Goal: Task Accomplishment & Management: Use online tool/utility

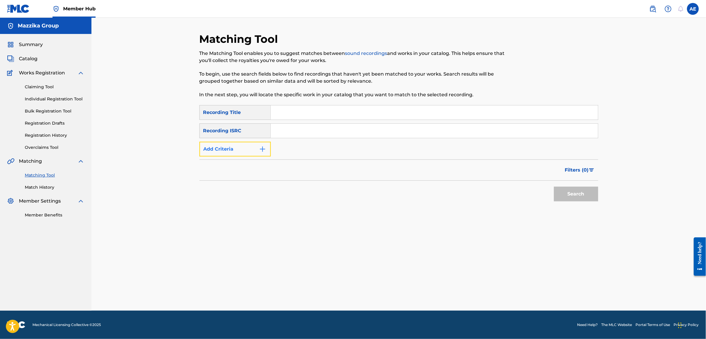
click at [256, 150] on button "Add Criteria" at bounding box center [235, 149] width 71 height 15
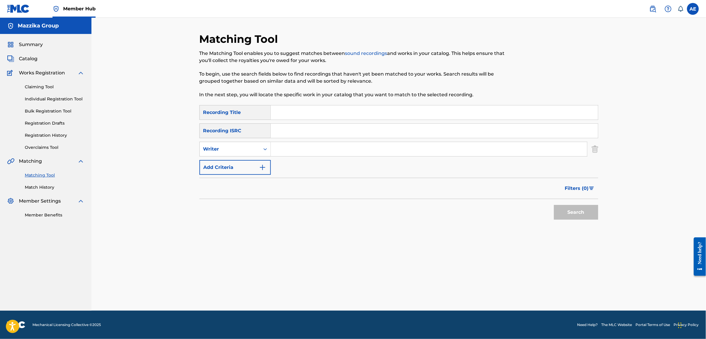
click at [287, 130] on input "Search Form" at bounding box center [434, 131] width 327 height 14
click at [272, 212] on div "Search" at bounding box center [399, 211] width 399 height 24
click at [297, 126] on input "Search Form" at bounding box center [434, 131] width 327 height 14
paste input "EGA019000701"
type input "EGA019000701"
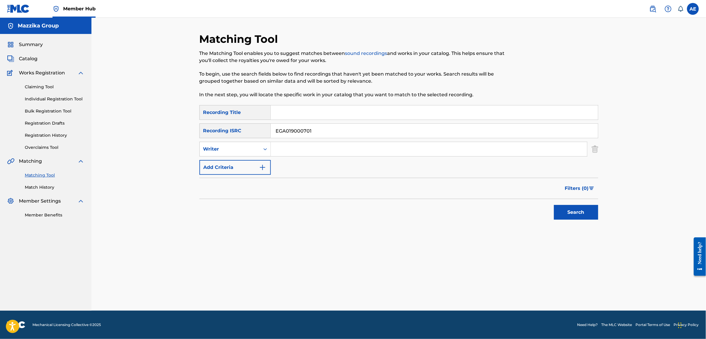
click at [554, 205] on button "Search" at bounding box center [576, 212] width 44 height 15
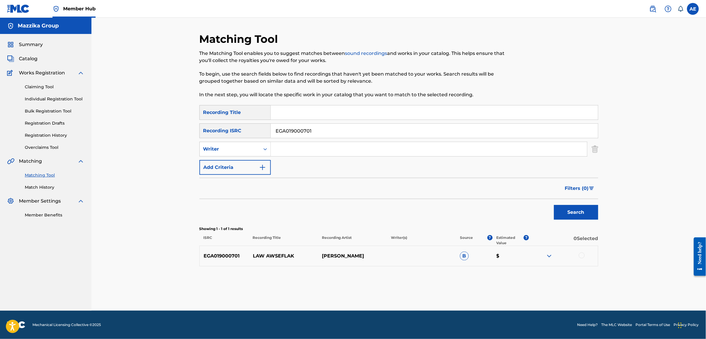
click at [583, 256] on div at bounding box center [582, 255] width 6 height 6
drag, startPoint x: 321, startPoint y: 128, endPoint x: 187, endPoint y: 130, distance: 133.7
click at [187, 130] on div "Matching Tool The Matching Tool enables you to suggest matches between sound re…" at bounding box center [398, 164] width 615 height 293
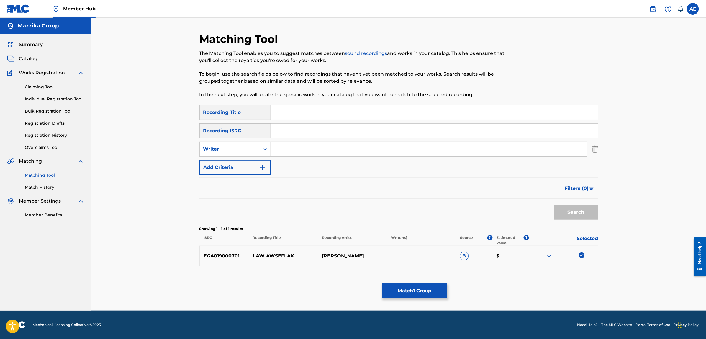
click at [302, 146] on input "Search Form" at bounding box center [429, 149] width 316 height 14
drag, startPoint x: 354, startPoint y: 255, endPoint x: 323, endPoint y: 256, distance: 31.0
click at [323, 256] on p "SAMO ZAEN" at bounding box center [352, 255] width 69 height 7
copy p "SAMO ZAEN"
click at [300, 146] on input "Search Form" at bounding box center [429, 149] width 316 height 14
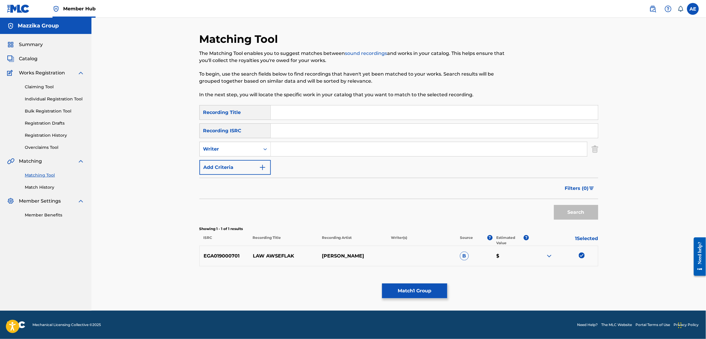
paste input "SAMO ZAEN"
click at [299, 148] on input "SAMO ZAEN" at bounding box center [429, 149] width 316 height 14
type input "SAMO ZAIN"
click at [291, 110] on input "Search Form" at bounding box center [434, 112] width 327 height 14
drag, startPoint x: 313, startPoint y: 149, endPoint x: 170, endPoint y: 149, distance: 142.8
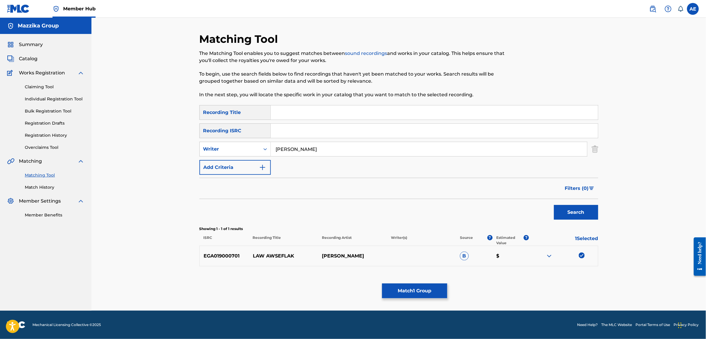
click at [170, 149] on div "Matching Tool The Matching Tool enables you to suggest matches between sound re…" at bounding box center [398, 164] width 615 height 293
click at [290, 131] on input "Search Form" at bounding box center [434, 131] width 327 height 14
paste input "QMBZ92198289"
type input "QMBZ92198289"
click at [554, 205] on button "Search" at bounding box center [576, 212] width 44 height 15
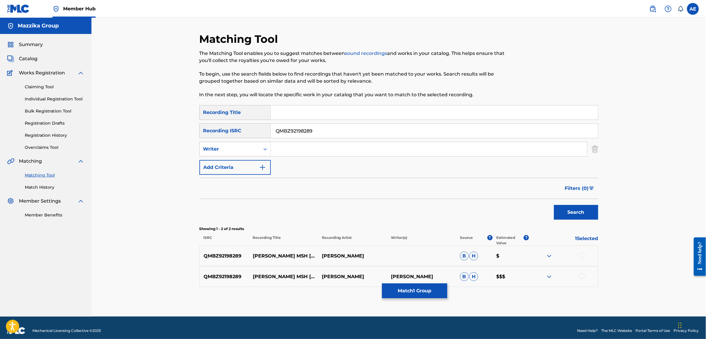
drag, startPoint x: 321, startPoint y: 132, endPoint x: 250, endPoint y: 127, distance: 70.4
click at [251, 127] on div "SearchWithCriteriaf9ec24bb-f397-4ba0-9c7b-f7c4f6e3f486 Recording ISRC QMBZ92198…" at bounding box center [399, 130] width 399 height 15
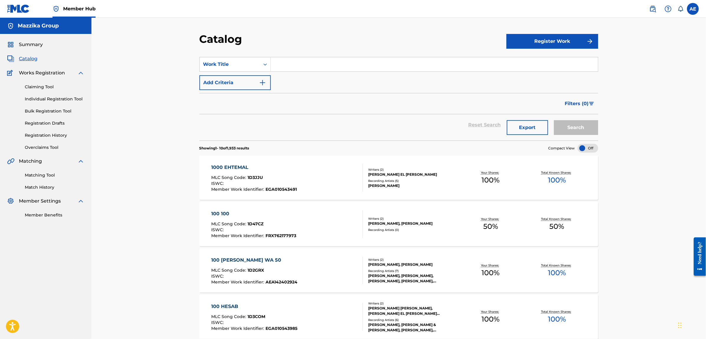
click at [308, 65] on input "Search Form" at bounding box center [434, 64] width 327 height 14
paste input "Law Awseflak"
type input "Law Awseflak"
click at [554, 120] on button "Search" at bounding box center [576, 127] width 44 height 15
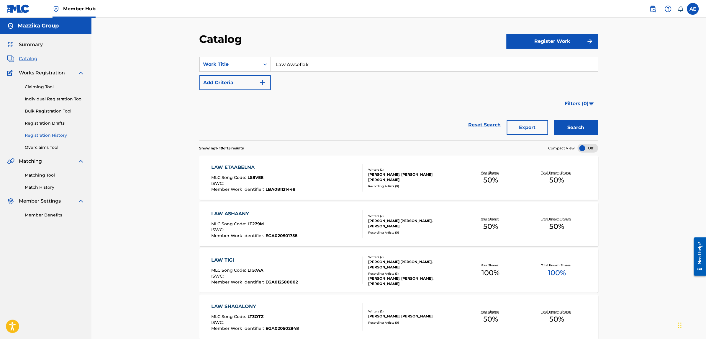
click at [40, 138] on link "Registration History" at bounding box center [55, 135] width 60 height 6
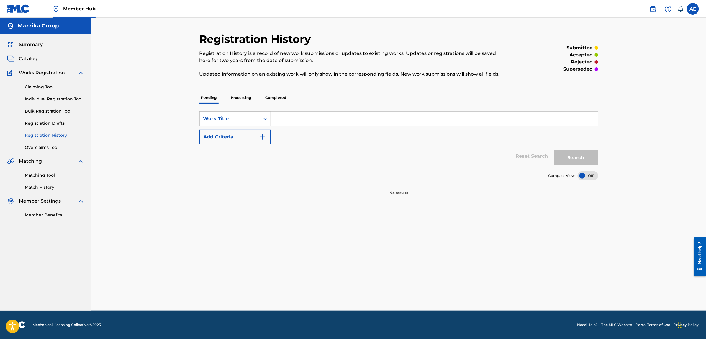
click at [288, 116] on input "Search Form" at bounding box center [434, 119] width 327 height 14
paste input "Law Awseflak"
type input "Law Awseflak"
click at [554, 150] on button "Search" at bounding box center [576, 157] width 44 height 15
click at [573, 163] on button "Search" at bounding box center [576, 157] width 44 height 15
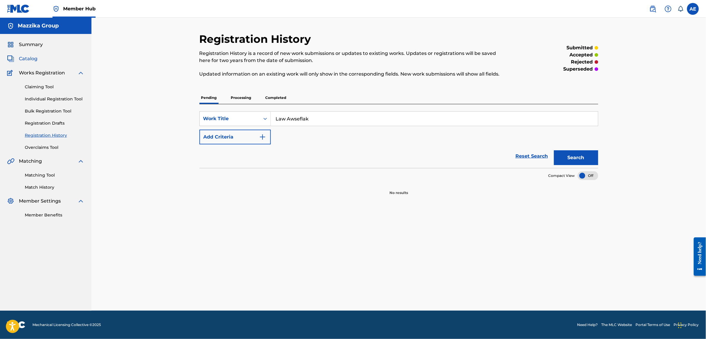
click at [23, 56] on span "Catalog" at bounding box center [28, 58] width 19 height 7
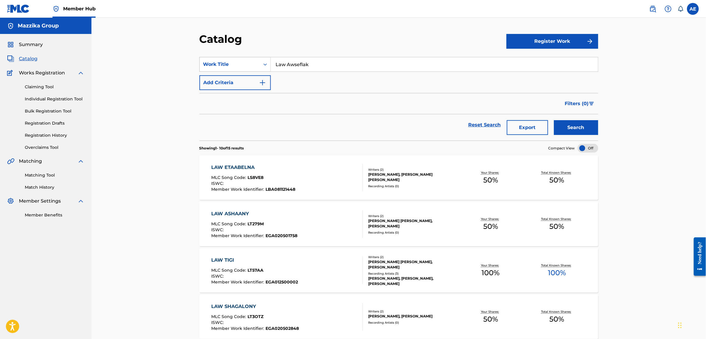
drag, startPoint x: 321, startPoint y: 62, endPoint x: 217, endPoint y: 63, distance: 103.3
click at [218, 63] on div "SearchWithCriteria0fbfc961-c2b9-4a4c-a633-d96404b1cc93 Work Title Law Awseflak" at bounding box center [399, 64] width 399 height 15
paste input "[PERSON_NAME]"
type input "[PERSON_NAME]"
click at [554, 120] on button "Search" at bounding box center [576, 127] width 44 height 15
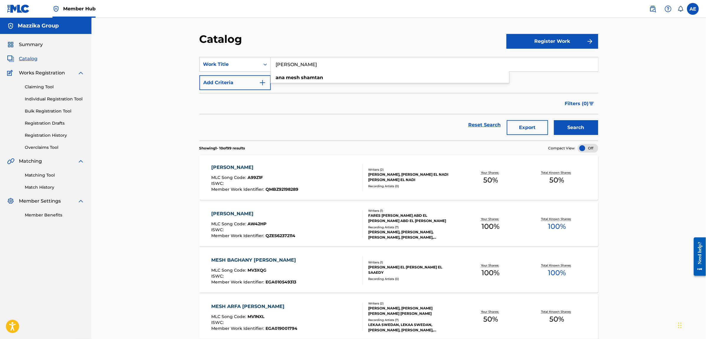
click at [319, 38] on div "Catalog" at bounding box center [353, 40] width 307 height 17
click at [250, 167] on div "[PERSON_NAME]" at bounding box center [254, 167] width 87 height 7
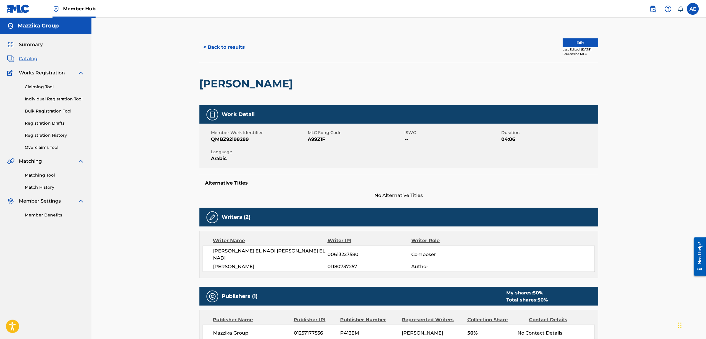
click at [321, 138] on span "A99Z1F" at bounding box center [355, 139] width 95 height 7
copy span "A99Z1F"
click at [222, 51] on button "< Back to results" at bounding box center [225, 47] width 50 height 15
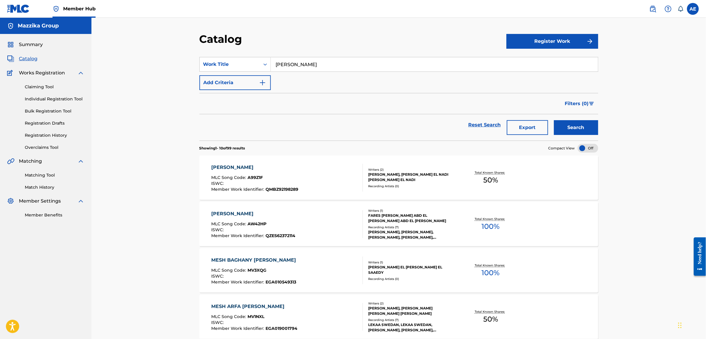
drag, startPoint x: 189, startPoint y: 52, endPoint x: 184, endPoint y: 51, distance: 4.9
click at [184, 51] on div "Catalog Register Work SearchWithCriteria0fbfc961-c2b9-4a4c-a633-d96404b1cc93 Wo…" at bounding box center [398, 333] width 615 height 630
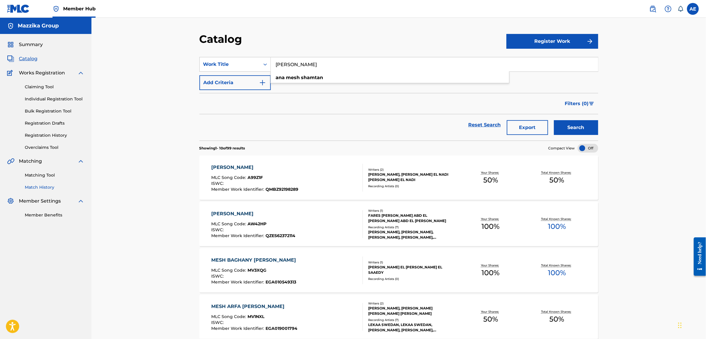
click at [40, 188] on link "Match History" at bounding box center [55, 187] width 60 height 6
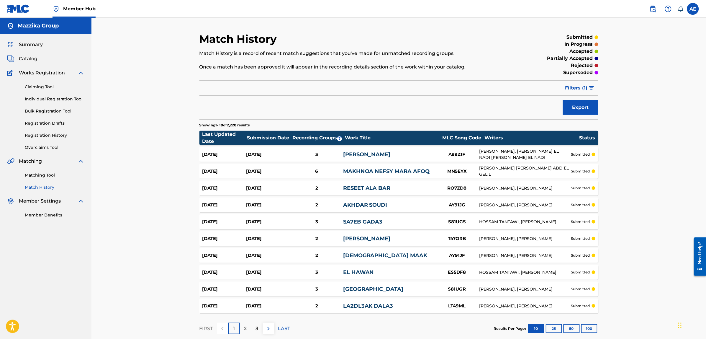
click at [370, 150] on div "Sep 25, 2025 Sep 25, 2025 3 ANA MESH SHAMTAN A99Z1F KAWTHAR HEGAZY, MOHAMED EL …" at bounding box center [399, 154] width 399 height 15
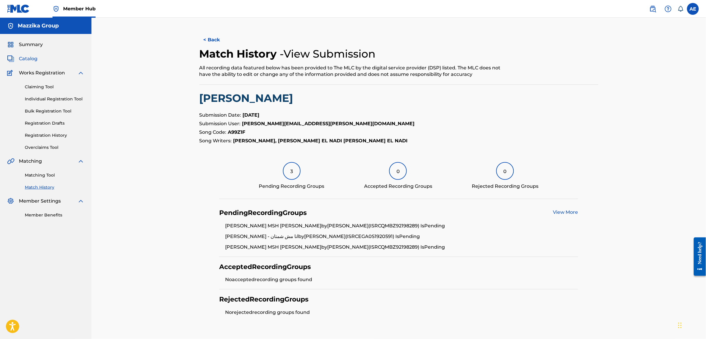
click at [27, 57] on span "Catalog" at bounding box center [28, 58] width 19 height 7
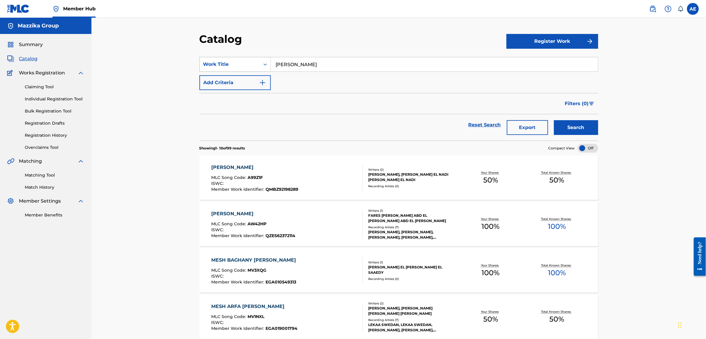
drag, startPoint x: 334, startPoint y: 60, endPoint x: 215, endPoint y: 63, distance: 118.1
click at [218, 63] on div "SearchWithCriteria0fbfc961-c2b9-4a4c-a633-d96404b1cc93 Work Title Ana Mesh Sham…" at bounding box center [399, 64] width 399 height 15
paste input "Level ElWahsh"
type input "Level ElWahsh"
click at [554, 120] on button "Search" at bounding box center [576, 127] width 44 height 15
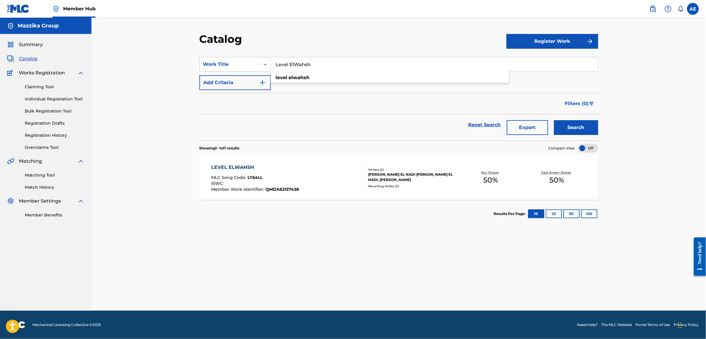
click at [352, 131] on div "Reset Search Export Search" at bounding box center [399, 124] width 399 height 21
click at [240, 168] on div "LEVEL ELWAHSH" at bounding box center [255, 167] width 88 height 7
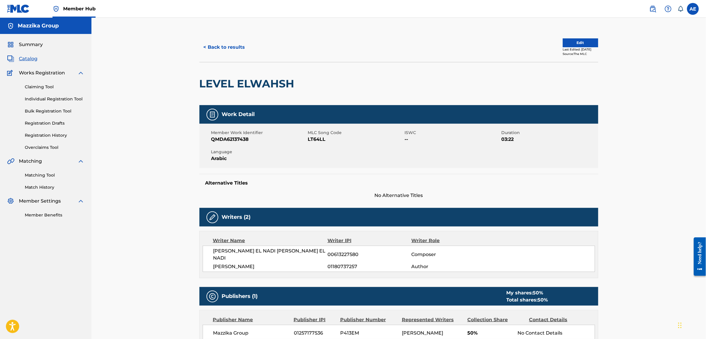
click at [323, 139] on span "LT64LL" at bounding box center [355, 139] width 95 height 7
copy span "LT64LL"
click at [222, 42] on button "< Back to results" at bounding box center [225, 47] width 50 height 15
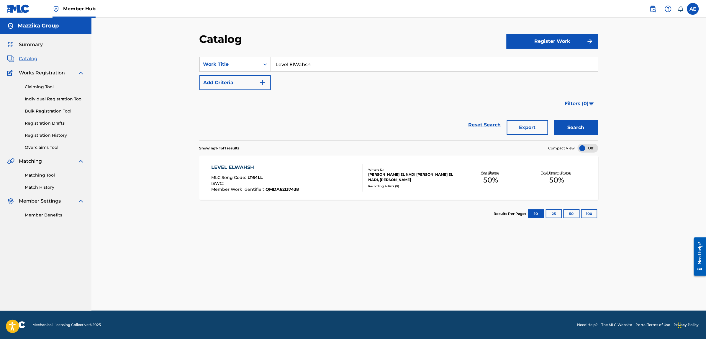
drag, startPoint x: 301, startPoint y: 66, endPoint x: 189, endPoint y: 63, distance: 111.9
click at [189, 63] on div "Catalog Register Work SearchWithCriteria0fbfc961-c2b9-4a4c-a633-d96404b1cc93 Wo…" at bounding box center [398, 164] width 615 height 293
paste input "[PERSON_NAME]"
type input "[PERSON_NAME]"
click at [554, 120] on button "Search" at bounding box center [576, 127] width 44 height 15
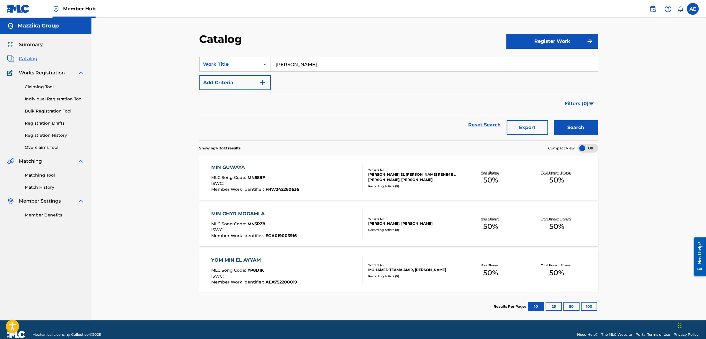
click at [232, 167] on div "MIN GUWAYA" at bounding box center [255, 167] width 88 height 7
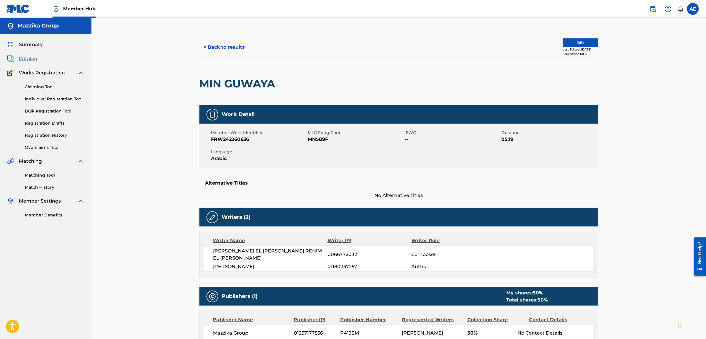
click at [322, 140] on span "MN589F" at bounding box center [355, 139] width 95 height 7
copy span "MN589F"
click at [234, 46] on button "< Back to results" at bounding box center [225, 47] width 50 height 15
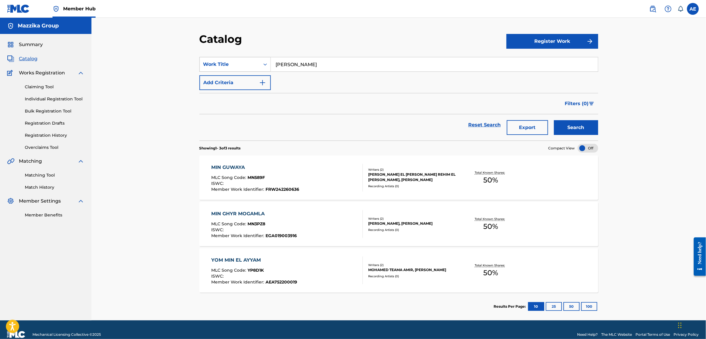
drag, startPoint x: 321, startPoint y: 68, endPoint x: 230, endPoint y: 66, distance: 90.6
click at [230, 66] on div "SearchWithCriteria0fbfc961-c2b9-4a4c-a633-d96404b1cc93 Work Title Min Guwaya" at bounding box center [399, 64] width 399 height 15
paste input "Independent"
type input "Independent"
click at [554, 120] on button "Search" at bounding box center [576, 127] width 44 height 15
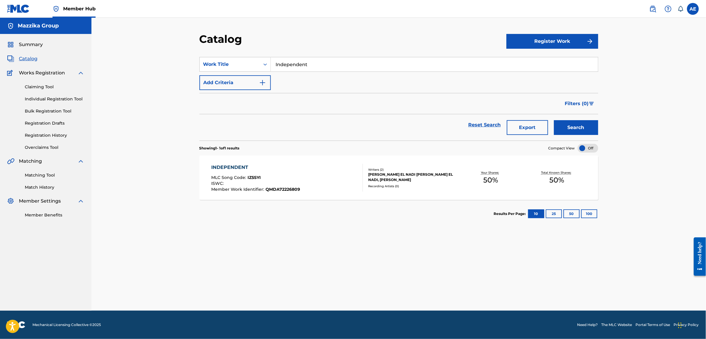
click at [239, 168] on div "INDEPENDENT" at bounding box center [255, 167] width 89 height 7
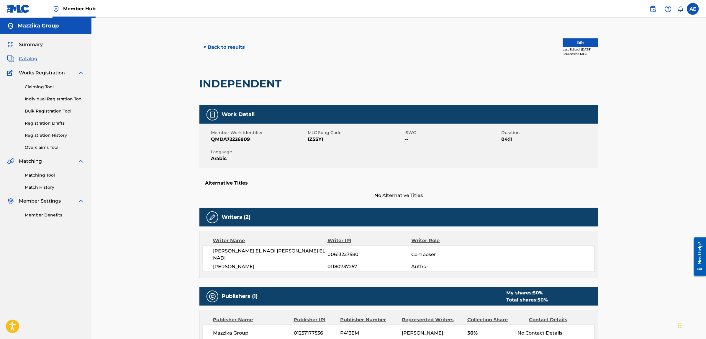
click at [322, 139] on span "IZ5SYI" at bounding box center [355, 139] width 95 height 7
copy span "IZ5SYI"
click at [201, 50] on button "< Back to results" at bounding box center [225, 47] width 50 height 15
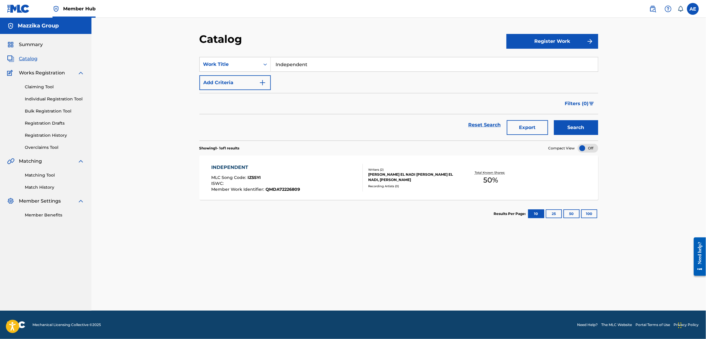
drag, startPoint x: 330, startPoint y: 63, endPoint x: 189, endPoint y: 63, distance: 140.8
click at [194, 63] on div "Catalog Register Work SearchWithCriteria0fbfc961-c2b9-4a4c-a633-d96404b1cc93 Wo…" at bounding box center [398, 171] width 413 height 278
paste input "QT3F32409611"
click at [554, 120] on button "Search" at bounding box center [576, 127] width 44 height 15
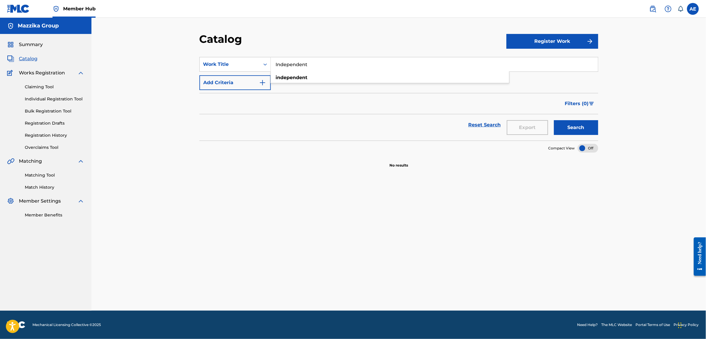
paste input "Ghoul El Asoul"
type input "Ghoul El Asoul"
click at [554, 120] on button "Search" at bounding box center [576, 127] width 44 height 15
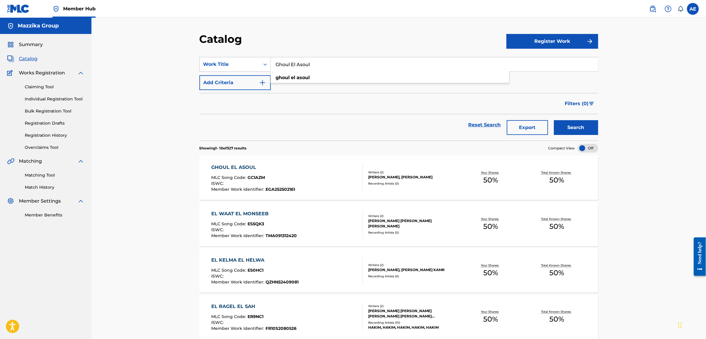
click at [242, 166] on div "GHOUL EL ASOUL" at bounding box center [253, 167] width 84 height 7
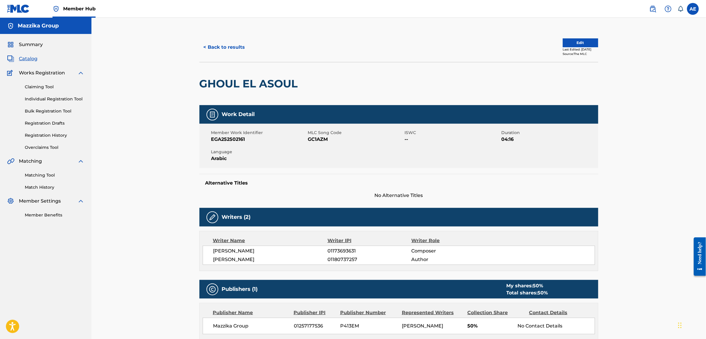
click at [323, 140] on span "GC1AZM" at bounding box center [355, 139] width 95 height 7
copy span "GC1AZM"
click at [236, 47] on button "< Back to results" at bounding box center [225, 47] width 50 height 15
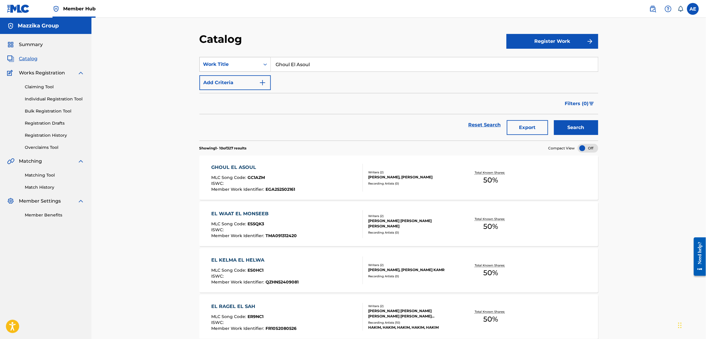
drag, startPoint x: 319, startPoint y: 61, endPoint x: 230, endPoint y: 61, distance: 88.5
click at [240, 61] on div "SearchWithCriteria0fbfc961-c2b9-4a4c-a633-d96404b1cc93 Work Title Ghoul El Asoul" at bounding box center [399, 64] width 399 height 15
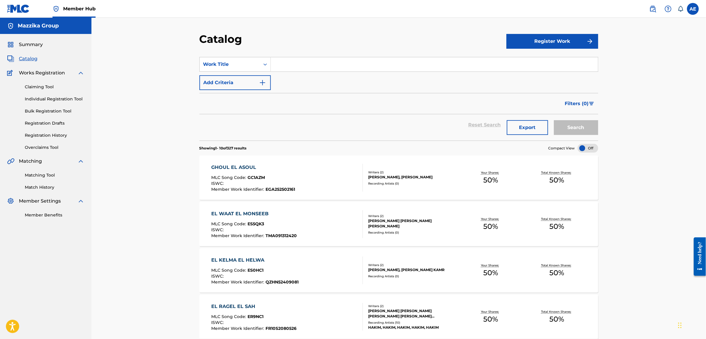
paste input "Sama Safia"
click at [554, 120] on button "Search" at bounding box center [576, 127] width 44 height 15
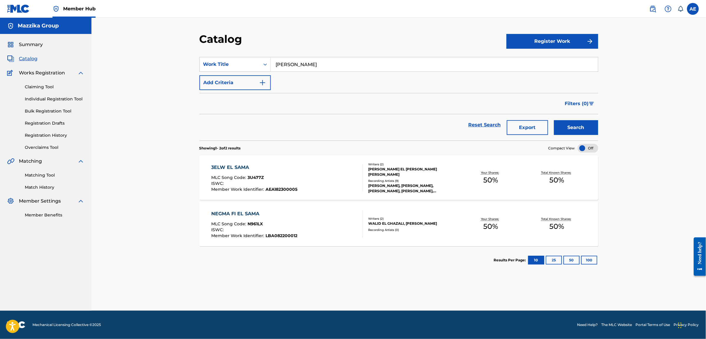
paste input "Hazy"
click at [554, 120] on button "Search" at bounding box center [576, 127] width 44 height 15
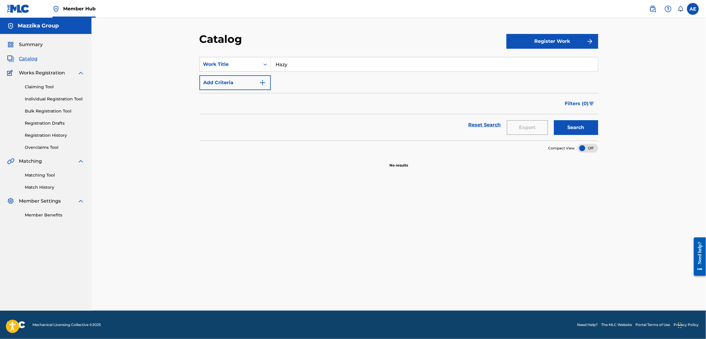
paste input "Araby Leya"
click at [554, 120] on button "Search" at bounding box center [576, 127] width 44 height 15
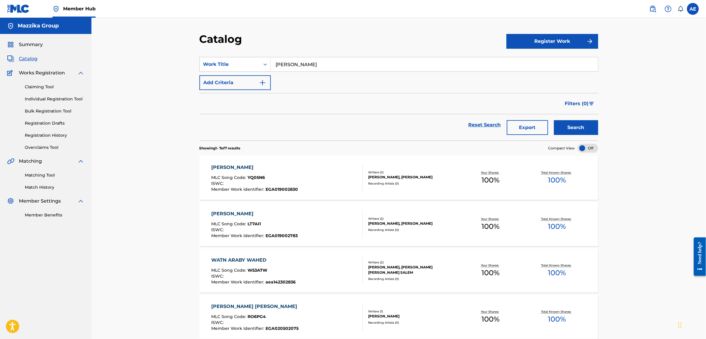
paste input "kheran"
click at [554, 120] on button "Search" at bounding box center [576, 127] width 44 height 15
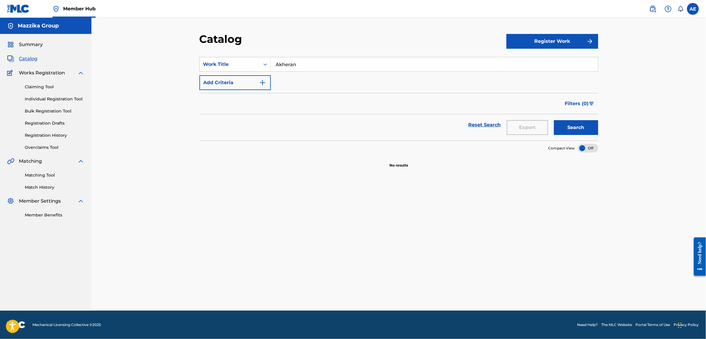
paste input "Ward Al Bust"
click at [554, 120] on button "Search" at bounding box center [576, 127] width 44 height 15
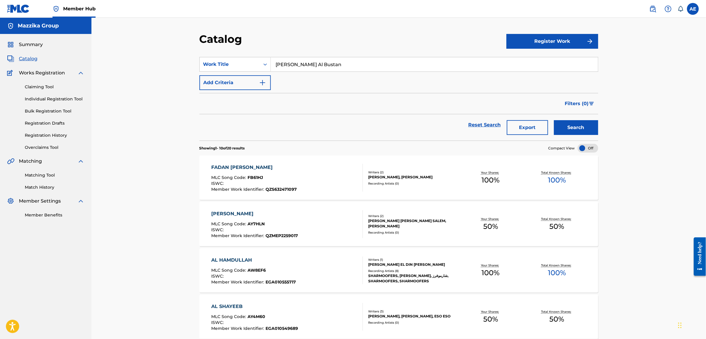
paste input "Metl Al Walad"
type input "Metl Al Walad"
click at [554, 120] on button "Search" at bounding box center [576, 127] width 44 height 15
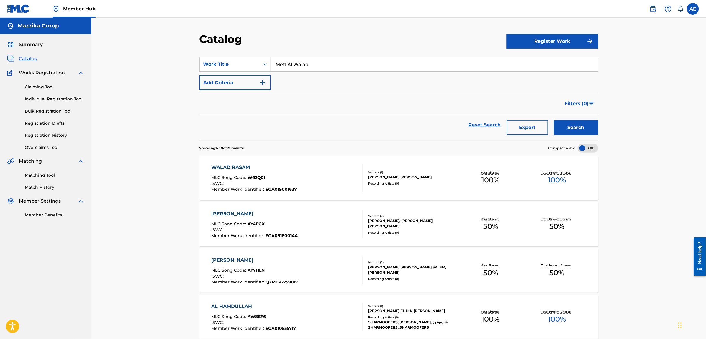
drag, startPoint x: 324, startPoint y: 64, endPoint x: 188, endPoint y: 63, distance: 136.1
click at [201, 64] on div "SearchWithCriteria0fbfc961-c2b9-4a4c-a633-d96404b1cc93 Work Title Metl Al Walad" at bounding box center [399, 64] width 399 height 15
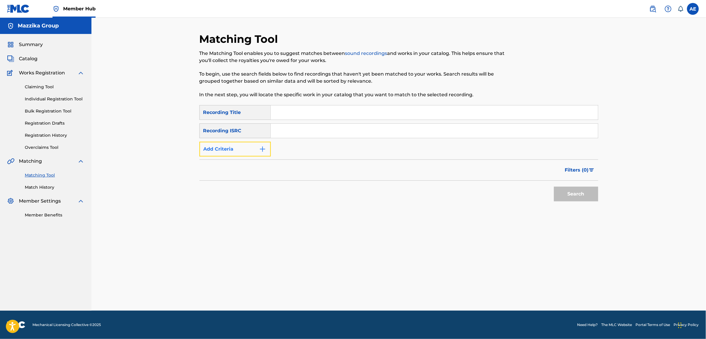
click at [238, 146] on button "Add Criteria" at bounding box center [235, 149] width 71 height 15
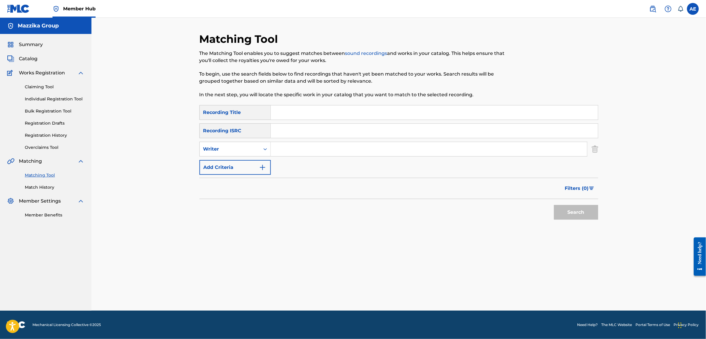
click at [309, 139] on div "SearchWithCriteria12da6dcc-83d6-4be1-b901-2fb233ede73b Recording Title SearchWi…" at bounding box center [399, 140] width 399 height 70
click at [309, 135] on input "Search Form" at bounding box center [434, 131] width 327 height 14
paste input "QMBZ92198289"
type input "QMBZ92198289"
click at [554, 205] on button "Search" at bounding box center [576, 212] width 44 height 15
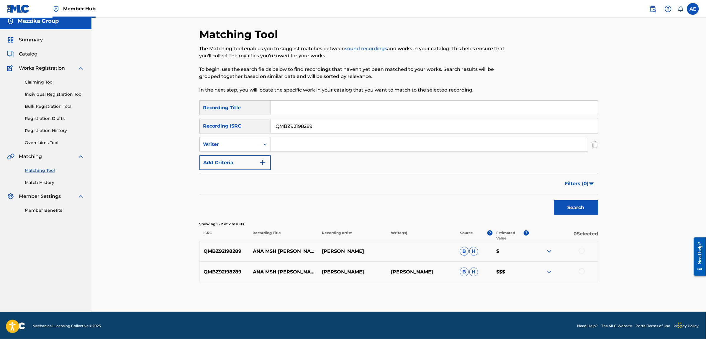
scroll to position [6, 0]
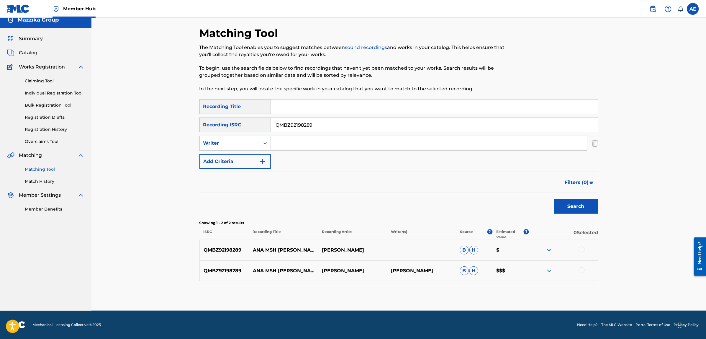
click at [581, 248] on div at bounding box center [582, 249] width 6 height 6
click at [581, 269] on div at bounding box center [582, 270] width 6 height 6
drag, startPoint x: 316, startPoint y: 124, endPoint x: 186, endPoint y: 126, distance: 130.2
click at [186, 126] on div "Matching Tool The Matching Tool enables you to suggest matches between sound re…" at bounding box center [398, 161] width 615 height 299
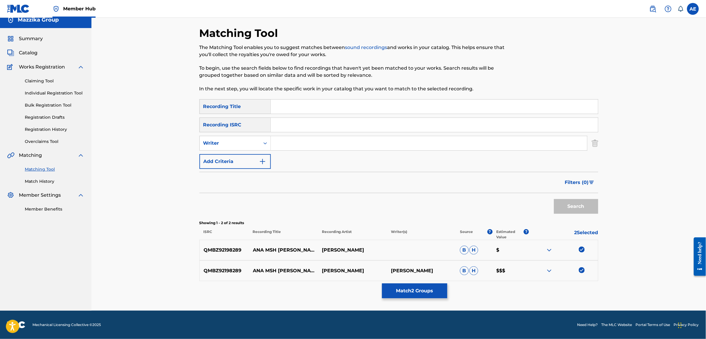
click at [302, 144] on input "Search Form" at bounding box center [429, 143] width 316 height 14
paste input "HEGAZY KAWTHAR"
drag, startPoint x: 307, startPoint y: 143, endPoint x: 189, endPoint y: 144, distance: 117.8
click at [189, 144] on div "Matching Tool The Matching Tool enables you to suggest matches between sound re…" at bounding box center [398, 161] width 615 height 299
click at [314, 144] on input "KAWTHAR" at bounding box center [429, 143] width 316 height 14
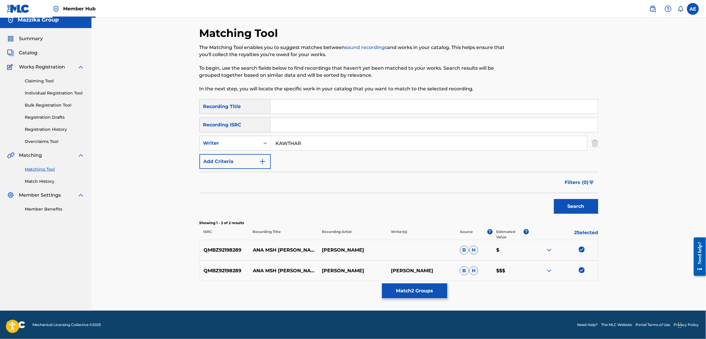
paste input "HEGAZY"
drag, startPoint x: 328, startPoint y: 140, endPoint x: 235, endPoint y: 150, distance: 94.4
click at [235, 150] on div "SearchWithCriteria8d8eb442-6dfc-4146-bb6d-09c3615fbb18 Writer [PERSON_NAME]" at bounding box center [399, 143] width 399 height 15
type input "KAWTHAR HEGAZY"
click at [303, 106] on input "Search Form" at bounding box center [434, 106] width 327 height 14
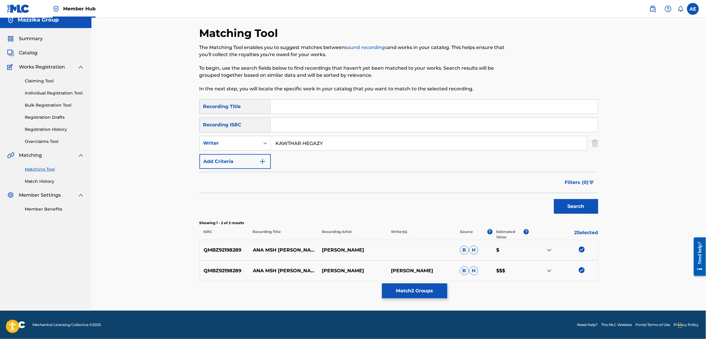
paste input "[PERSON_NAME]"
type input "[PERSON_NAME]"
click at [554, 199] on button "Search" at bounding box center [576, 206] width 44 height 15
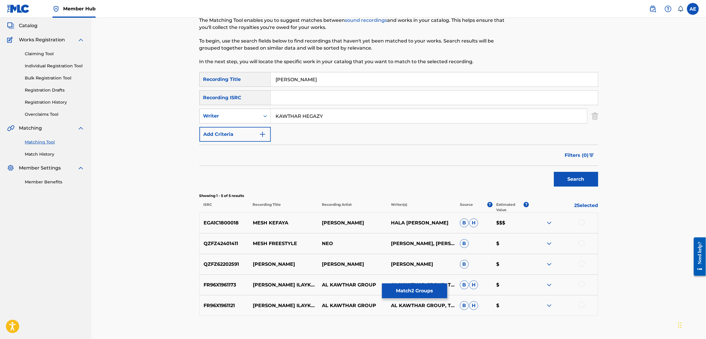
scroll to position [0, 0]
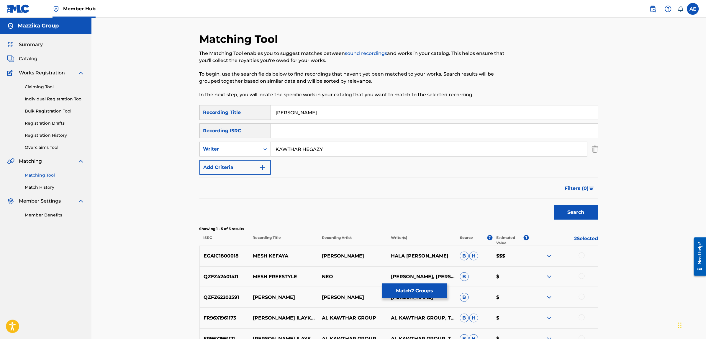
drag, startPoint x: 333, startPoint y: 151, endPoint x: 190, endPoint y: 151, distance: 142.3
click at [192, 151] on div "Matching Tool The Matching Tool enables you to suggest matches between sound re…" at bounding box center [398, 198] width 615 height 361
click at [554, 205] on button "Search" at bounding box center [576, 212] width 44 height 15
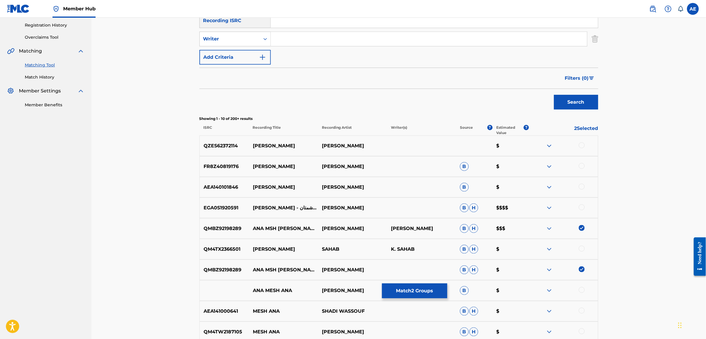
scroll to position [111, 0]
click at [581, 207] on div at bounding box center [582, 207] width 6 height 6
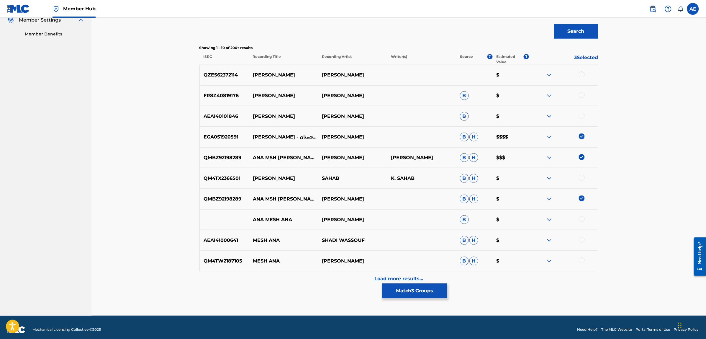
scroll to position [186, 0]
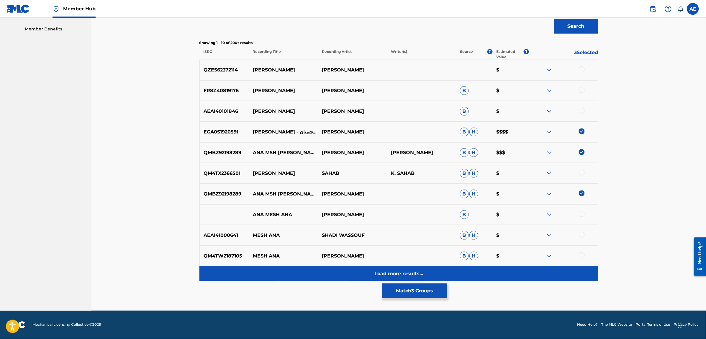
click at [338, 272] on div "Load more results..." at bounding box center [399, 273] width 399 height 15
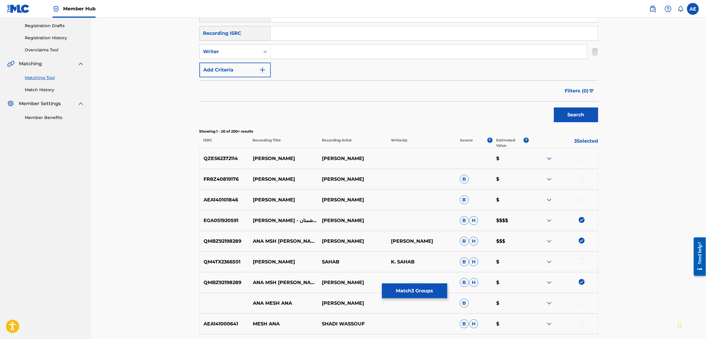
scroll to position [0, 0]
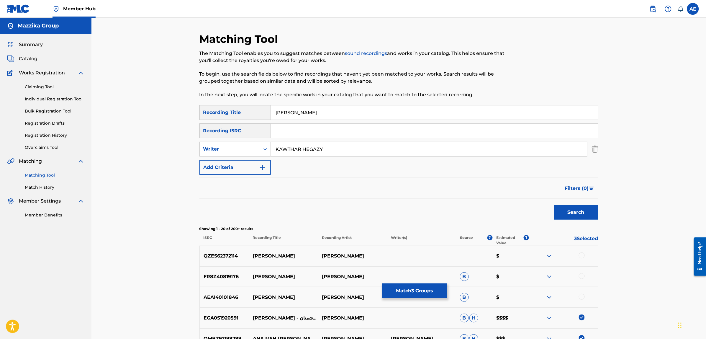
type input "KAWTHAR HEGAZY"
drag, startPoint x: 334, startPoint y: 113, endPoint x: 154, endPoint y: 113, distance: 180.0
type input "انا مش شمتان"
click at [554, 205] on button "Search" at bounding box center [576, 212] width 44 height 15
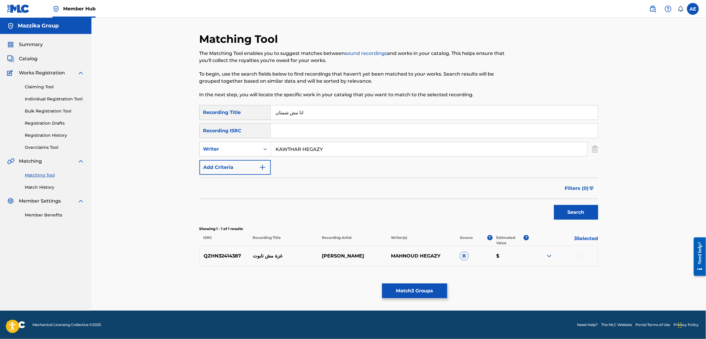
drag, startPoint x: 336, startPoint y: 145, endPoint x: 176, endPoint y: 151, distance: 159.8
click at [198, 151] on div "Matching Tool The Matching Tool enables you to suggest matches between sound re…" at bounding box center [398, 171] width 413 height 278
click at [554, 205] on button "Search" at bounding box center [576, 212] width 44 height 15
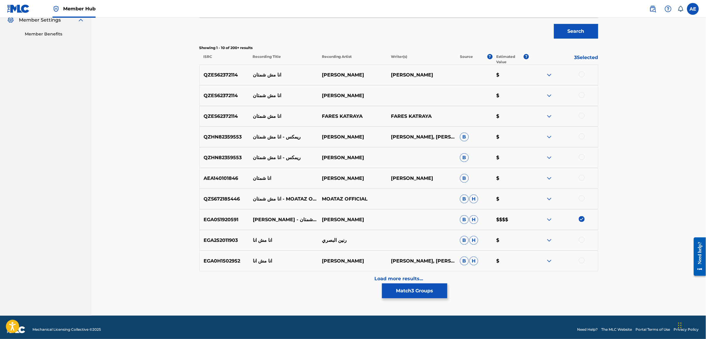
scroll to position [184, 0]
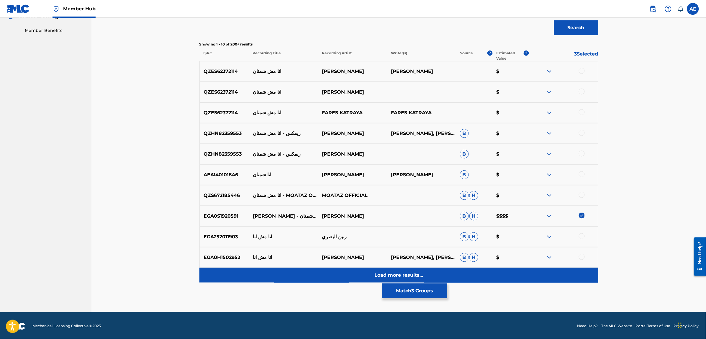
click at [311, 276] on div "Load more results..." at bounding box center [399, 275] width 399 height 15
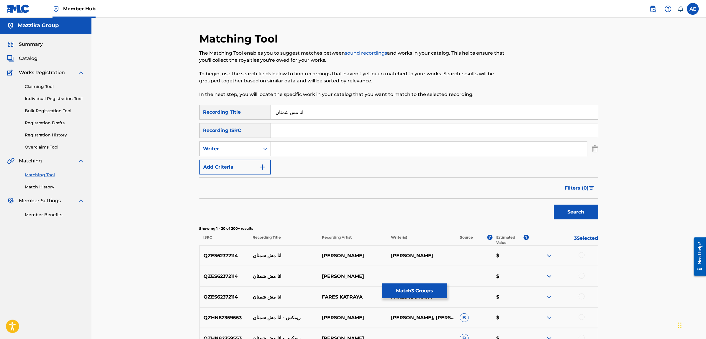
scroll to position [0, 0]
drag, startPoint x: 300, startPoint y: 112, endPoint x: 295, endPoint y: 112, distance: 5.0
click at [295, 112] on input "انا مش شمتان" at bounding box center [434, 112] width 327 height 14
click at [296, 112] on input "انا مش شمتان" at bounding box center [434, 112] width 327 height 14
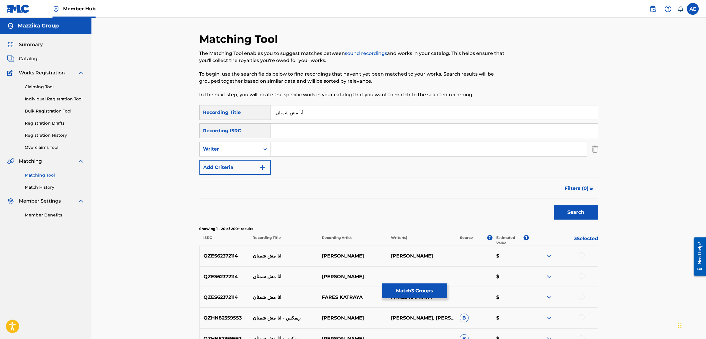
type input "أنا مش شمتان"
click at [554, 205] on button "Search" at bounding box center [576, 212] width 44 height 15
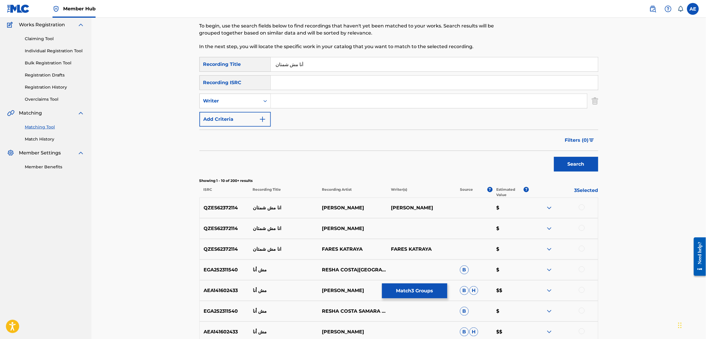
scroll to position [148, 0]
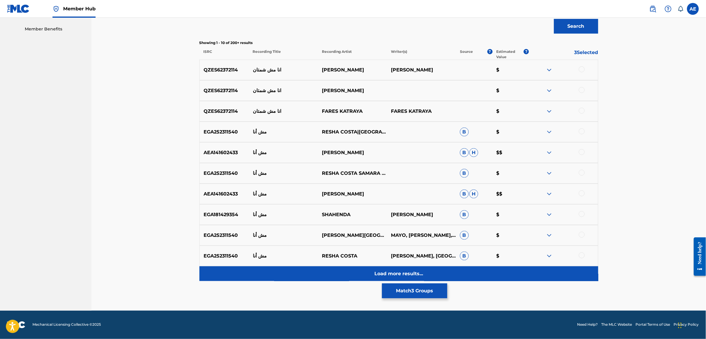
click at [298, 272] on div "Load more results..." at bounding box center [399, 273] width 399 height 15
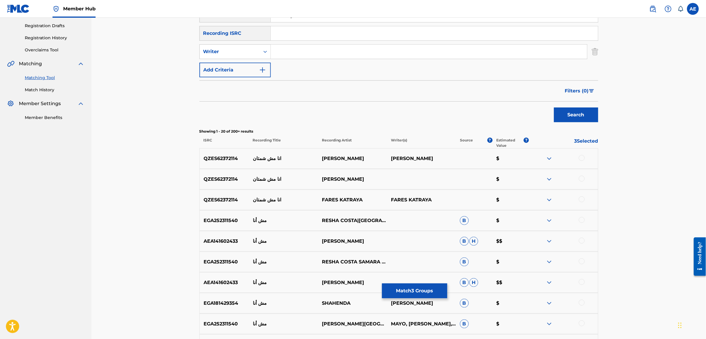
scroll to position [0, 0]
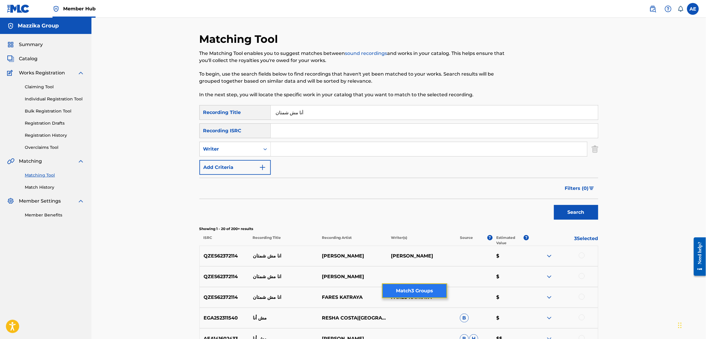
click at [417, 289] on button "Match 3 Groups" at bounding box center [414, 290] width 65 height 15
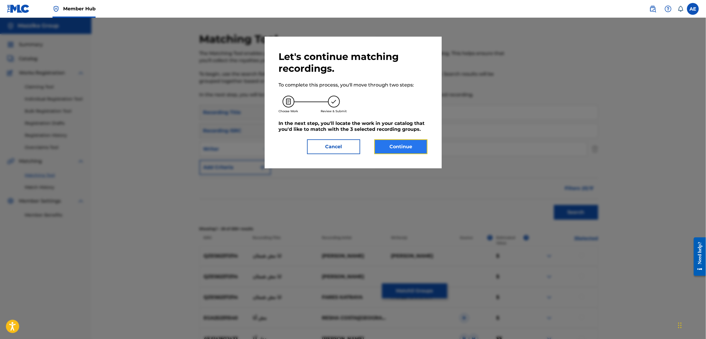
click at [392, 148] on button "Continue" at bounding box center [401, 146] width 53 height 15
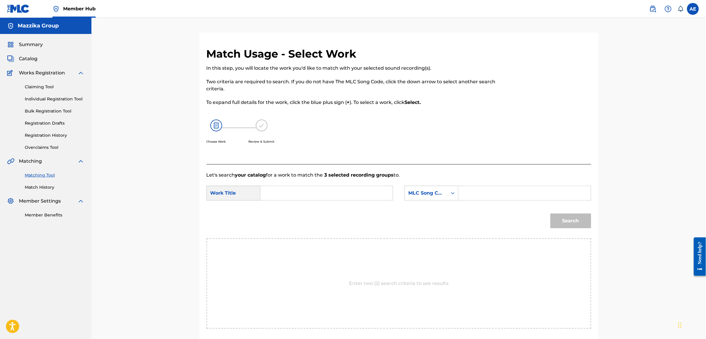
click at [344, 194] on input "Search Form" at bounding box center [327, 193] width 122 height 14
paste input "[PERSON_NAME]"
type input "[PERSON_NAME]"
click at [488, 189] on input "Search Form" at bounding box center [525, 193] width 122 height 14
paste input "A99Z1F"
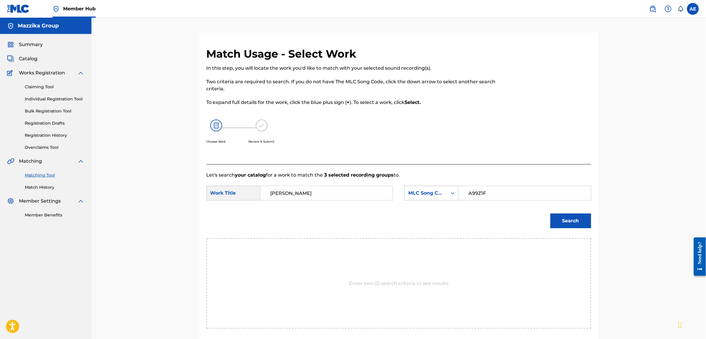
type input "A99Z1F"
click at [551, 213] on button "Search" at bounding box center [571, 220] width 41 height 15
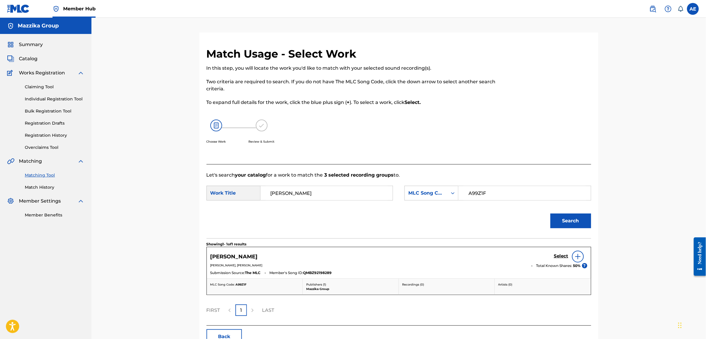
scroll to position [37, 0]
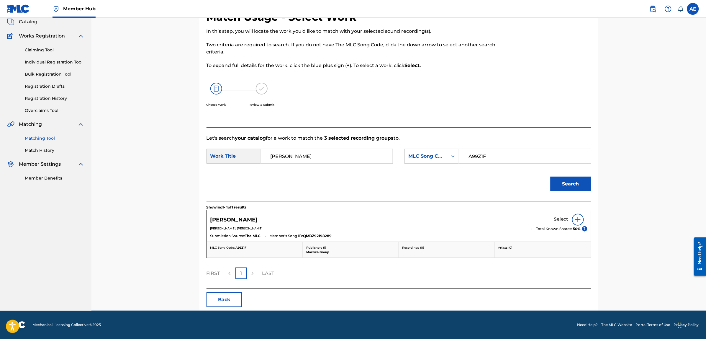
click at [561, 218] on h5 "Select" at bounding box center [561, 219] width 14 height 6
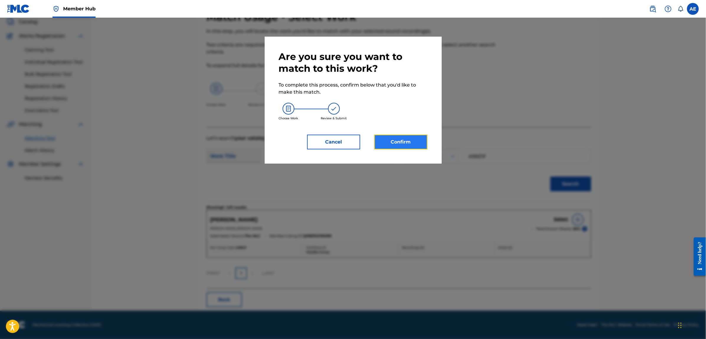
click at [401, 141] on button "Confirm" at bounding box center [401, 142] width 53 height 15
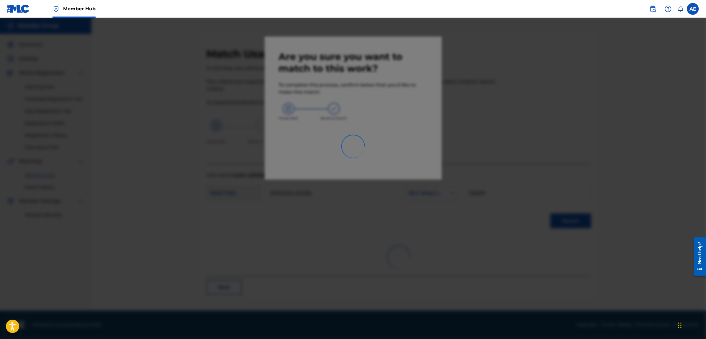
scroll to position [0, 0]
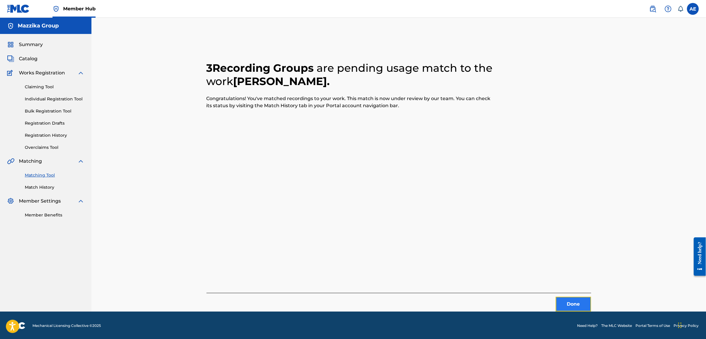
click at [571, 299] on button "Done" at bounding box center [573, 304] width 35 height 15
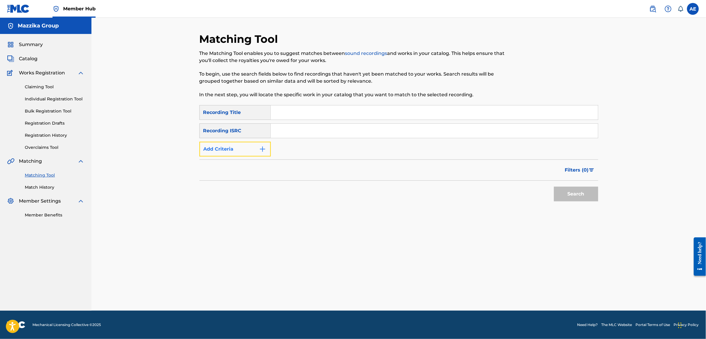
click at [264, 148] on img "Search Form" at bounding box center [262, 149] width 7 height 7
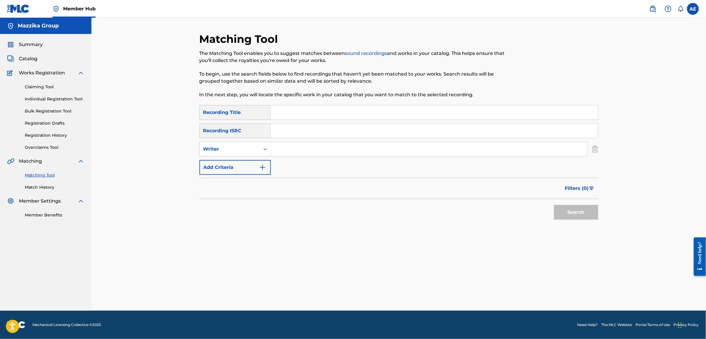
click at [294, 128] on input "Search Form" at bounding box center [434, 131] width 327 height 14
paste input "EGA0S1920591"
type input "EGA0S1920591"
click at [554, 205] on button "Search" at bounding box center [576, 212] width 44 height 15
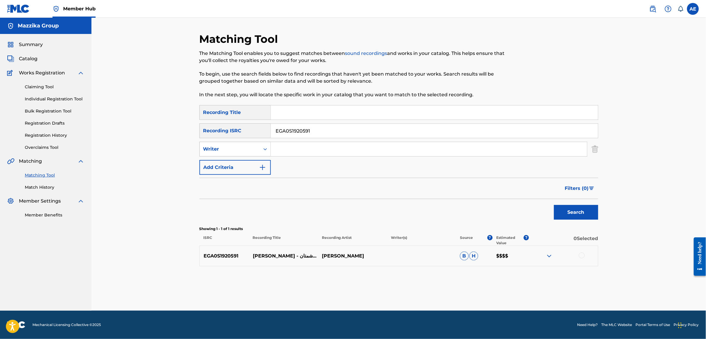
drag, startPoint x: 322, startPoint y: 130, endPoint x: 213, endPoint y: 141, distance: 109.5
click at [213, 141] on div "SearchWithCriteria12da6dcc-83d6-4be1-b901-2fb233ede73b Recording Title SearchWi…" at bounding box center [399, 140] width 399 height 70
paste input "QMDA62137438"
click at [554, 205] on button "Search" at bounding box center [576, 212] width 44 height 15
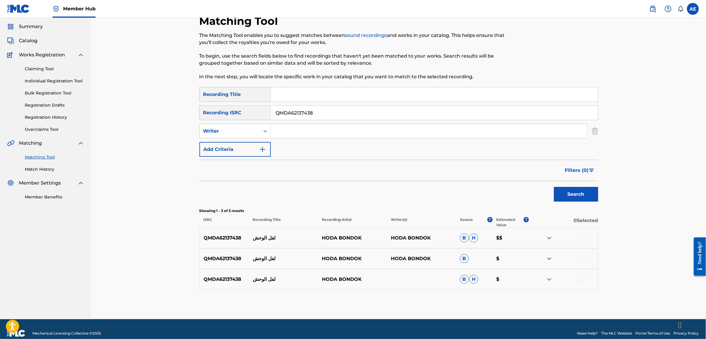
scroll to position [27, 0]
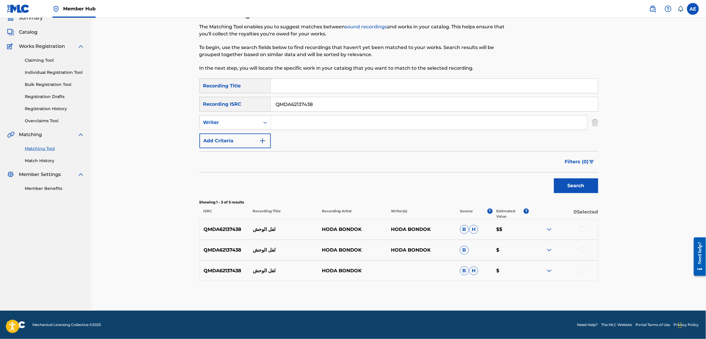
click at [582, 229] on div at bounding box center [582, 229] width 6 height 6
click at [582, 248] on div at bounding box center [582, 249] width 6 height 6
click at [583, 271] on div at bounding box center [582, 270] width 6 height 6
drag, startPoint x: 322, startPoint y: 105, endPoint x: 233, endPoint y: 105, distance: 88.5
click at [233, 105] on div "SearchWithCriteria027b18e1-51a7-49a0-a469-23199a49c10f Recording ISRC QMDA62137…" at bounding box center [399, 104] width 399 height 15
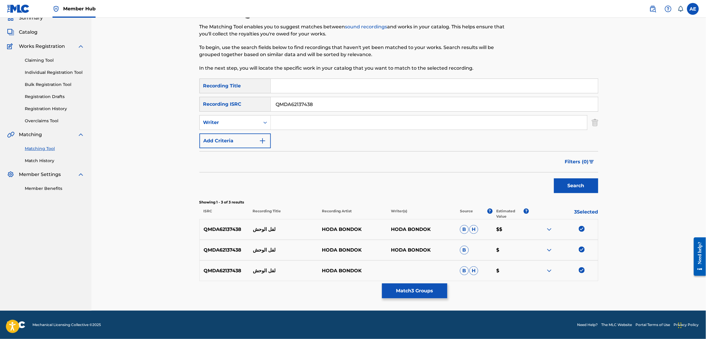
paste input "EGA0S1921679"
type input "EGA0S1921679"
click at [554, 178] on button "Search" at bounding box center [576, 185] width 44 height 15
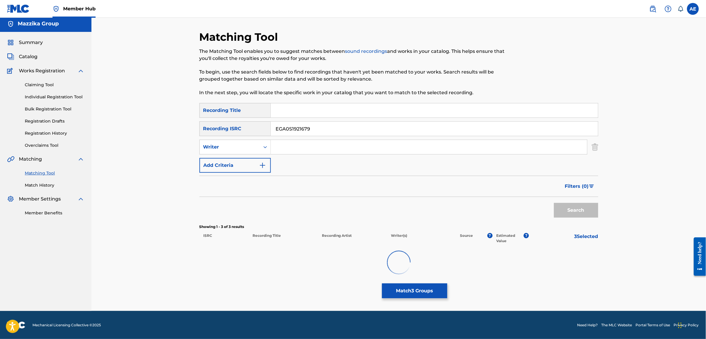
scroll to position [0, 0]
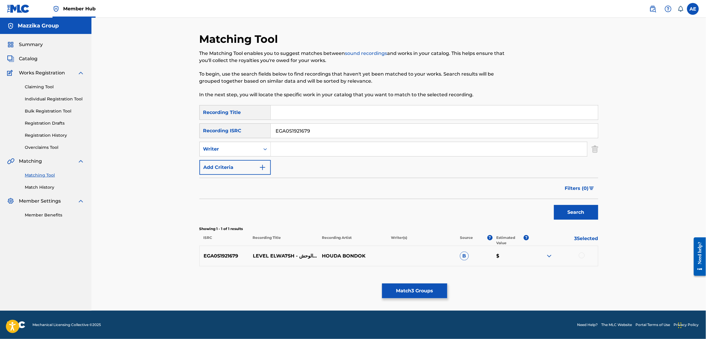
click at [583, 257] on div at bounding box center [582, 255] width 6 height 6
drag, startPoint x: 322, startPoint y: 130, endPoint x: 190, endPoint y: 132, distance: 131.9
click at [190, 132] on div "Matching Tool The Matching Tool enables you to suggest matches between sound re…" at bounding box center [398, 164] width 615 height 293
click at [324, 112] on input "Search Form" at bounding box center [434, 112] width 327 height 14
paste input "Level ElWahsh"
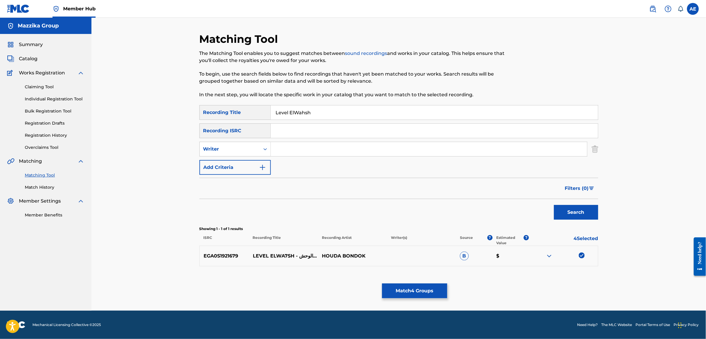
type input "Level ElWahsh"
click at [302, 146] on input "Search Form" at bounding box center [429, 149] width 316 height 14
paste input "KAWTHAR HEGAZY"
type input "KAWTHAR HEGAZY"
drag, startPoint x: 299, startPoint y: 111, endPoint x: 204, endPoint y: 108, distance: 94.8
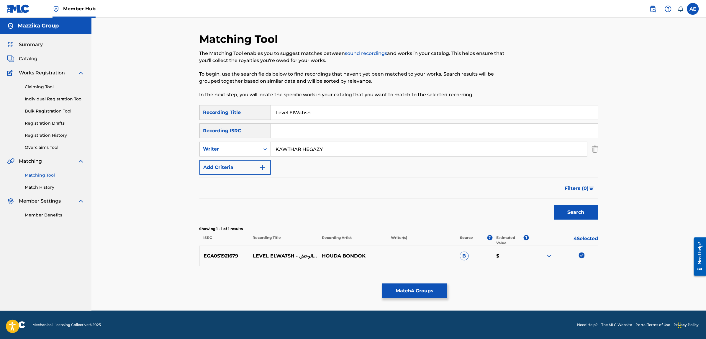
click at [205, 108] on div "SearchWithCriteria12da6dcc-83d6-4be1-b901-2fb233ede73b Recording Title Level El…" at bounding box center [399, 112] width 399 height 15
click at [554, 205] on button "Search" at bounding box center [576, 212] width 44 height 15
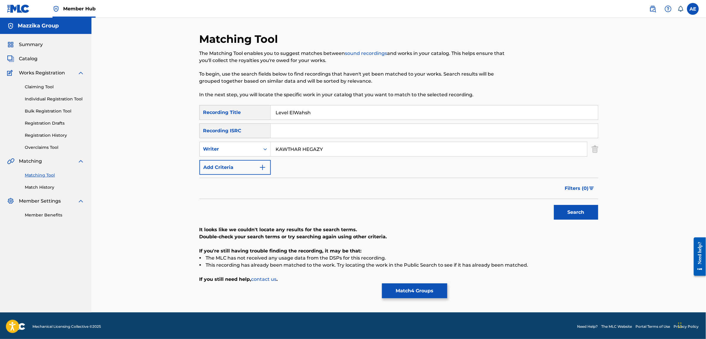
drag, startPoint x: 336, startPoint y: 149, endPoint x: 190, endPoint y: 149, distance: 146.1
click at [190, 149] on div "Matching Tool The Matching Tool enables you to suggest matches between sound re…" at bounding box center [398, 165] width 615 height 295
click at [328, 148] on input "KAWTHAR HEGAZY" at bounding box center [429, 149] width 316 height 14
drag, startPoint x: 199, startPoint y: 113, endPoint x: 192, endPoint y: 113, distance: 6.8
click at [192, 113] on div "Matching Tool The Matching Tool enables you to suggest matches between sound re…" at bounding box center [398, 172] width 413 height 280
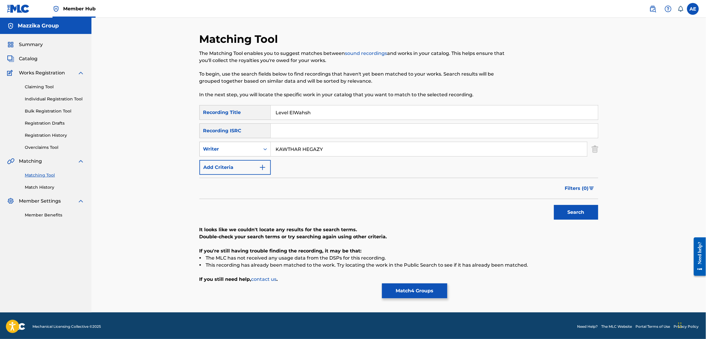
drag, startPoint x: 329, startPoint y: 151, endPoint x: 228, endPoint y: 150, distance: 101.5
click at [229, 150] on div "SearchWithCriteria8d8eb442-6dfc-4146-bb6d-09c3615fbb18 Writer [PERSON_NAME]" at bounding box center [399, 149] width 399 height 15
click at [554, 205] on button "Search" at bounding box center [576, 212] width 44 height 15
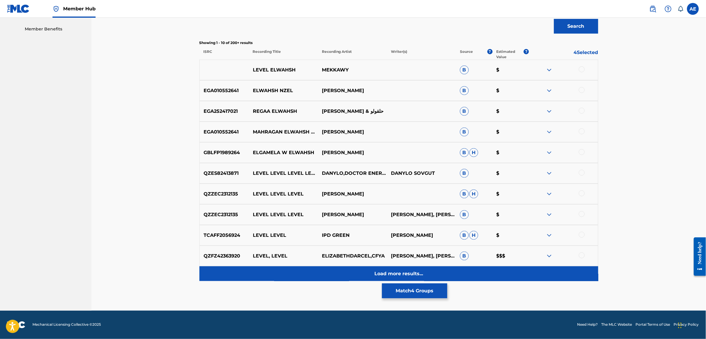
click at [320, 277] on div "Load more results..." at bounding box center [399, 273] width 399 height 15
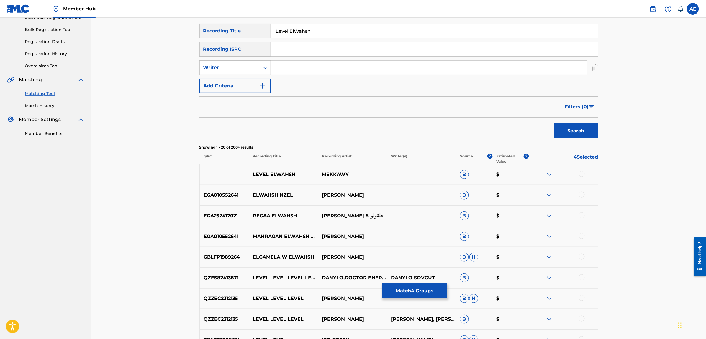
scroll to position [24, 0]
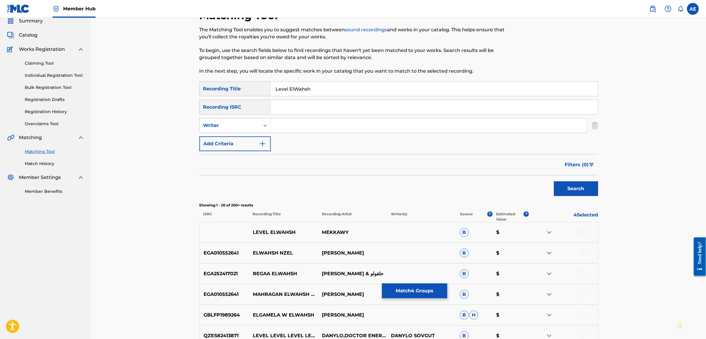
click at [552, 231] on img at bounding box center [549, 232] width 7 height 7
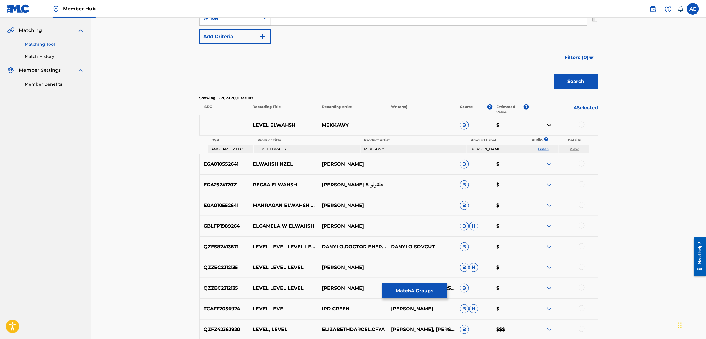
scroll to position [134, 0]
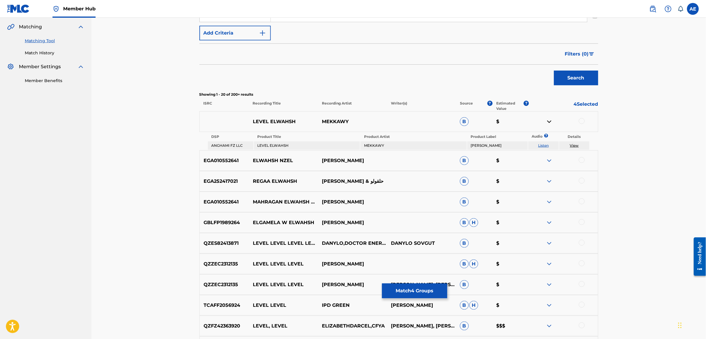
click at [542, 143] on link "Listen" at bounding box center [543, 145] width 11 height 4
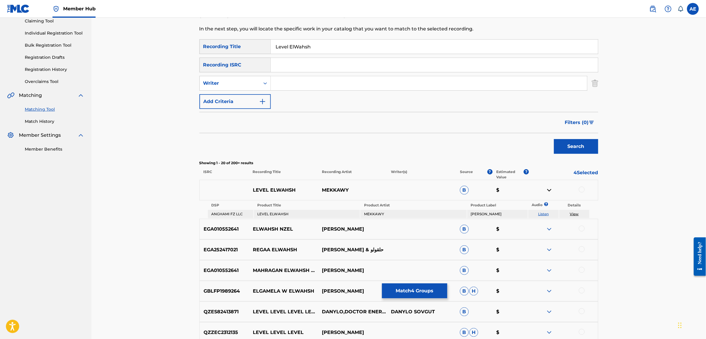
scroll to position [61, 0]
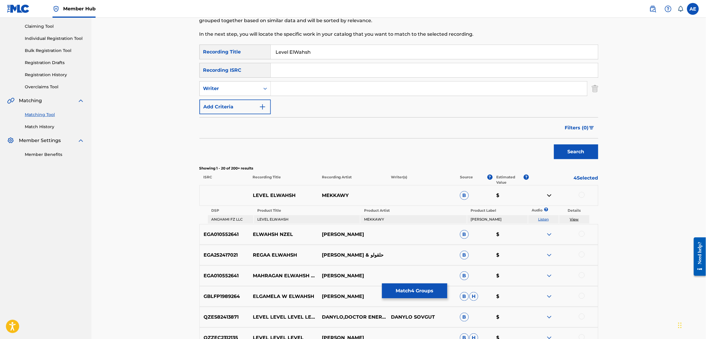
click at [550, 195] on img at bounding box center [549, 195] width 7 height 7
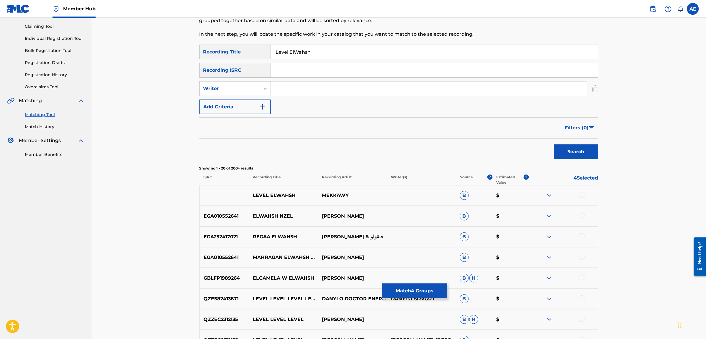
scroll to position [0, 0]
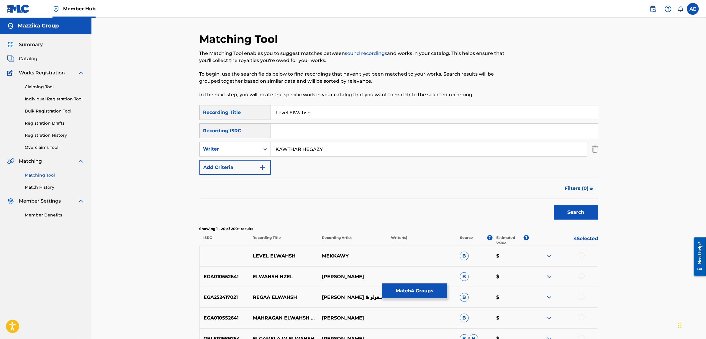
type input "KAWTHAR HEGAZY"
drag, startPoint x: 318, startPoint y: 110, endPoint x: 149, endPoint y: 111, distance: 168.8
click at [554, 205] on button "Search" at bounding box center [576, 212] width 44 height 15
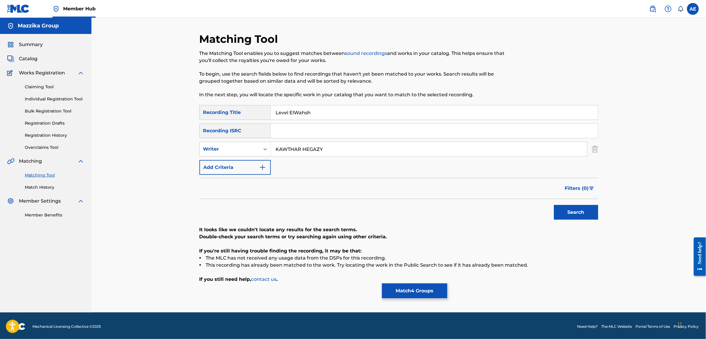
drag, startPoint x: 329, startPoint y: 145, endPoint x: 167, endPoint y: 145, distance: 162.0
click at [167, 145] on div "Matching Tool The Matching Tool enables you to suggest matches between sound re…" at bounding box center [398, 165] width 615 height 295
click at [554, 205] on button "Search" at bounding box center [576, 212] width 44 height 15
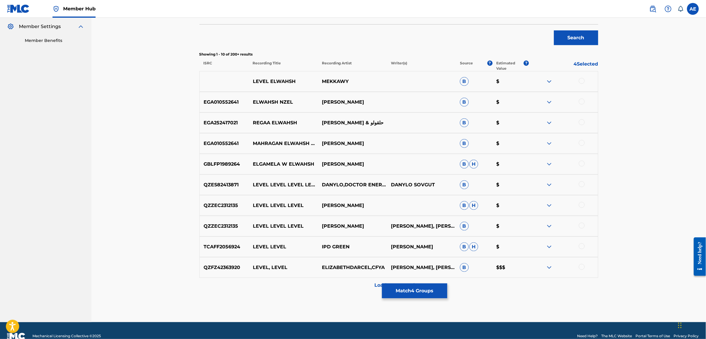
scroll to position [186, 0]
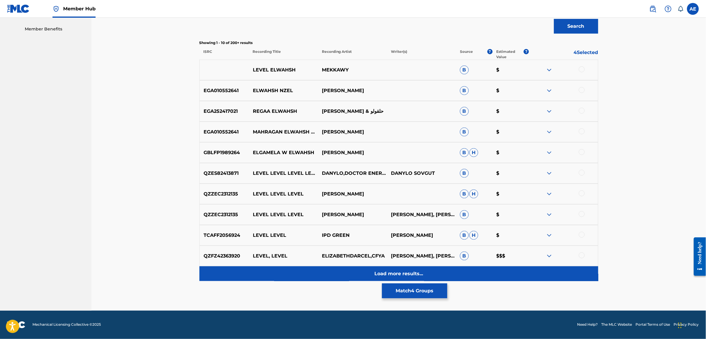
click at [324, 272] on div "Load more results..." at bounding box center [399, 273] width 399 height 15
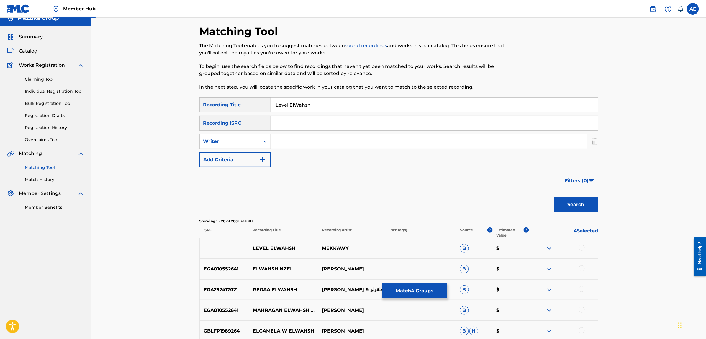
scroll to position [0, 0]
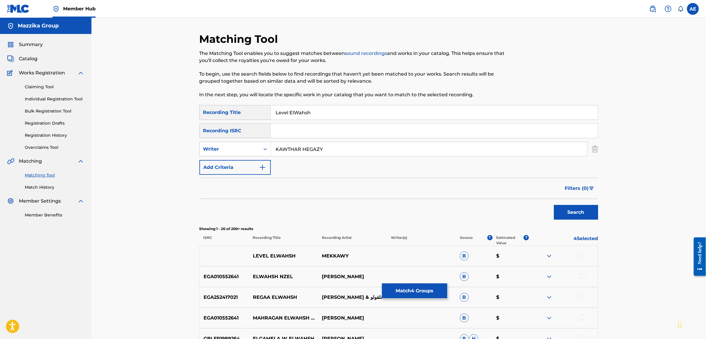
type input "KAWTHAR HEGAZY"
drag, startPoint x: 319, startPoint y: 112, endPoint x: 223, endPoint y: 109, distance: 96.0
click at [223, 109] on div "SearchWithCriteria12da6dcc-83d6-4be1-b901-2fb233ede73b Recording Title Level El…" at bounding box center [399, 112] width 399 height 15
type input "ليفل الوحش"
click at [554, 205] on button "Search" at bounding box center [576, 212] width 44 height 15
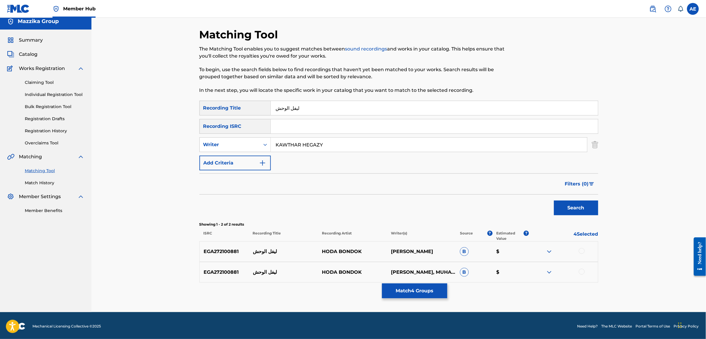
scroll to position [6, 0]
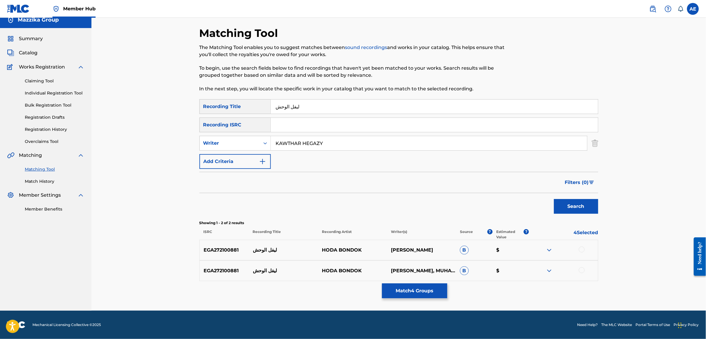
click at [580, 249] on div at bounding box center [582, 249] width 6 height 6
click at [583, 267] on div at bounding box center [582, 270] width 6 height 6
drag, startPoint x: 331, startPoint y: 144, endPoint x: 187, endPoint y: 144, distance: 143.7
click at [187, 144] on div "Matching Tool The Matching Tool enables you to suggest matches between sound re…" at bounding box center [398, 161] width 615 height 299
click at [554, 199] on button "Search" at bounding box center [576, 206] width 44 height 15
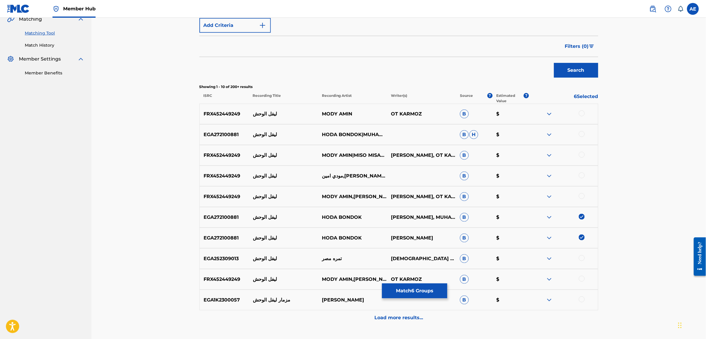
scroll to position [153, 0]
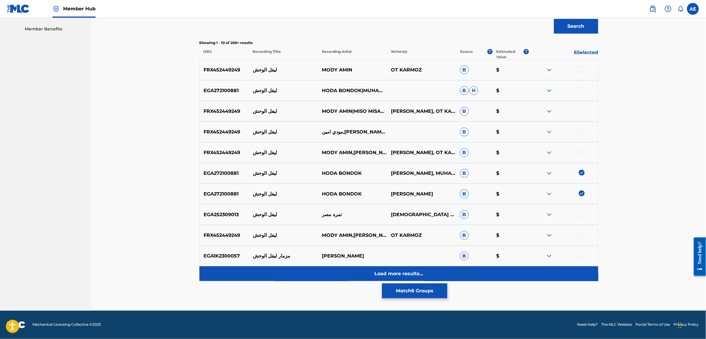
click at [325, 267] on div "Load more results..." at bounding box center [399, 273] width 399 height 15
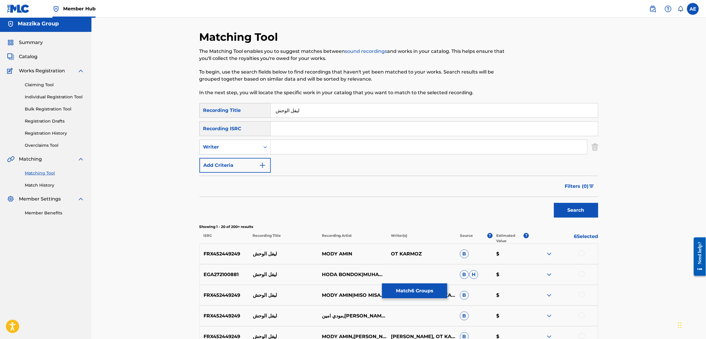
scroll to position [186, 0]
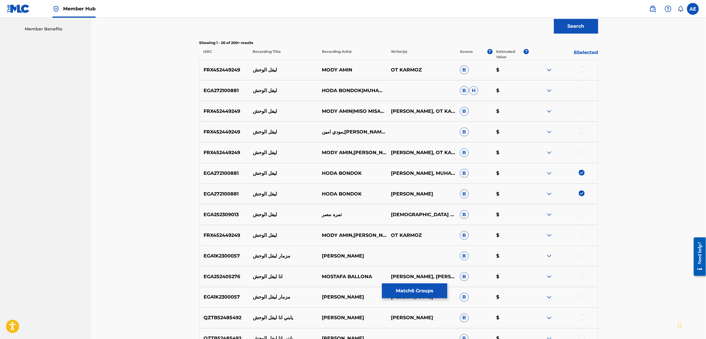
click at [584, 90] on div at bounding box center [582, 90] width 6 height 6
click at [550, 111] on img at bounding box center [549, 111] width 7 height 7
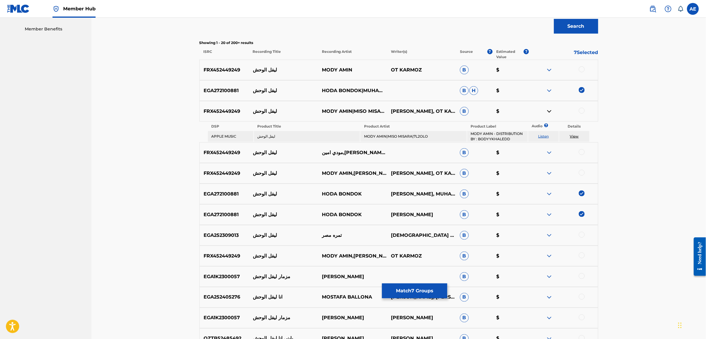
click at [543, 136] on link "Listen" at bounding box center [543, 136] width 11 height 4
click at [547, 111] on img at bounding box center [549, 111] width 7 height 7
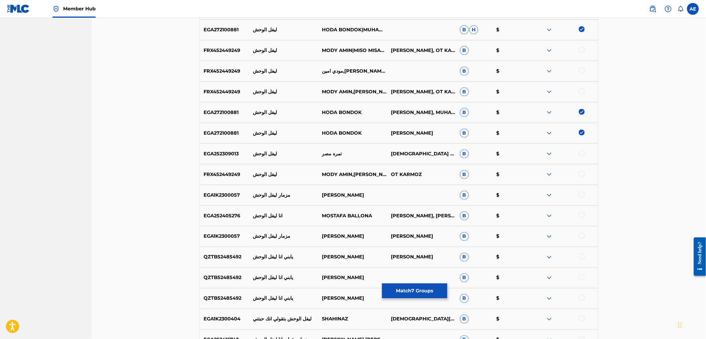
scroll to position [260, 0]
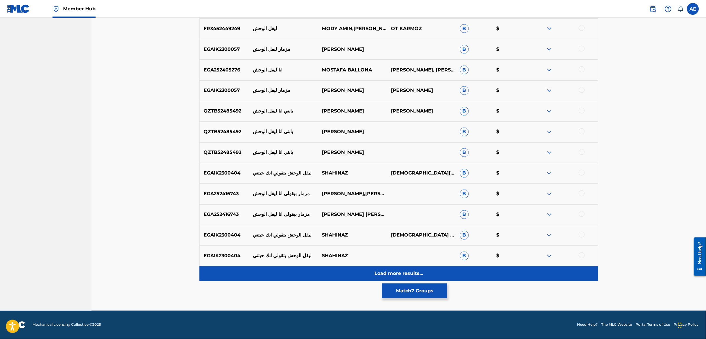
click at [334, 277] on div "Load more results..." at bounding box center [399, 273] width 399 height 15
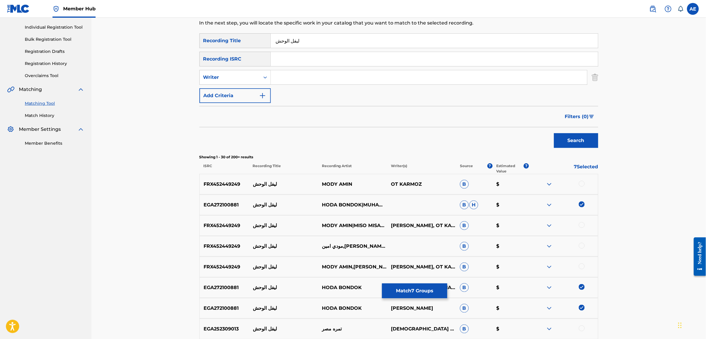
scroll to position [0, 0]
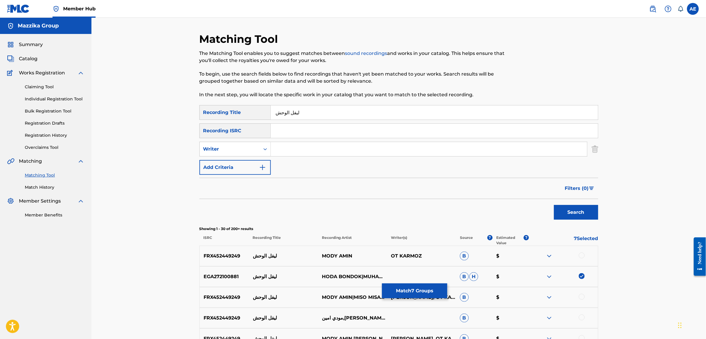
click at [292, 112] on input "ليفل الوحش" at bounding box center [434, 112] width 327 height 14
type input "لفل الوحش"
click at [554, 205] on button "Search" at bounding box center [576, 212] width 44 height 15
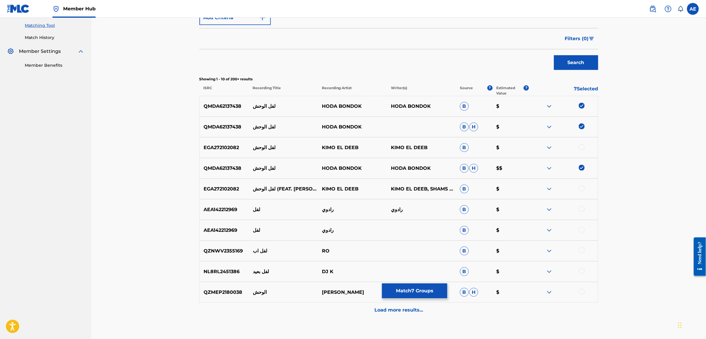
scroll to position [184, 0]
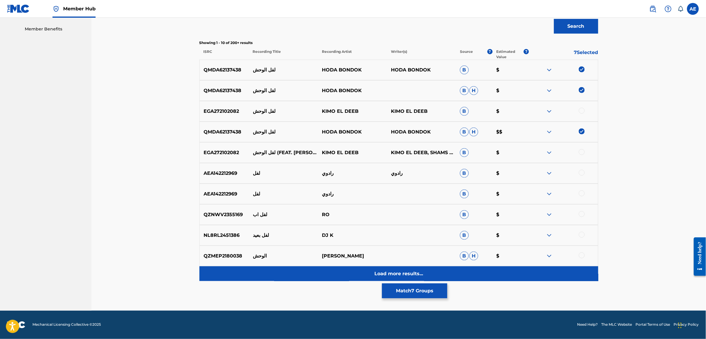
click at [342, 273] on div "Load more results..." at bounding box center [399, 273] width 399 height 15
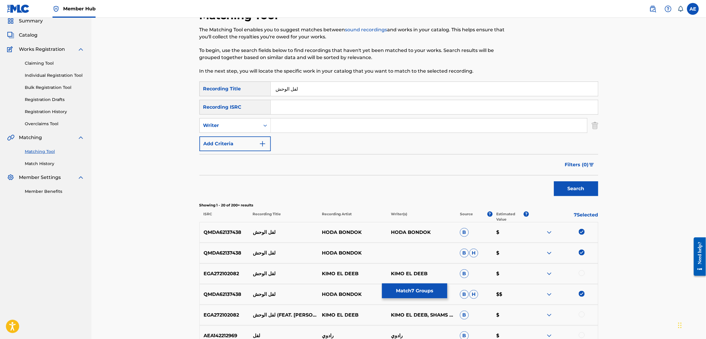
scroll to position [0, 0]
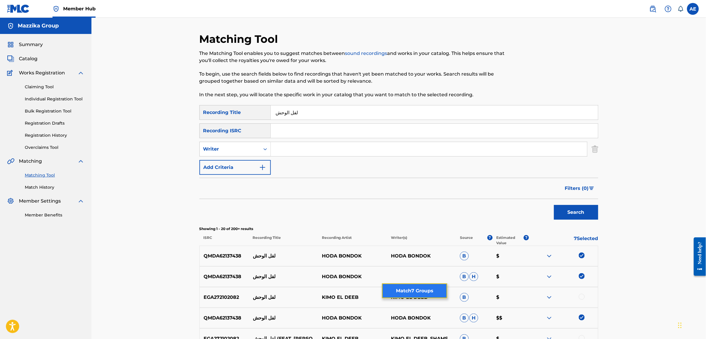
click at [419, 290] on button "Match 7 Groups" at bounding box center [414, 290] width 65 height 15
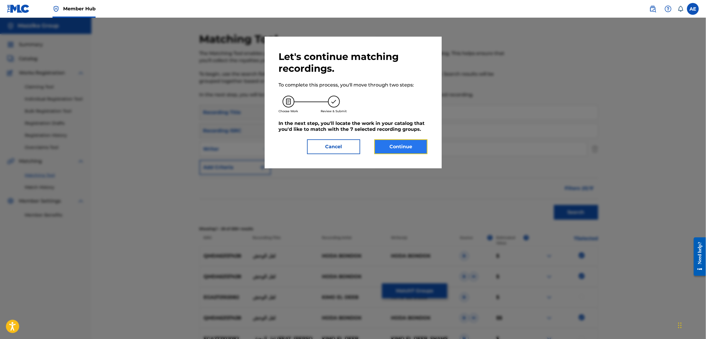
click at [403, 146] on button "Continue" at bounding box center [401, 146] width 53 height 15
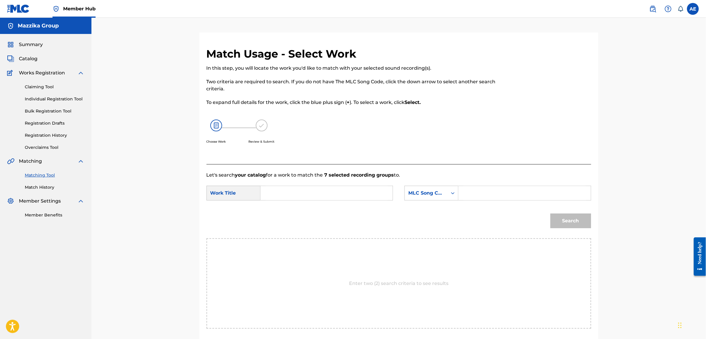
click at [303, 191] on input "Search Form" at bounding box center [327, 193] width 122 height 14
paste input "Level ElWahsh"
type input "Level ElWahsh"
click at [488, 189] on input "Search Form" at bounding box center [525, 193] width 122 height 14
paste input "LT64LL"
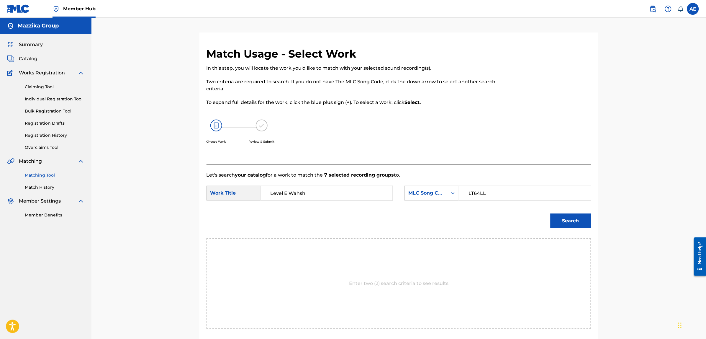
type input "LT64LL"
click at [551, 213] on button "Search" at bounding box center [571, 220] width 41 height 15
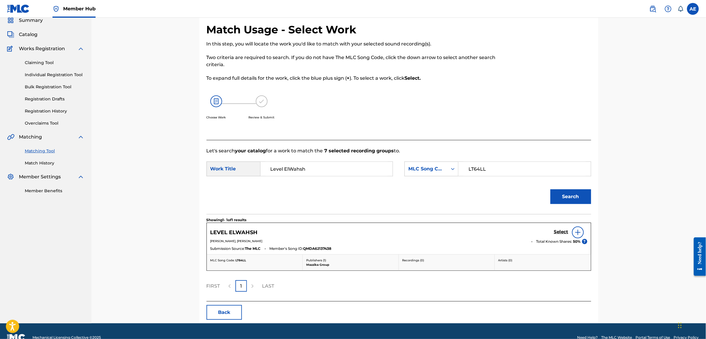
scroll to position [37, 0]
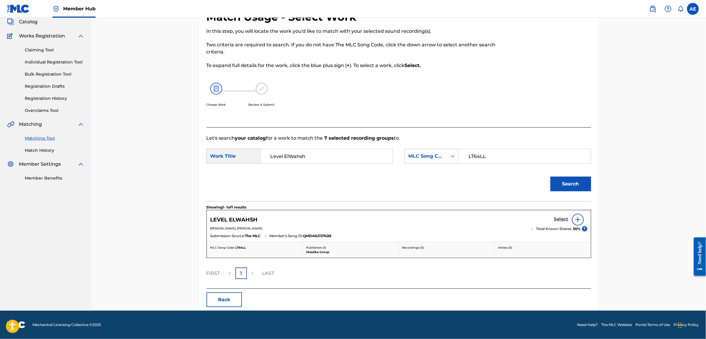
click at [560, 221] on h5 "Select" at bounding box center [561, 219] width 14 height 6
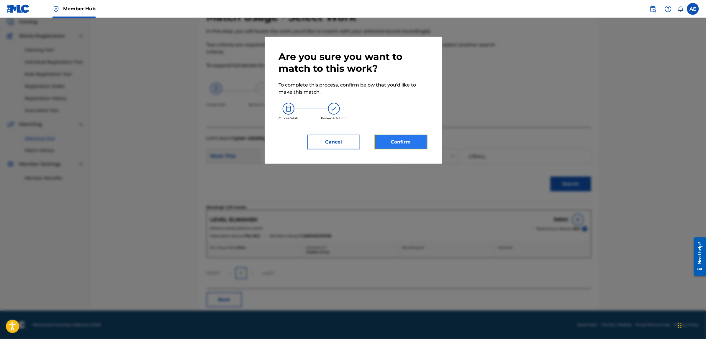
click at [394, 143] on button "Confirm" at bounding box center [401, 142] width 53 height 15
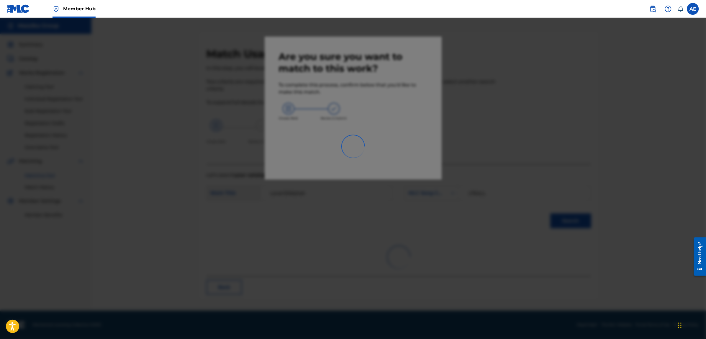
scroll to position [0, 0]
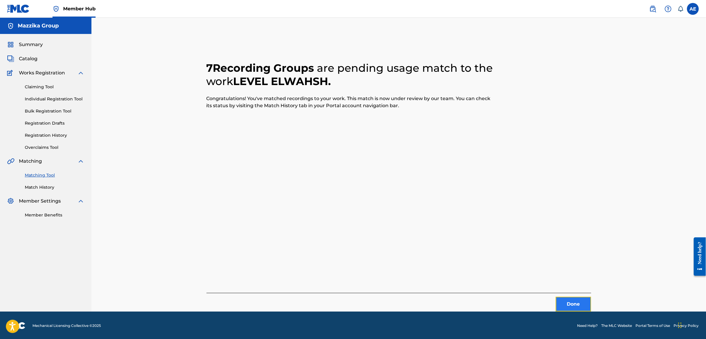
click at [573, 302] on button "Done" at bounding box center [573, 304] width 35 height 15
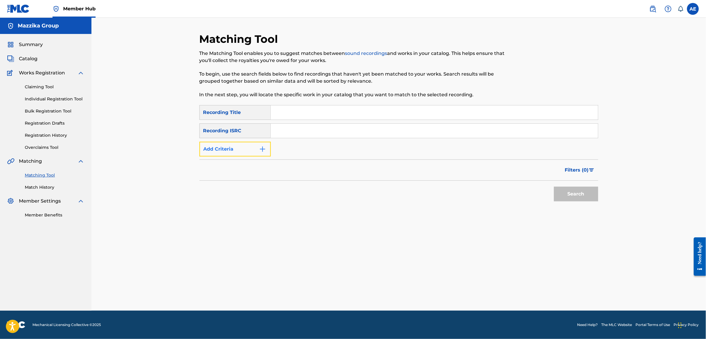
click at [248, 148] on button "Add Criteria" at bounding box center [235, 149] width 71 height 15
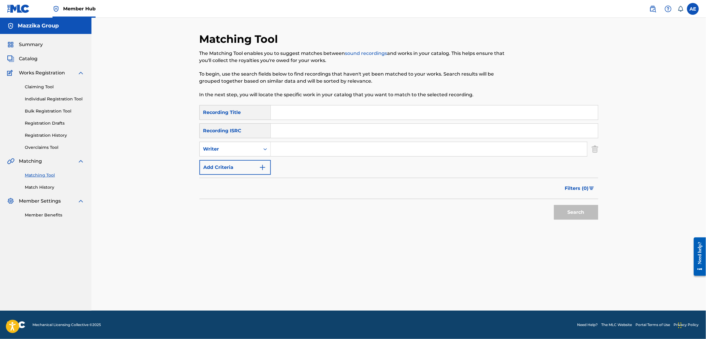
click at [293, 130] on input "Search Form" at bounding box center [434, 131] width 327 height 14
paste input "FRW242260636"
type input "FRW242260636"
click at [554, 205] on button "Search" at bounding box center [576, 212] width 44 height 15
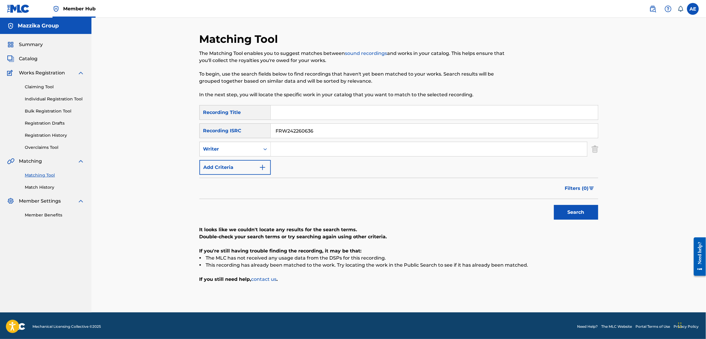
scroll to position [1, 0]
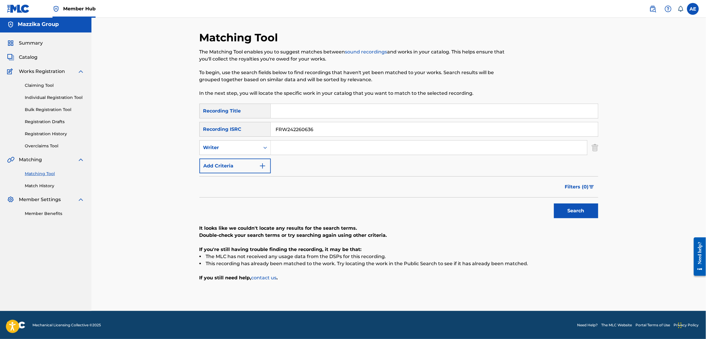
drag, startPoint x: 314, startPoint y: 128, endPoint x: 171, endPoint y: 128, distance: 143.1
click at [171, 128] on div "Matching Tool The Matching Tool enables you to suggest matches between sound re…" at bounding box center [398, 163] width 615 height 295
click at [299, 150] on input "Search Form" at bounding box center [429, 147] width 316 height 14
paste input "KAWTHAR HEGAZY"
type input "KAWTHAR HEGAZY"
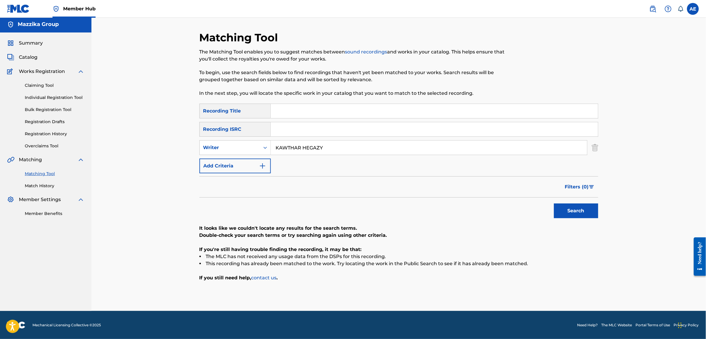
click at [297, 113] on input "Search Form" at bounding box center [434, 111] width 327 height 14
paste input "[PERSON_NAME]"
type input "[PERSON_NAME]"
click at [554, 203] on button "Search" at bounding box center [576, 210] width 44 height 15
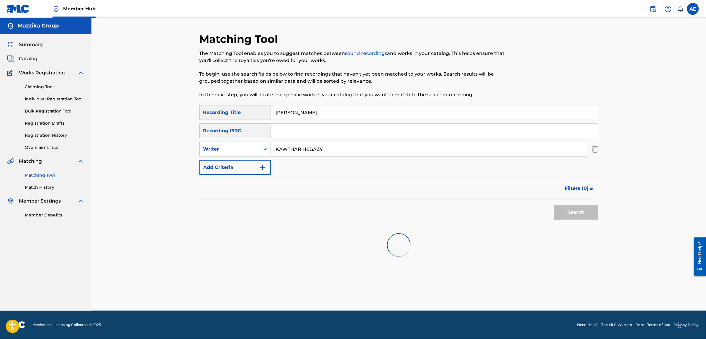
scroll to position [0, 0]
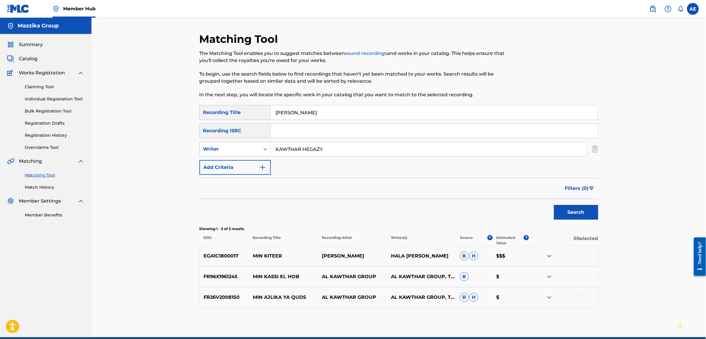
drag, startPoint x: 329, startPoint y: 149, endPoint x: 225, endPoint y: 149, distance: 104.2
click at [226, 149] on div "SearchWithCriteria8d8eb442-6dfc-4146-bb6d-09c3615fbb18 Writer [PERSON_NAME]" at bounding box center [399, 149] width 399 height 15
click at [554, 205] on button "Search" at bounding box center [576, 212] width 44 height 15
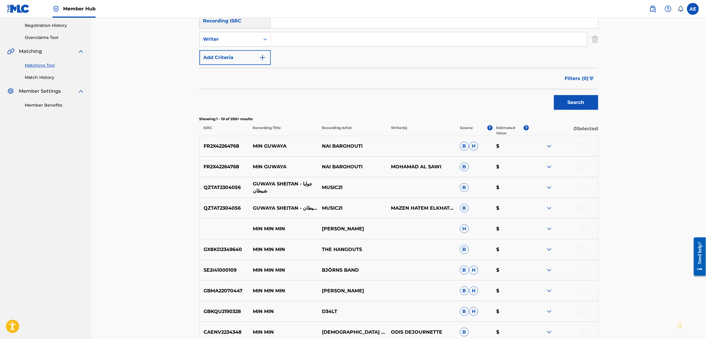
scroll to position [111, 0]
click at [582, 143] on div at bounding box center [582, 145] width 6 height 6
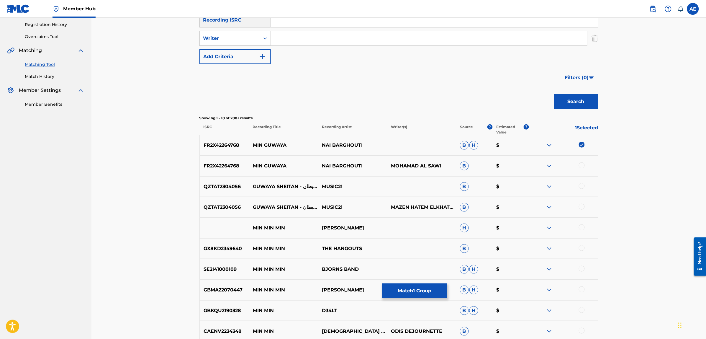
click at [583, 164] on div at bounding box center [582, 165] width 6 height 6
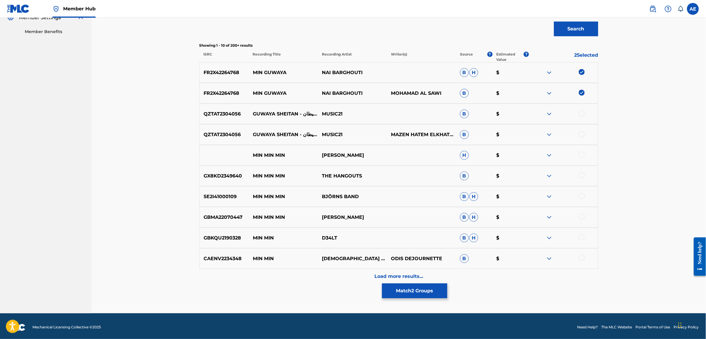
scroll to position [184, 0]
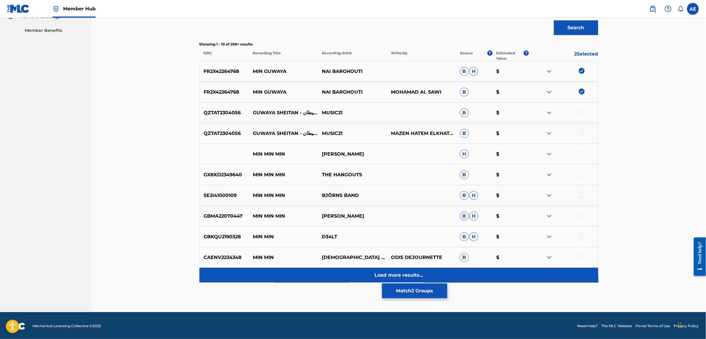
click at [327, 278] on div "Load more results..." at bounding box center [399, 275] width 399 height 15
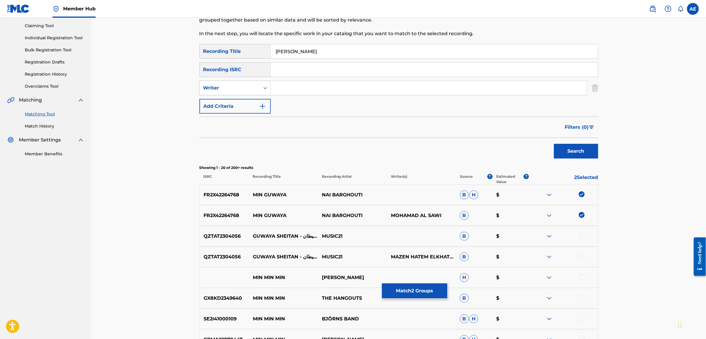
scroll to position [0, 0]
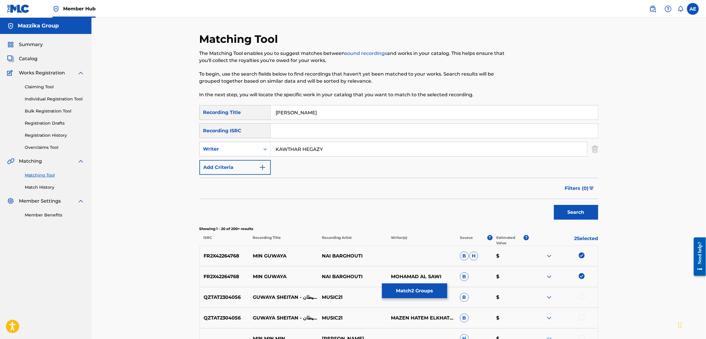
type input "KAWTHAR HEGAZY"
drag, startPoint x: 309, startPoint y: 109, endPoint x: 232, endPoint y: 105, distance: 77.4
click at [232, 105] on div "SearchWithCriteria12da6dcc-83d6-4be1-b901-2fb233ede73b Recording Title [PERSON_…" at bounding box center [399, 112] width 399 height 15
type input "من [PERSON_NAME]"
click at [554, 205] on button "Search" at bounding box center [576, 212] width 44 height 15
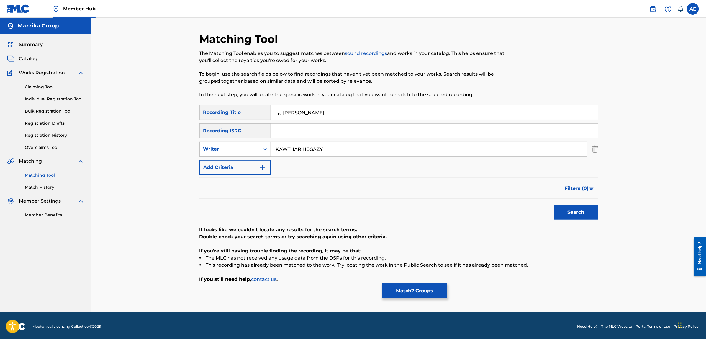
drag, startPoint x: 334, startPoint y: 153, endPoint x: 201, endPoint y: 151, distance: 132.8
click at [202, 152] on div "SearchWithCriteria8d8eb442-6dfc-4146-bb6d-09c3615fbb18 Writer [PERSON_NAME]" at bounding box center [399, 149] width 399 height 15
click at [554, 205] on button "Search" at bounding box center [576, 212] width 44 height 15
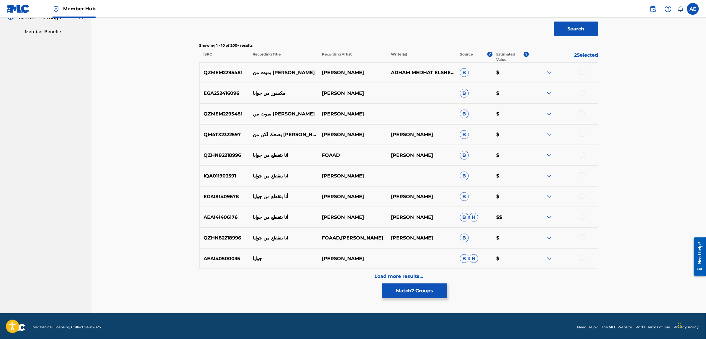
scroll to position [186, 0]
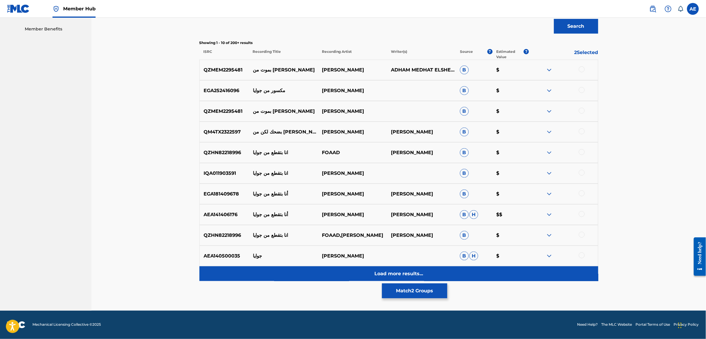
click at [308, 274] on div "Load more results..." at bounding box center [399, 273] width 399 height 15
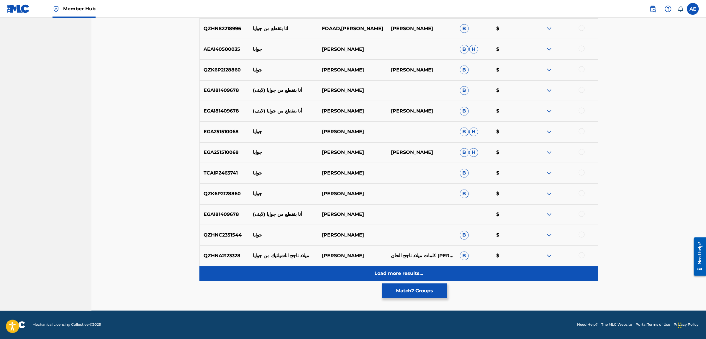
click at [324, 272] on div "Load more results..." at bounding box center [399, 273] width 399 height 15
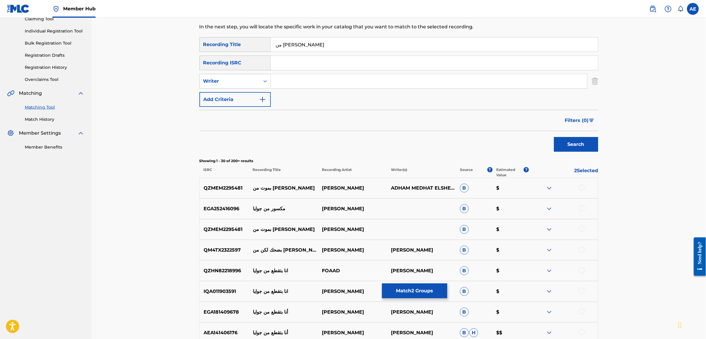
scroll to position [0, 0]
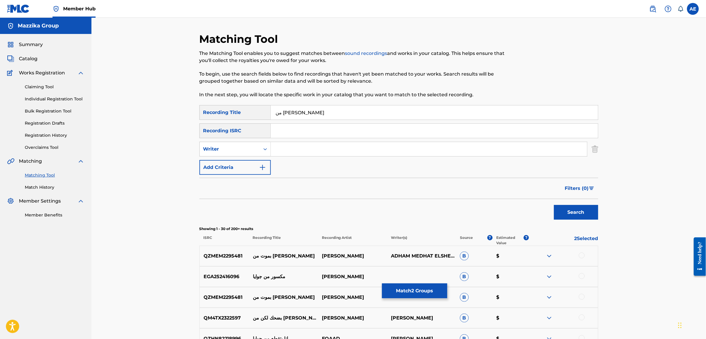
click at [421, 293] on button "Match 2 Groups" at bounding box center [414, 290] width 65 height 15
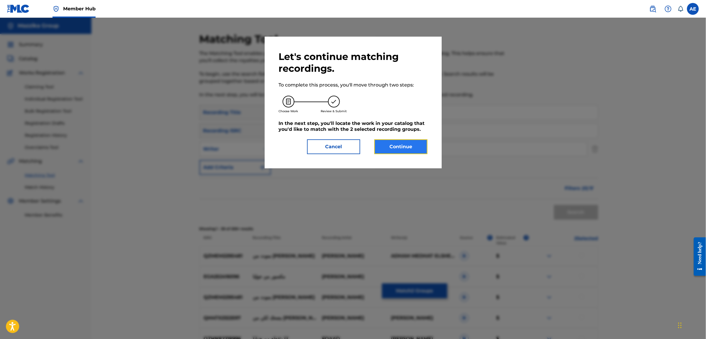
click at [399, 144] on button "Continue" at bounding box center [401, 146] width 53 height 15
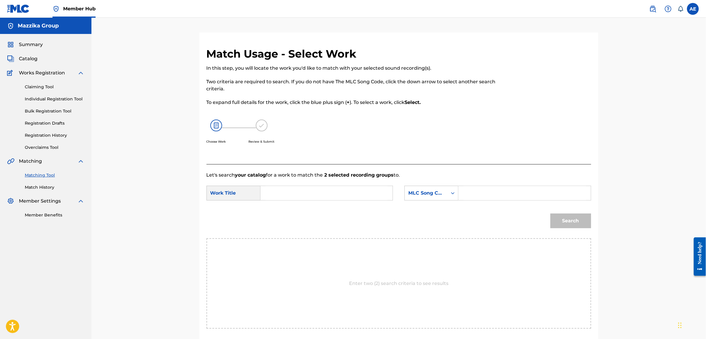
click at [286, 191] on input "Search Form" at bounding box center [327, 193] width 122 height 14
paste input "[PERSON_NAME]"
type input "[PERSON_NAME]"
click at [483, 194] on input "Search Form" at bounding box center [525, 193] width 122 height 14
paste input "MN589F"
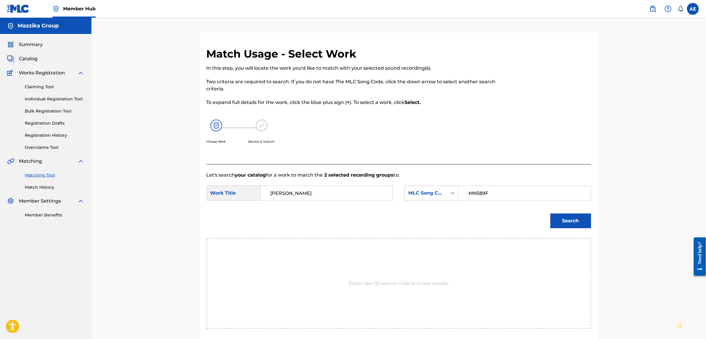
type input "MN589F"
click at [551, 213] on button "Search" at bounding box center [571, 220] width 41 height 15
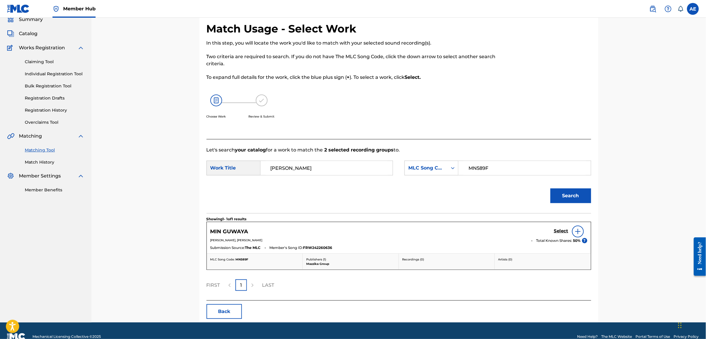
scroll to position [37, 0]
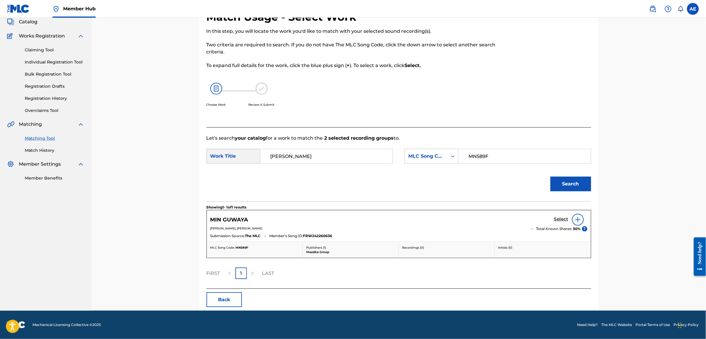
click at [566, 218] on h5 "Select" at bounding box center [561, 219] width 14 height 6
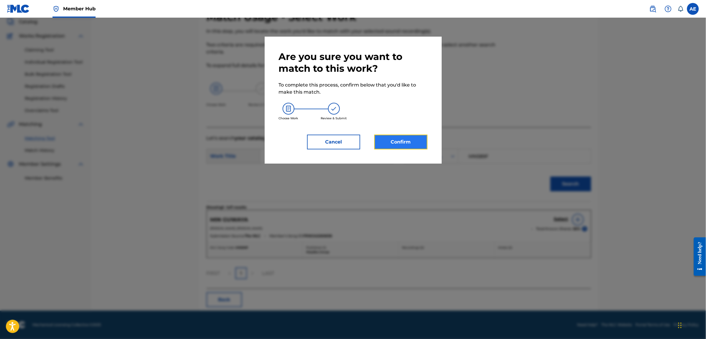
click at [391, 139] on button "Confirm" at bounding box center [401, 142] width 53 height 15
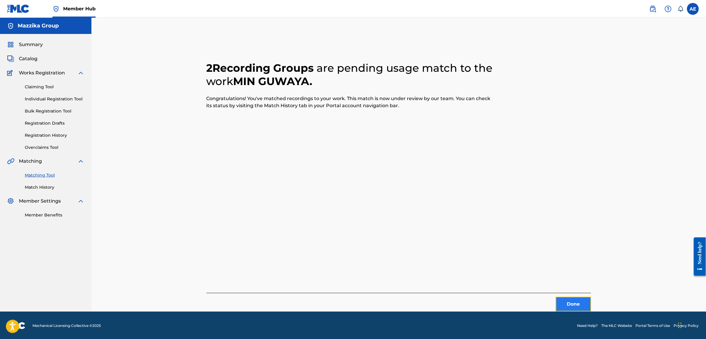
click at [578, 308] on button "Done" at bounding box center [573, 304] width 35 height 15
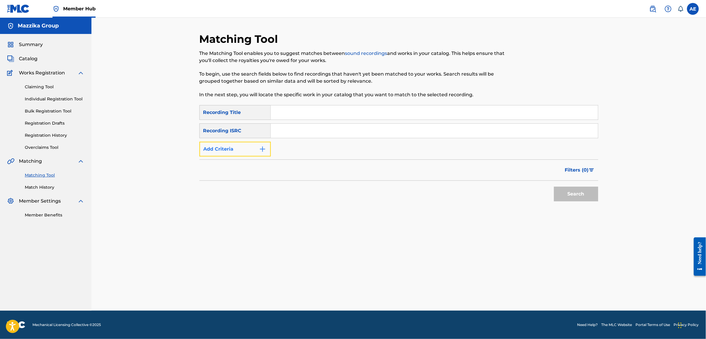
click at [244, 151] on button "Add Criteria" at bounding box center [235, 149] width 71 height 15
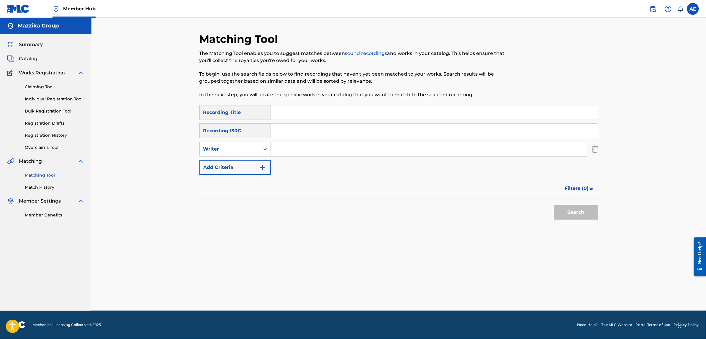
click at [288, 133] on input "Search Form" at bounding box center [434, 131] width 327 height 14
paste input "EGA010550820"
type input "EGA010550820"
click at [554, 205] on button "Search" at bounding box center [576, 212] width 44 height 15
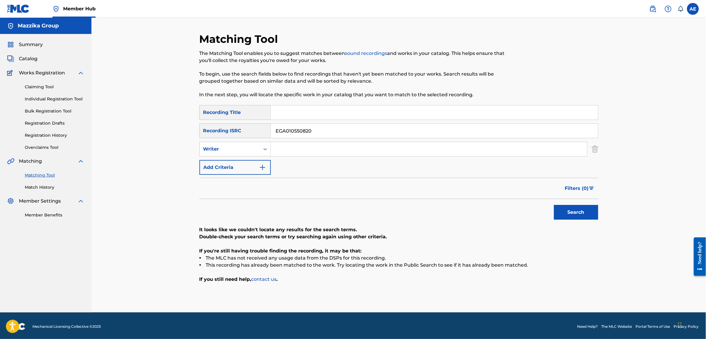
scroll to position [1, 0]
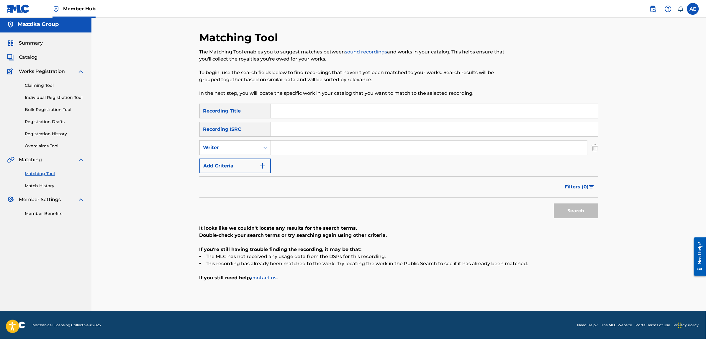
click at [297, 148] on input "Search Form" at bounding box center [429, 147] width 316 height 14
paste input "KAWTHAR HEGAZY"
type input "KAWTHAR HEGAZY"
click at [301, 107] on input "Search Form" at bounding box center [434, 111] width 327 height 14
paste input "An El Awan"
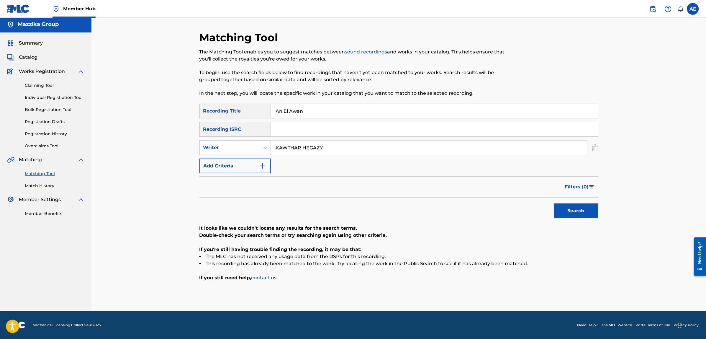
type input "An El Awan"
click at [554, 203] on button "Search" at bounding box center [576, 210] width 44 height 15
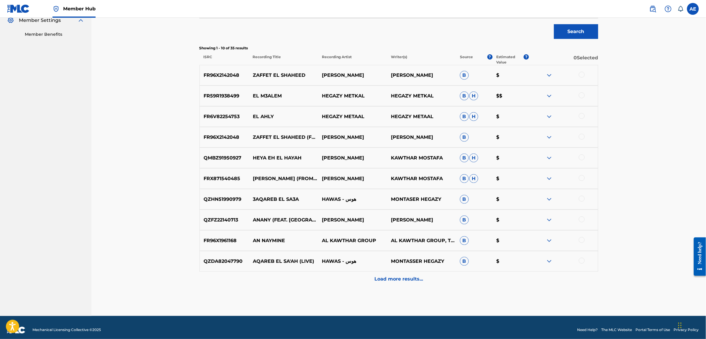
scroll to position [186, 0]
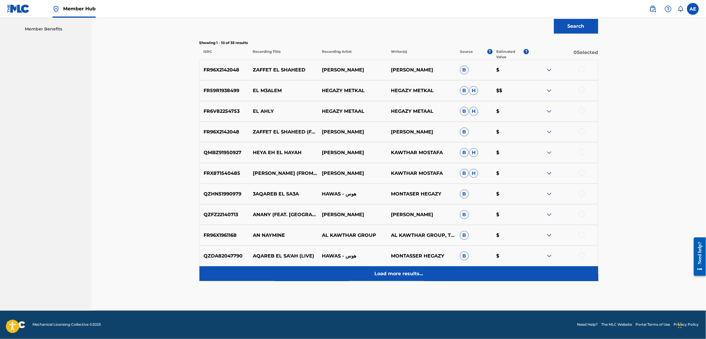
click at [326, 274] on div "Load more results..." at bounding box center [399, 273] width 399 height 15
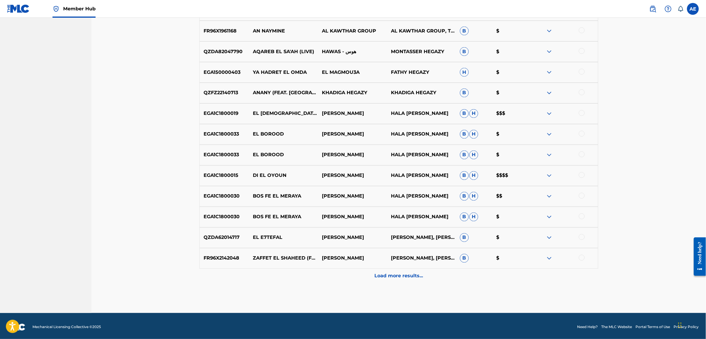
scroll to position [393, 0]
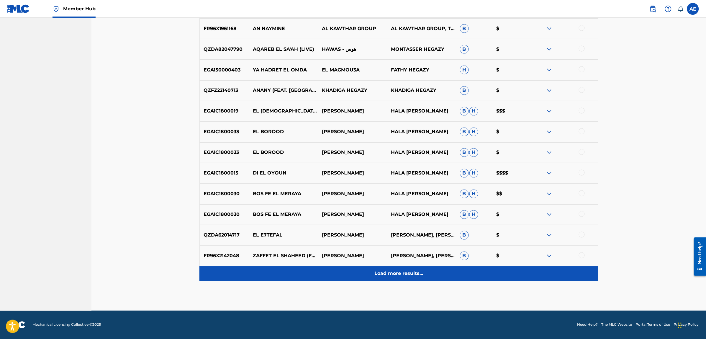
click at [324, 275] on div "Load more results..." at bounding box center [399, 273] width 399 height 15
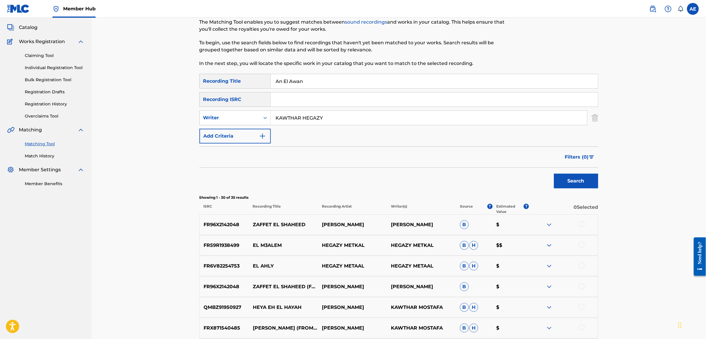
scroll to position [0, 0]
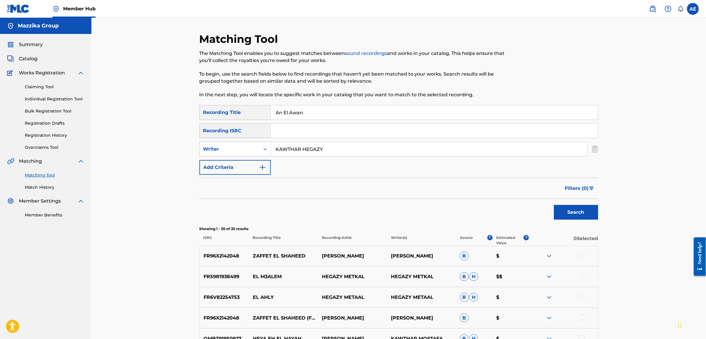
drag, startPoint x: 336, startPoint y: 149, endPoint x: 196, endPoint y: 149, distance: 139.3
click at [554, 205] on button "Search" at bounding box center [576, 212] width 44 height 15
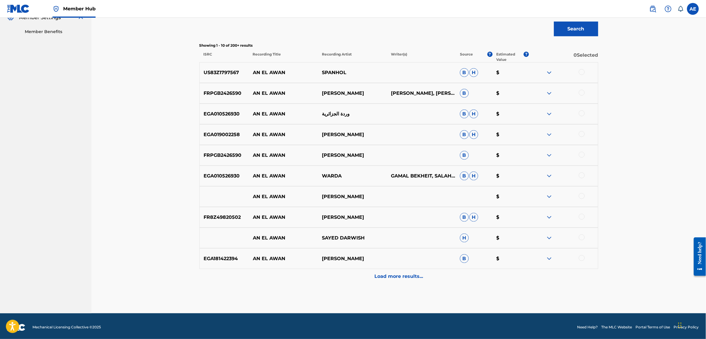
scroll to position [184, 0]
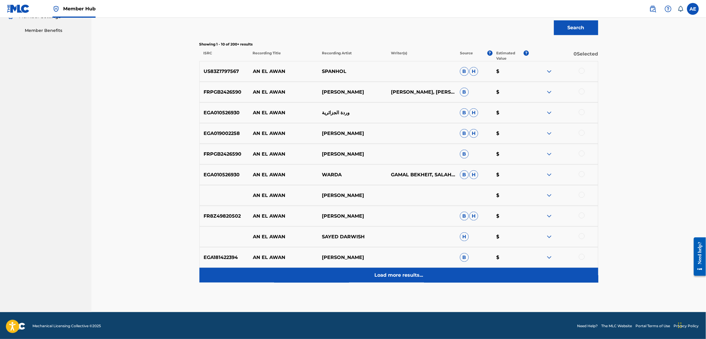
click at [322, 273] on div "Load more results..." at bounding box center [399, 275] width 399 height 15
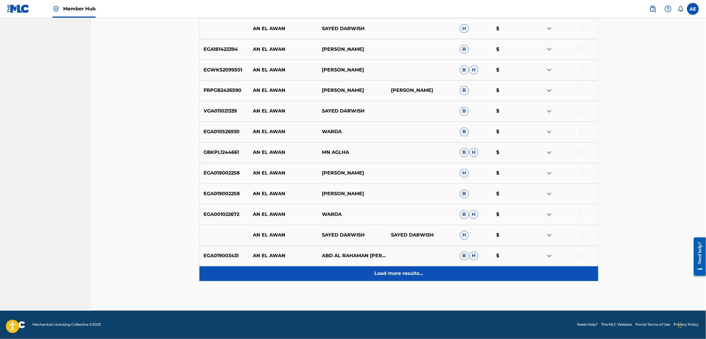
click at [325, 279] on div "Load more results..." at bounding box center [399, 273] width 399 height 15
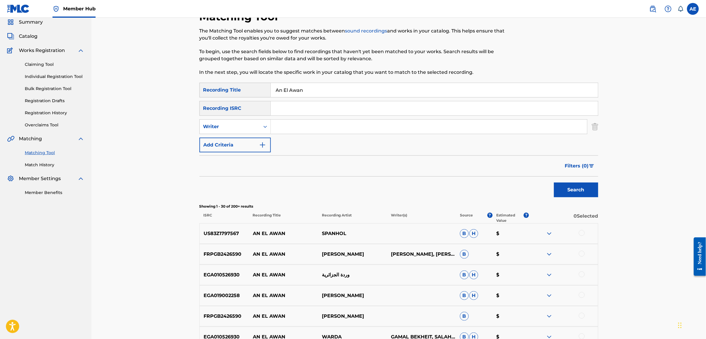
scroll to position [0, 0]
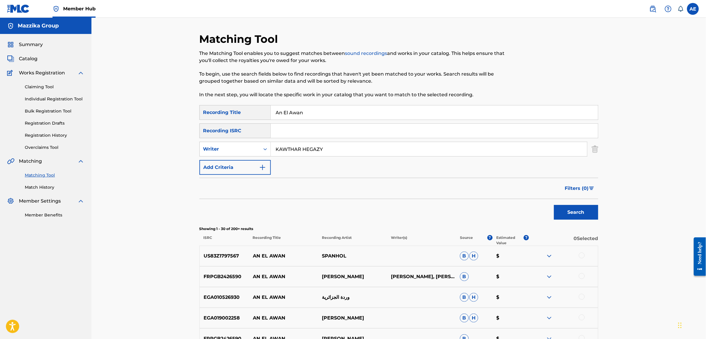
type input "KAWTHAR HEGAZY"
drag, startPoint x: 298, startPoint y: 112, endPoint x: 256, endPoint y: 113, distance: 42.5
click at [256, 113] on div "SearchWithCriteria12da6dcc-83d6-4be1-b901-2fb233ede73b Recording Title An El Aw…" at bounding box center [399, 112] width 399 height 15
type input "ٌ"
type input "إ"
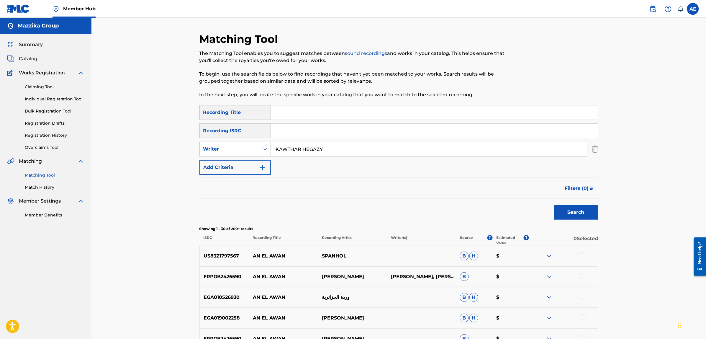
type input "‘"
type input "ً"
type input "ا"
type input "ان الاوان"
click at [554, 205] on button "Search" at bounding box center [576, 212] width 44 height 15
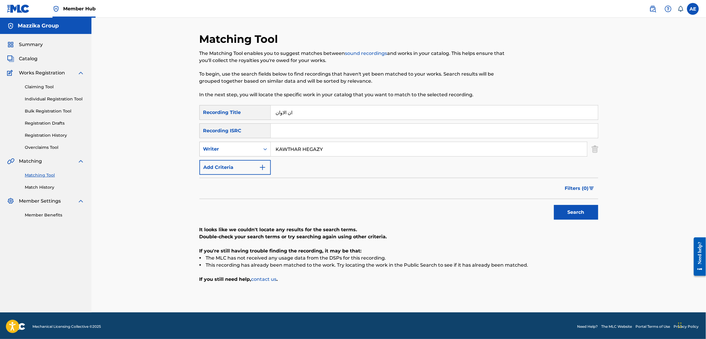
drag, startPoint x: 343, startPoint y: 150, endPoint x: 222, endPoint y: 149, distance: 120.7
click at [243, 150] on div "SearchWithCriteria8d8eb442-6dfc-4146-bb6d-09c3615fbb18 Writer [PERSON_NAME]" at bounding box center [399, 149] width 399 height 15
click at [554, 205] on button "Search" at bounding box center [576, 212] width 44 height 15
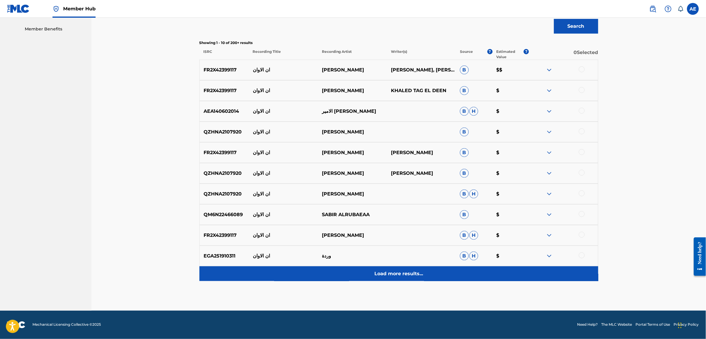
click at [311, 278] on div "Load more results..." at bounding box center [399, 273] width 399 height 15
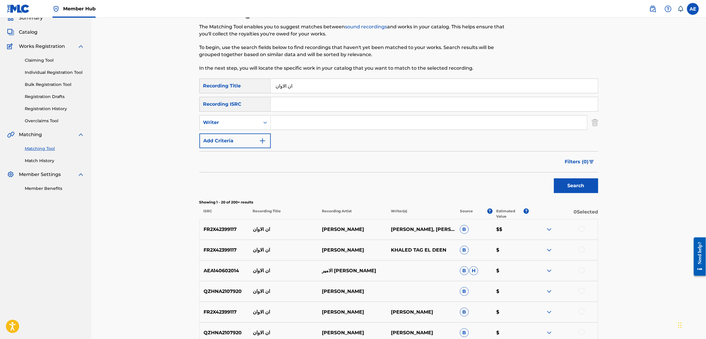
scroll to position [24, 0]
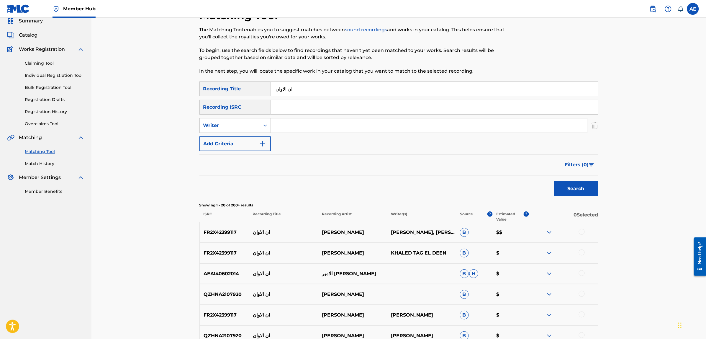
drag, startPoint x: 300, startPoint y: 86, endPoint x: 237, endPoint y: 86, distance: 62.6
click at [237, 86] on div "SearchWithCriteria12da6dcc-83d6-4be1-b901-2fb233ede73b Recording Title ان الاوان" at bounding box center [399, 88] width 399 height 15
paste input "آن الأ"
click at [554, 181] on button "Search" at bounding box center [576, 188] width 44 height 15
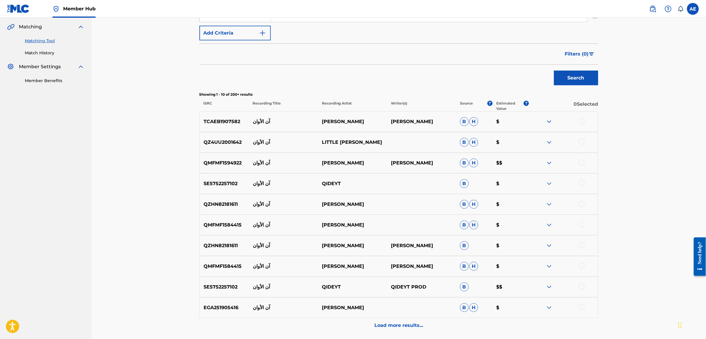
scroll to position [171, 0]
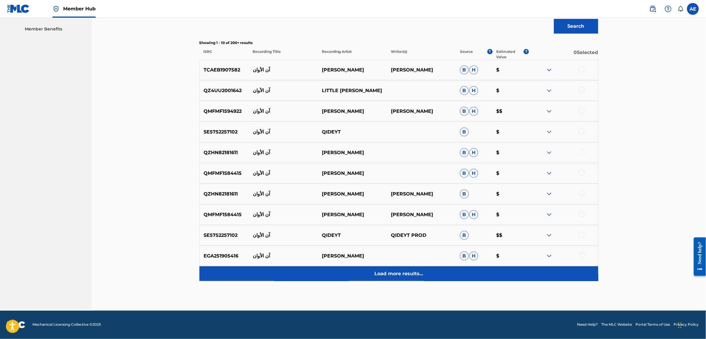
click at [323, 279] on div "Load more results..." at bounding box center [399, 273] width 399 height 15
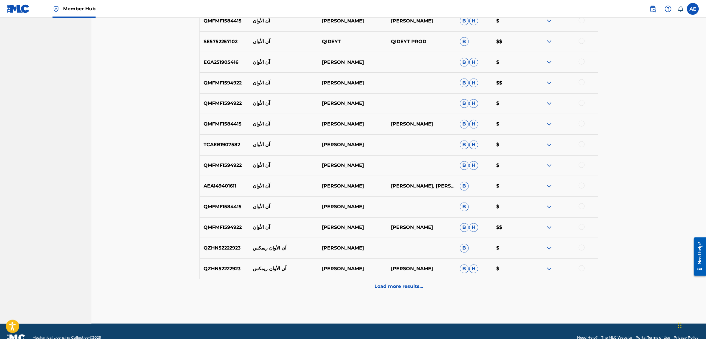
scroll to position [393, 0]
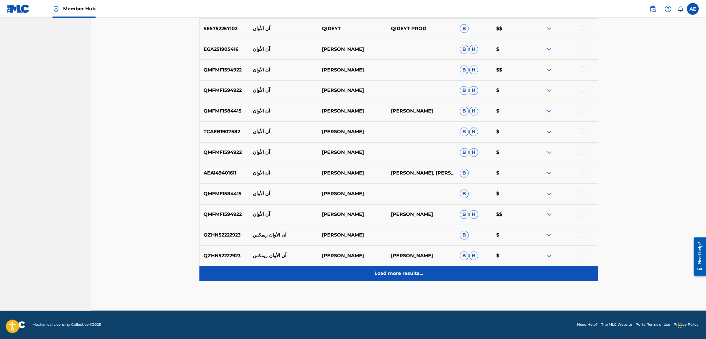
click at [314, 272] on div "Load more results..." at bounding box center [399, 273] width 399 height 15
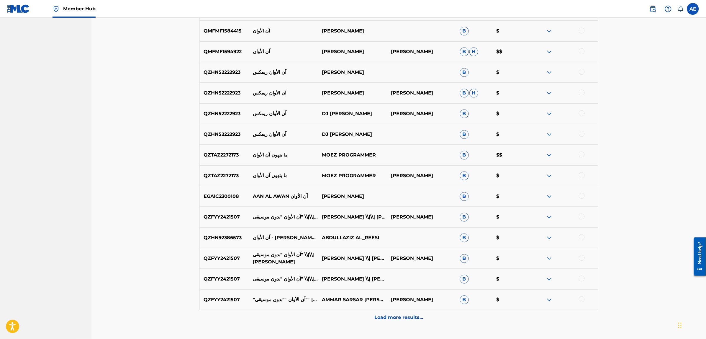
scroll to position [599, 0]
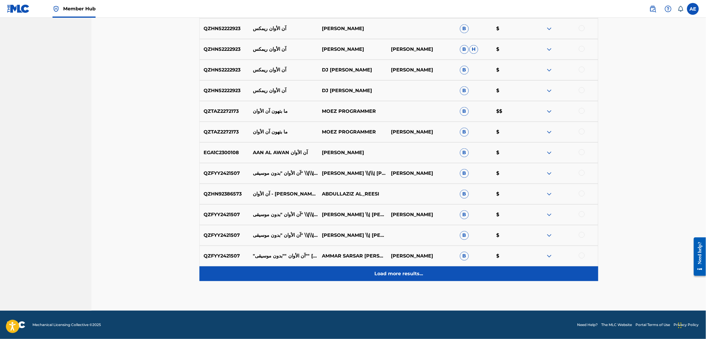
click at [328, 273] on div "Load more results..." at bounding box center [399, 273] width 399 height 15
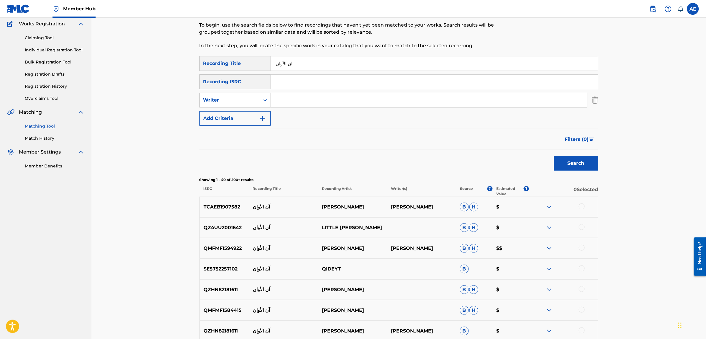
scroll to position [0, 0]
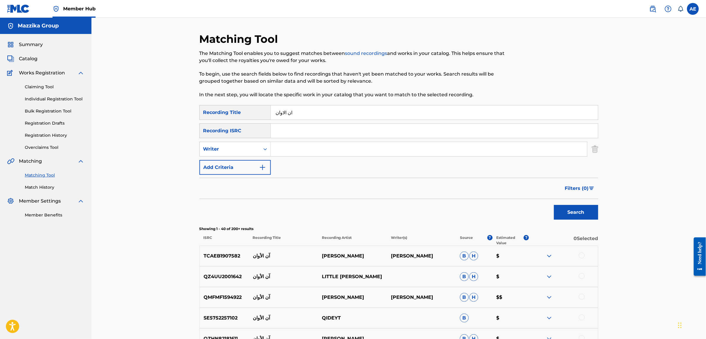
type input "ان الاوان"
type input "KAWTHAR HEGAZY"
type input "ان الاوام"
type input "ا"
drag, startPoint x: 339, startPoint y: 148, endPoint x: 222, endPoint y: 148, distance: 116.3
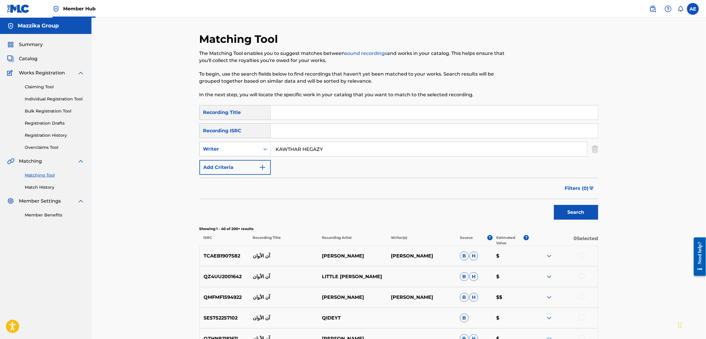
click at [223, 148] on div "SearchWithCriteria8d8eb442-6dfc-4146-bb6d-09c3615fbb18 Writer [PERSON_NAME]" at bounding box center [399, 149] width 399 height 15
paste input "QMDA72226809"
type input "QMDA72226809"
click at [317, 129] on input "Search Form" at bounding box center [434, 131] width 327 height 14
paste input "QMDA72226809"
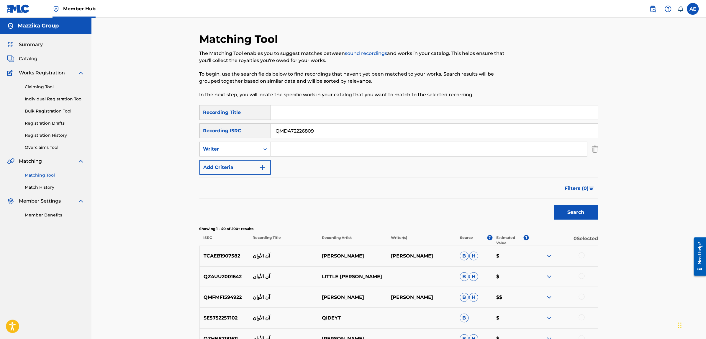
click at [554, 205] on button "Search" at bounding box center [576, 212] width 44 height 15
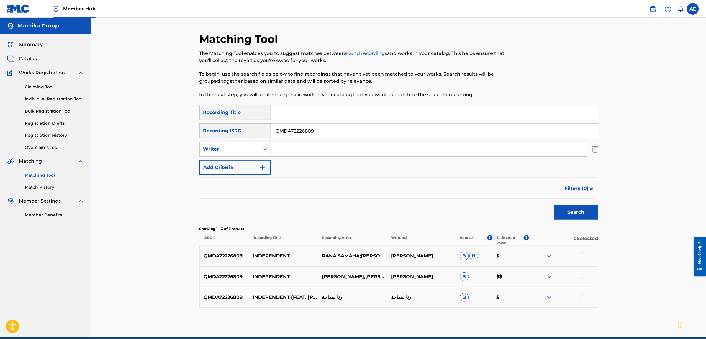
click at [581, 257] on div at bounding box center [582, 255] width 6 height 6
click at [582, 274] on div at bounding box center [582, 276] width 6 height 6
click at [581, 295] on div at bounding box center [582, 297] width 6 height 6
drag, startPoint x: 321, startPoint y: 131, endPoint x: 226, endPoint y: 133, distance: 94.2
click at [226, 133] on div "SearchWithCriteria027b18e1-51a7-49a0-a469-23199a49c10f Recording ISRC QMDA72226…" at bounding box center [399, 130] width 399 height 15
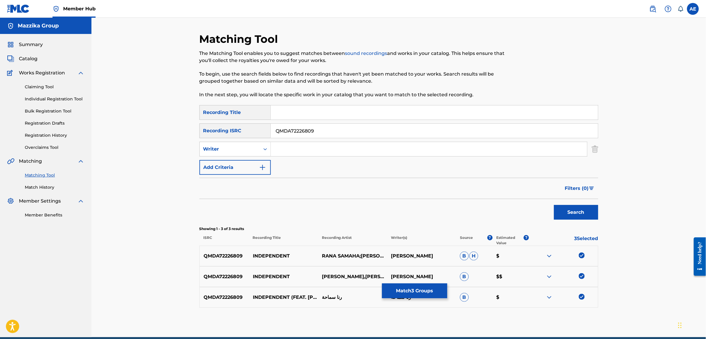
paste input "EGA0S2203588"
click at [554, 205] on button "Search" at bounding box center [576, 212] width 44 height 15
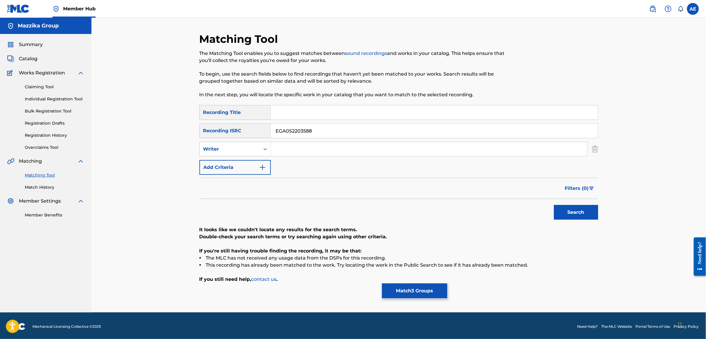
scroll to position [1, 0]
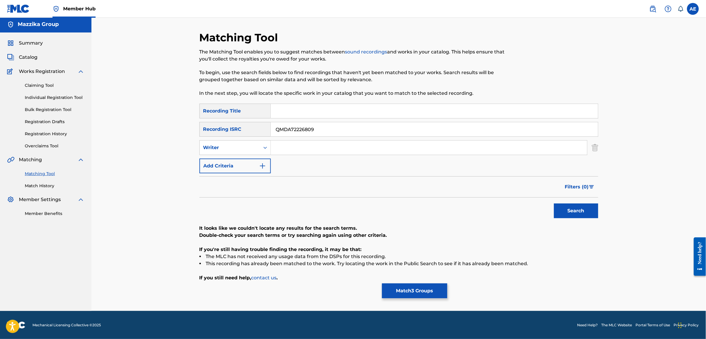
type input "QMDA72226809"
type input "KAWTHAR HEGAZY"
click at [298, 108] on input "Search Form" at bounding box center [434, 111] width 327 height 14
paste input "Independent"
type input "Independent"
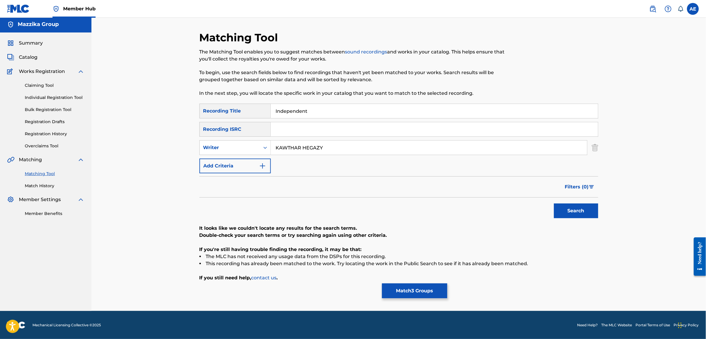
click at [554, 203] on button "Search" at bounding box center [576, 210] width 44 height 15
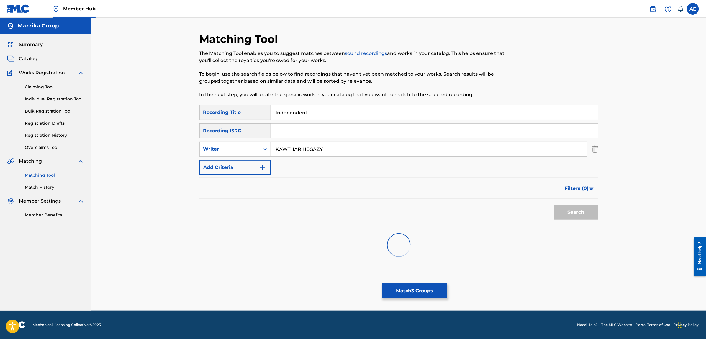
scroll to position [0, 0]
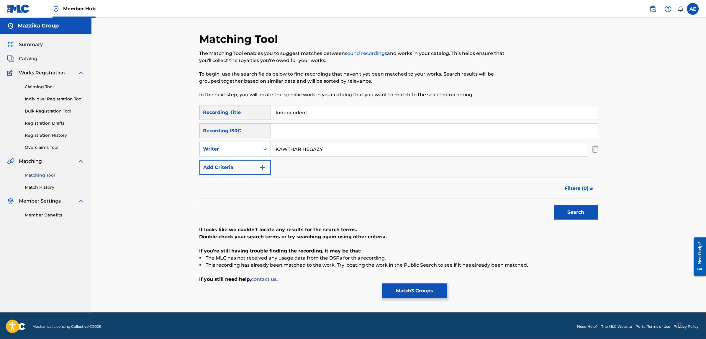
drag, startPoint x: 326, startPoint y: 152, endPoint x: 162, endPoint y: 150, distance: 163.8
click at [167, 150] on div "Matching Tool The Matching Tool enables you to suggest matches between sound re…" at bounding box center [398, 165] width 615 height 295
click at [554, 205] on button "Search" at bounding box center [576, 212] width 44 height 15
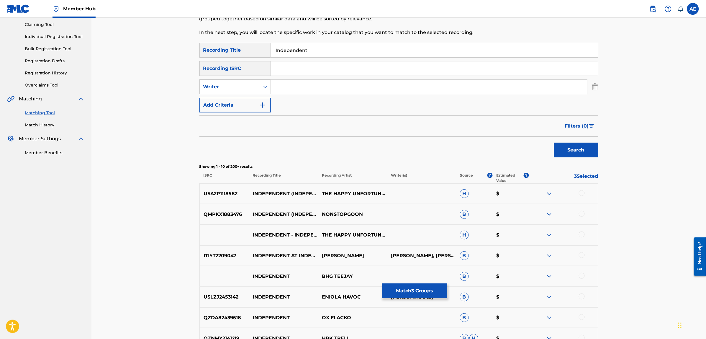
scroll to position [74, 0]
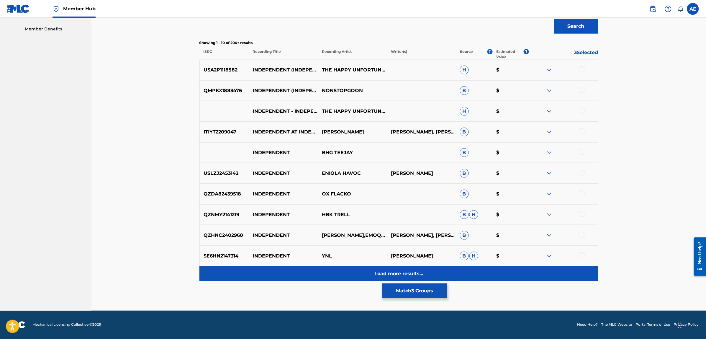
click at [306, 272] on div "Load more results..." at bounding box center [399, 273] width 399 height 15
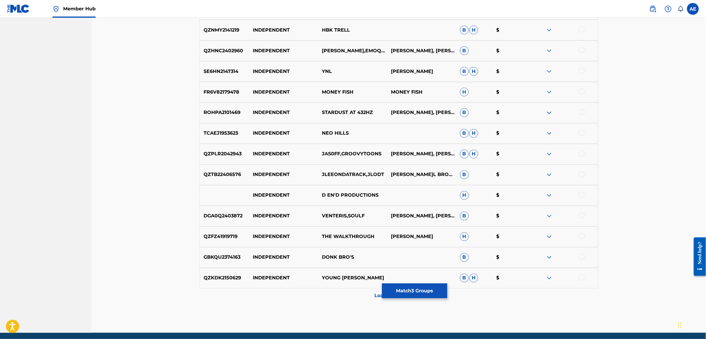
scroll to position [393, 0]
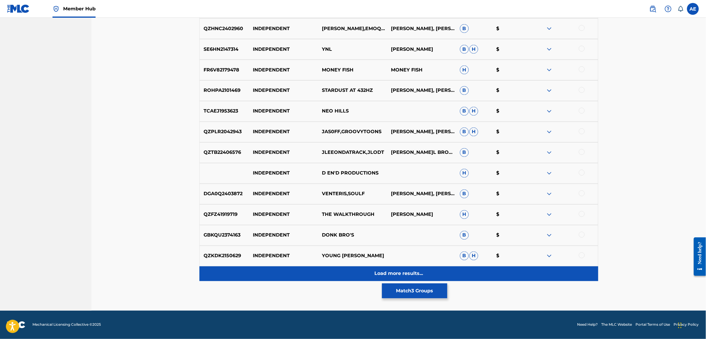
click at [324, 276] on div "Load more results..." at bounding box center [399, 273] width 399 height 15
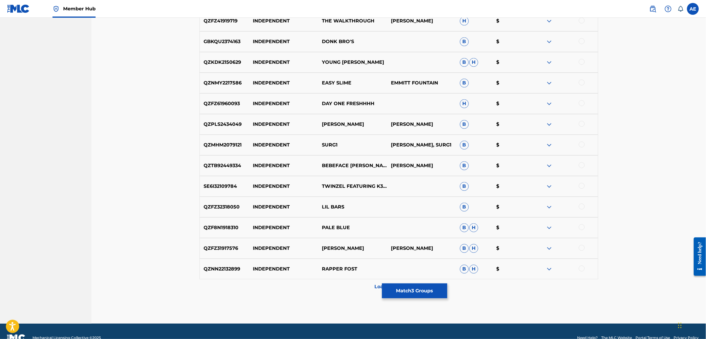
scroll to position [599, 0]
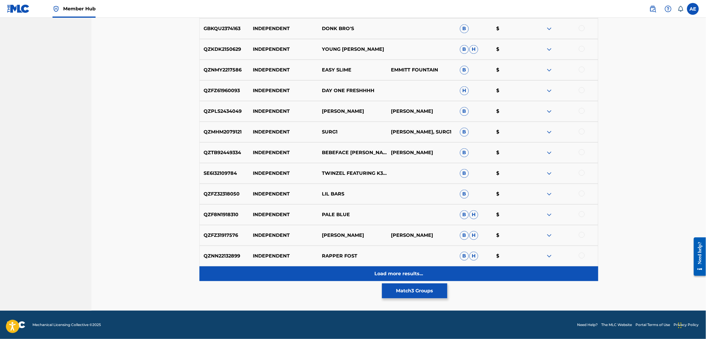
click at [310, 272] on div "Load more results..." at bounding box center [399, 273] width 399 height 15
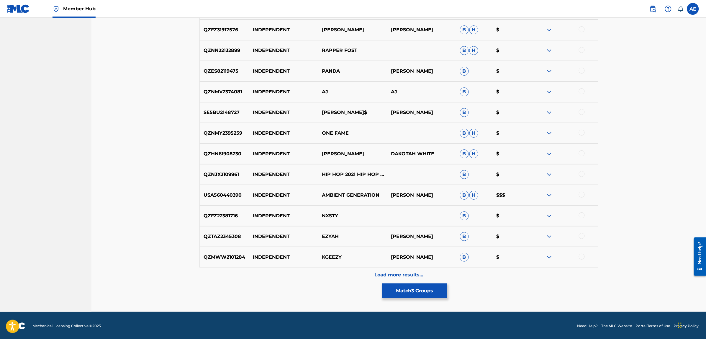
scroll to position [806, 0]
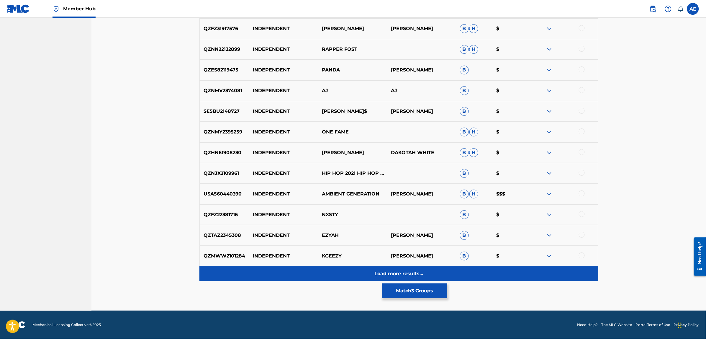
click at [315, 277] on div "Load more results..." at bounding box center [399, 273] width 399 height 15
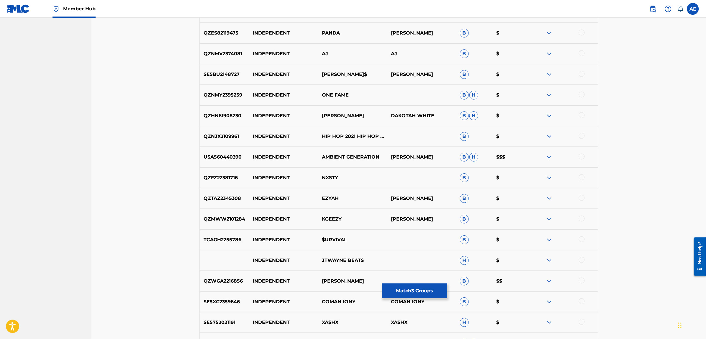
scroll to position [953, 0]
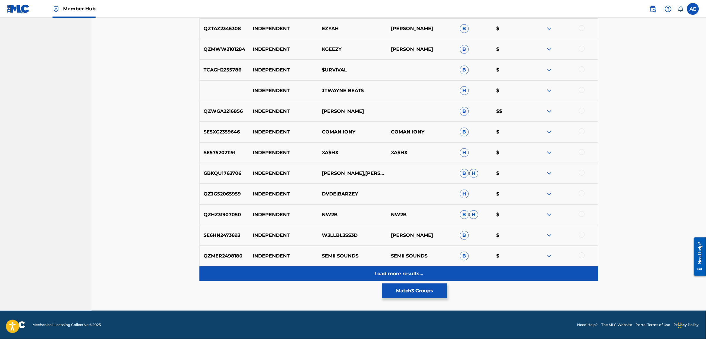
click at [312, 273] on div "Load more results..." at bounding box center [399, 273] width 399 height 15
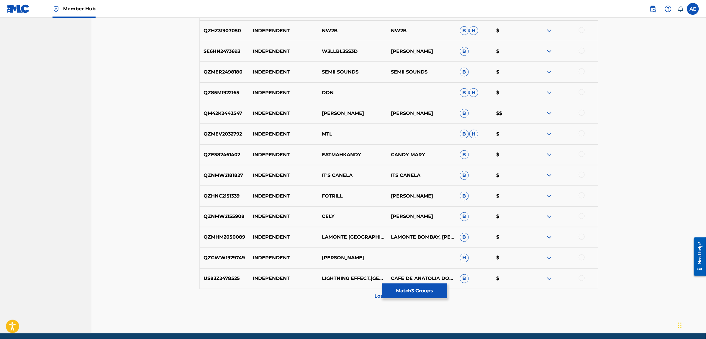
scroll to position [1197, 0]
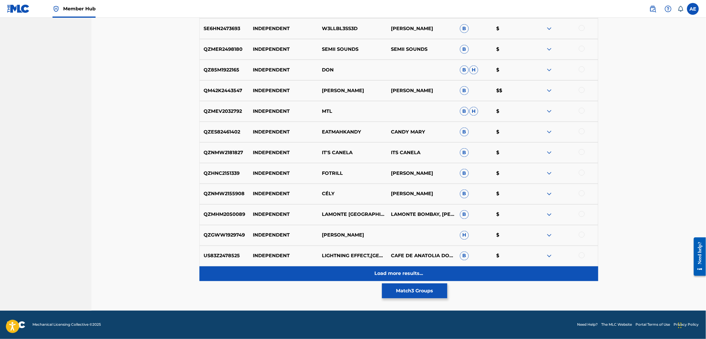
click at [309, 276] on div "Load more results..." at bounding box center [399, 273] width 399 height 15
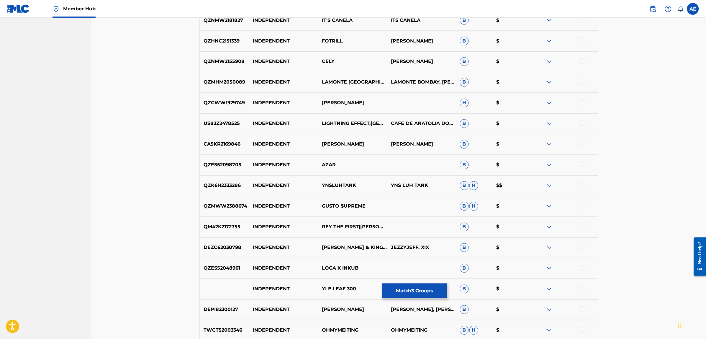
scroll to position [1426, 0]
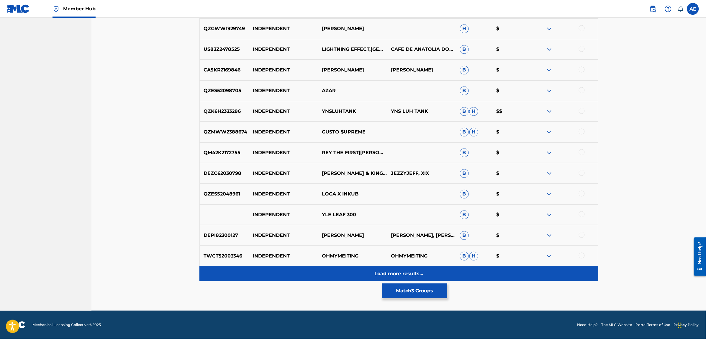
click at [317, 271] on div "Load more results..." at bounding box center [399, 273] width 399 height 15
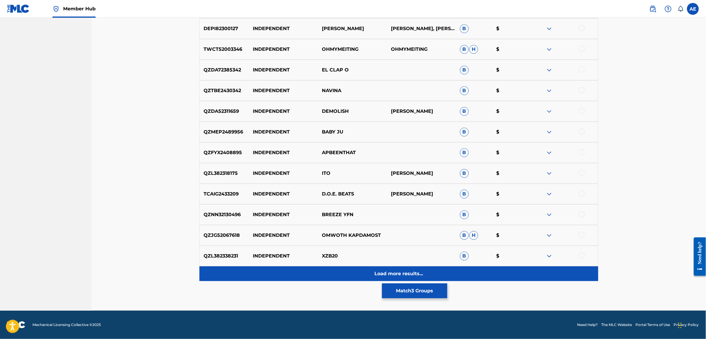
click at [314, 273] on div "Load more results..." at bounding box center [399, 273] width 399 height 15
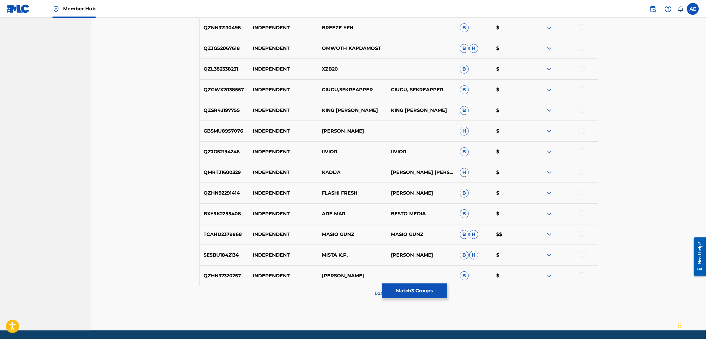
scroll to position [1839, 0]
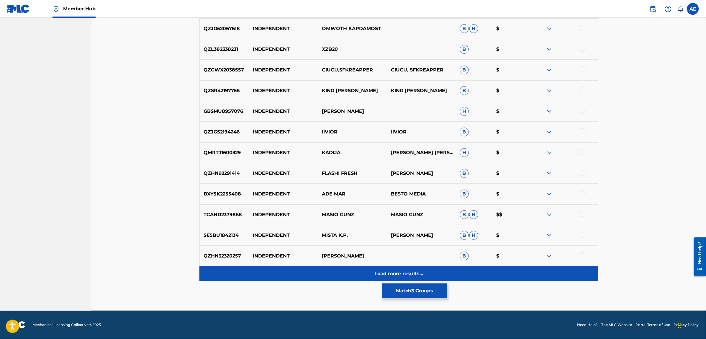
click at [310, 272] on div "Load more results..." at bounding box center [399, 273] width 399 height 15
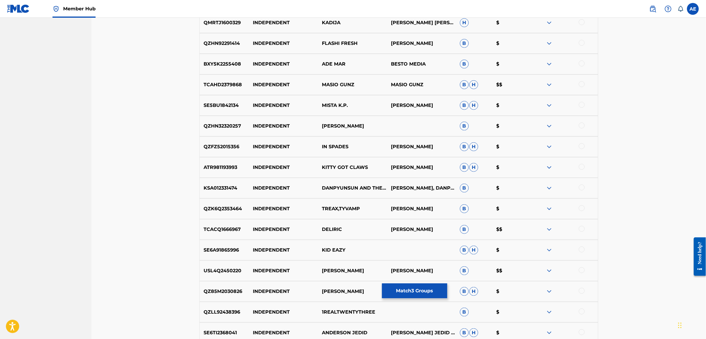
scroll to position [1986, 0]
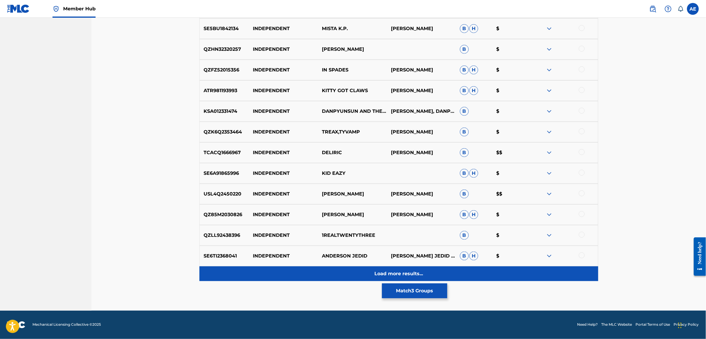
click at [327, 270] on div "Load more results..." at bounding box center [399, 273] width 399 height 15
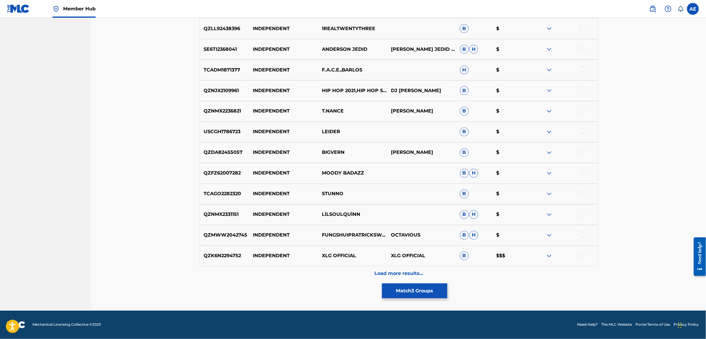
scroll to position [0, 0]
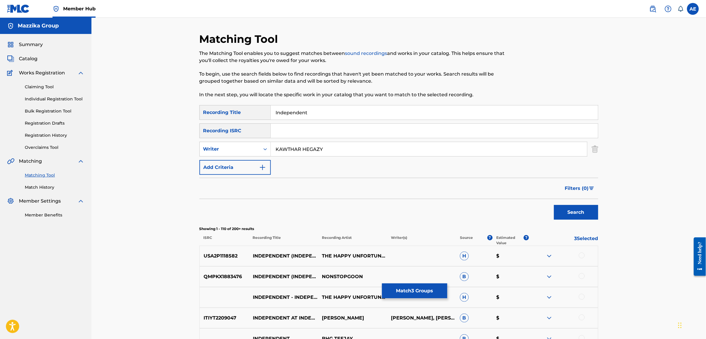
type input "KAWTHAR HEGAZY"
drag, startPoint x: 315, startPoint y: 114, endPoint x: 221, endPoint y: 111, distance: 93.9
click at [221, 111] on div "SearchWithCriteria12da6dcc-83d6-4be1-b901-2fb233ede73b Recording Title Independ…" at bounding box center [399, 112] width 399 height 15
paste input "إندبندنت"
type input "إندبندنت"
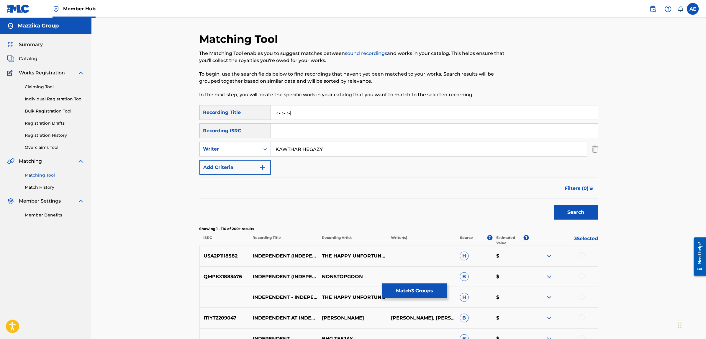
click at [554, 205] on button "Search" at bounding box center [576, 212] width 44 height 15
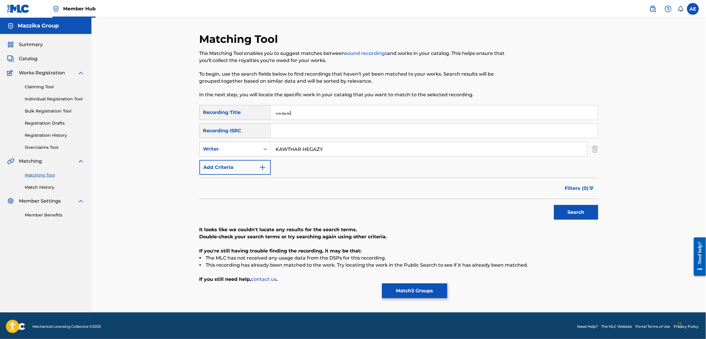
drag, startPoint x: 334, startPoint y: 152, endPoint x: 142, endPoint y: 152, distance: 192.1
click at [142, 152] on div "Matching Tool The Matching Tool enables you to suggest matches between sound re…" at bounding box center [398, 165] width 615 height 295
click at [554, 205] on button "Search" at bounding box center [576, 212] width 44 height 15
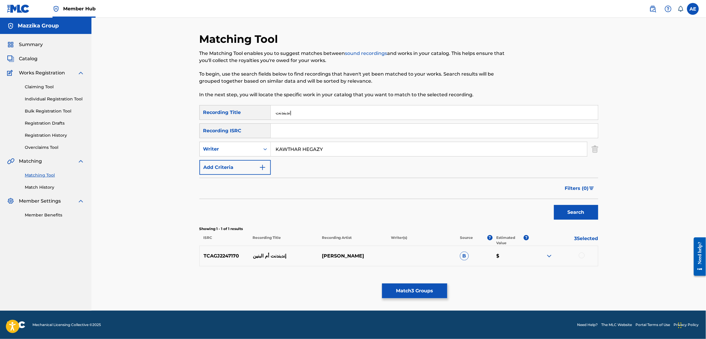
type input "KAWTHAR HEGAZY"
type input "Independent"
click at [413, 286] on button "Match 3 Groups" at bounding box center [414, 290] width 65 height 15
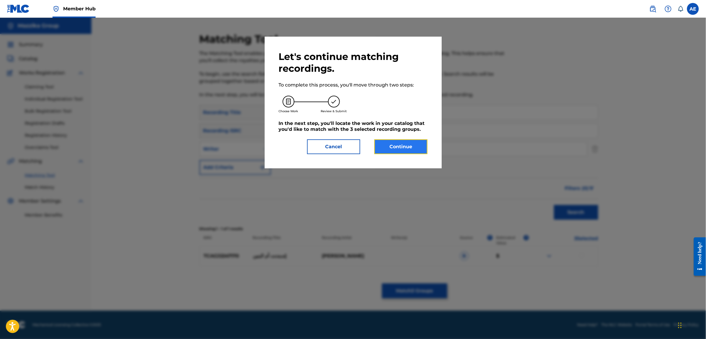
click at [385, 148] on button "Continue" at bounding box center [401, 146] width 53 height 15
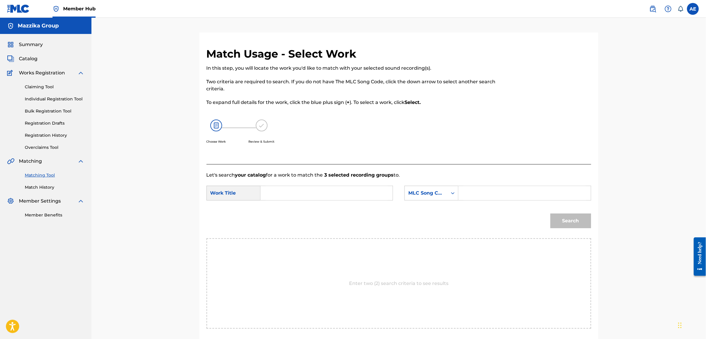
click at [329, 198] on input "Search Form" at bounding box center [327, 193] width 122 height 14
paste input "Independent"
type input "Independent"
click at [474, 189] on input "Search Form" at bounding box center [525, 193] width 122 height 14
paste input "IZ5SYI"
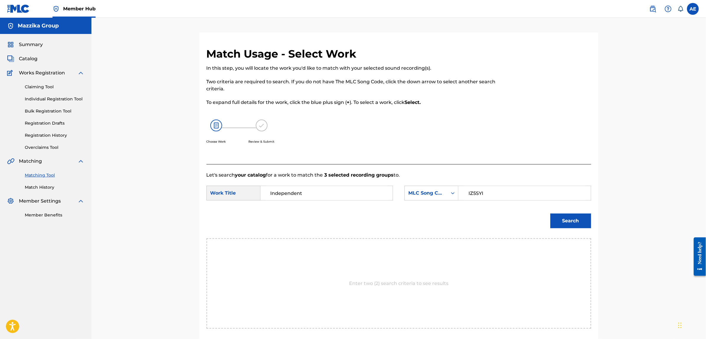
type input "IZ5SYI"
click at [551, 213] on button "Search" at bounding box center [571, 220] width 41 height 15
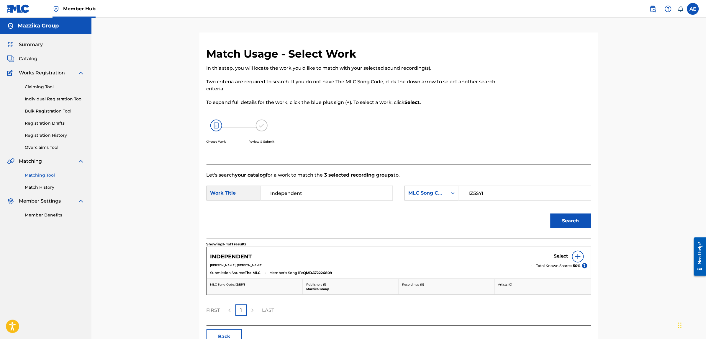
scroll to position [37, 0]
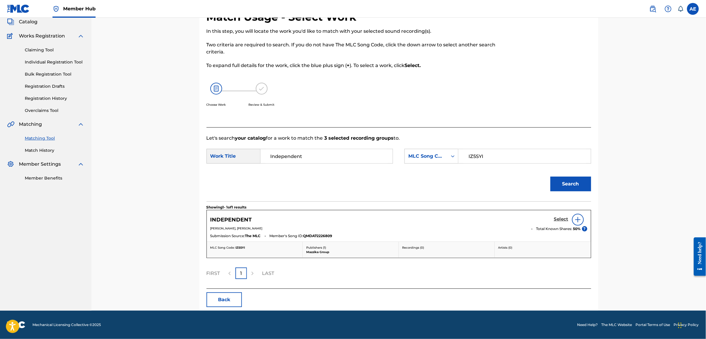
click at [565, 220] on h5 "Select" at bounding box center [561, 219] width 14 height 6
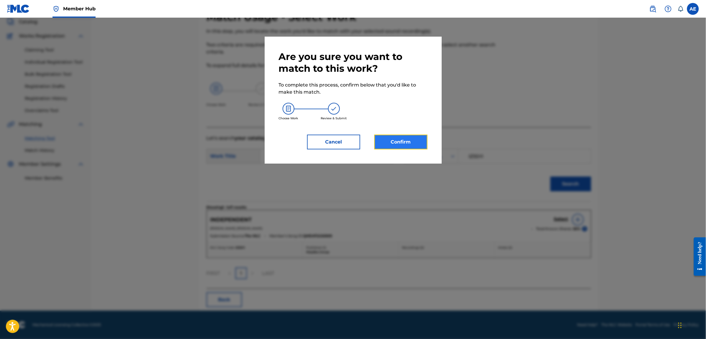
click at [419, 142] on button "Confirm" at bounding box center [401, 142] width 53 height 15
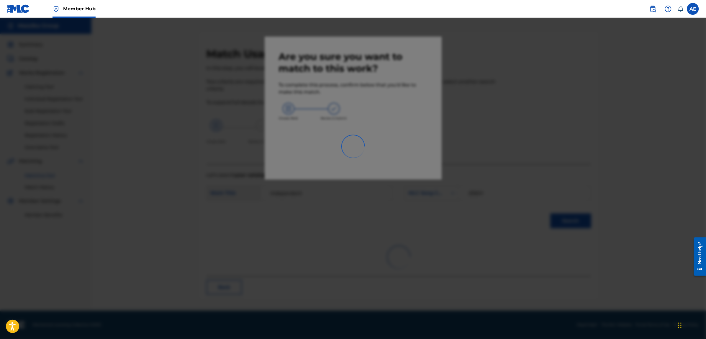
scroll to position [0, 0]
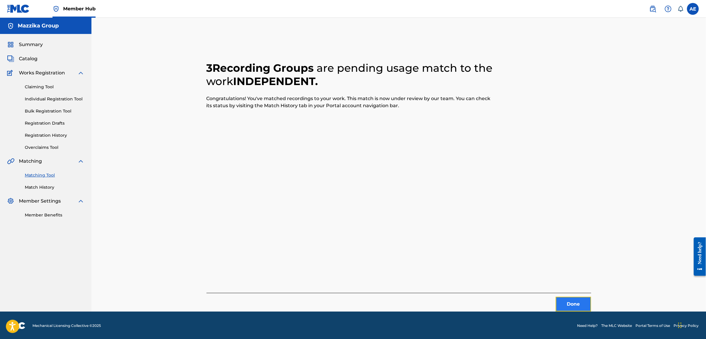
click at [565, 302] on button "Done" at bounding box center [573, 304] width 35 height 15
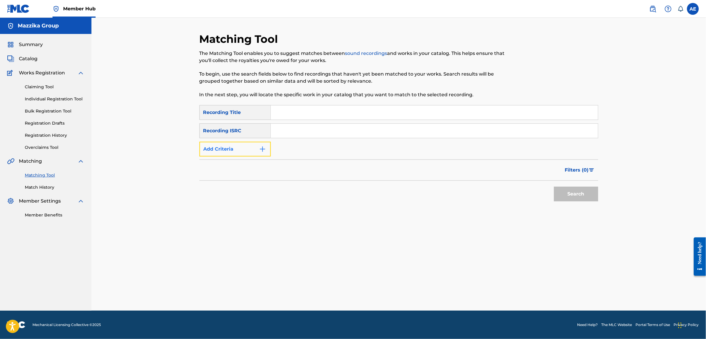
click at [258, 151] on button "Add Criteria" at bounding box center [235, 149] width 71 height 15
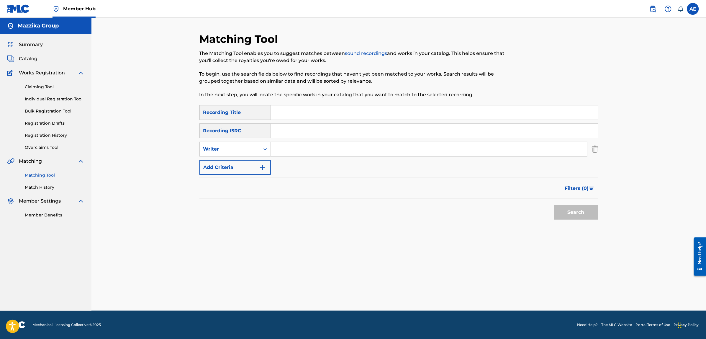
click at [309, 135] on input "Search Form" at bounding box center [434, 131] width 327 height 14
paste input "QT3F32409611"
type input "QT3F32409611"
click at [554, 205] on button "Search" at bounding box center [576, 212] width 44 height 15
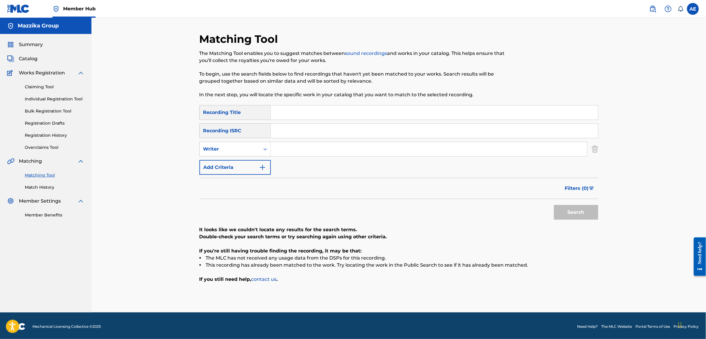
drag, startPoint x: 288, startPoint y: 147, endPoint x: 290, endPoint y: 197, distance: 49.6
click at [288, 147] on input "Search Form" at bounding box center [429, 149] width 316 height 14
click at [290, 147] on input "Search Form" at bounding box center [429, 149] width 316 height 14
paste input "KAWTHAR HEGAZY"
type input "KAWTHAR HEGAZY"
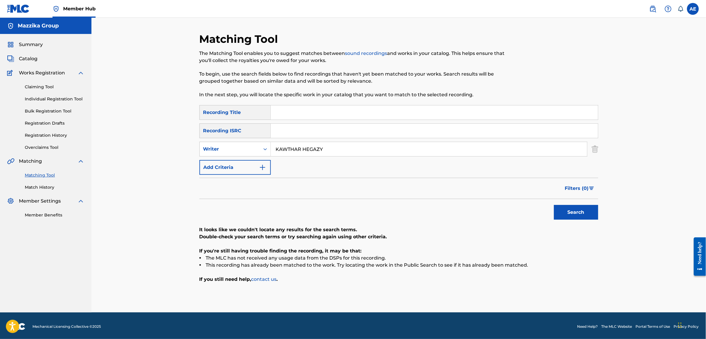
click at [293, 110] on input "Search Form" at bounding box center [434, 112] width 327 height 14
paste input "Malek El Rawaqan"
type input "Malek El Rawaqan"
click at [554, 205] on button "Search" at bounding box center [576, 212] width 44 height 15
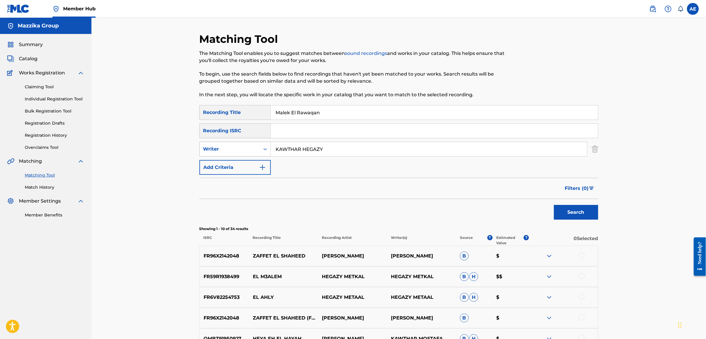
drag, startPoint x: 330, startPoint y: 146, endPoint x: 204, endPoint y: 151, distance: 126.1
click at [205, 151] on div "SearchWithCriteria8d8eb442-6dfc-4146-bb6d-09c3615fbb18 Writer [PERSON_NAME]" at bounding box center [399, 149] width 399 height 15
click at [554, 205] on button "Search" at bounding box center [576, 212] width 44 height 15
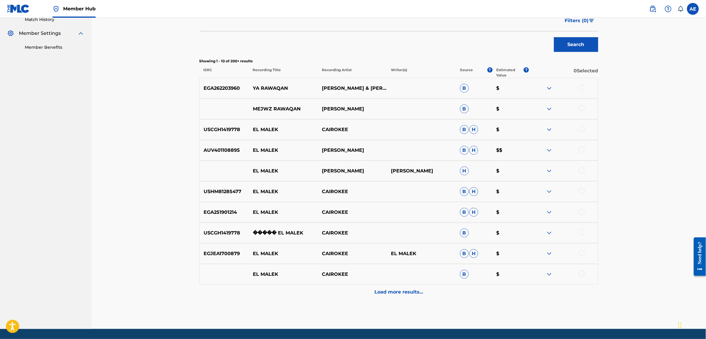
scroll to position [186, 0]
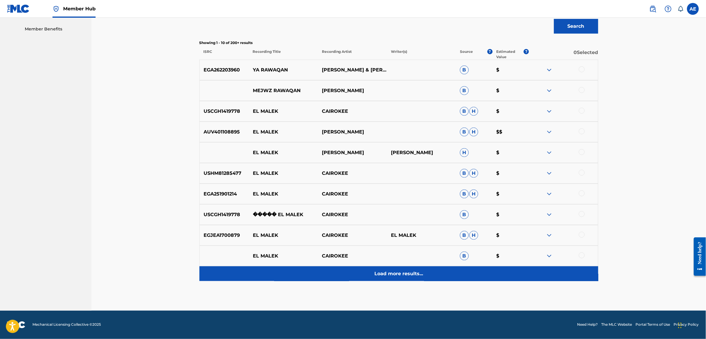
click at [325, 280] on div "Load more results..." at bounding box center [399, 273] width 399 height 15
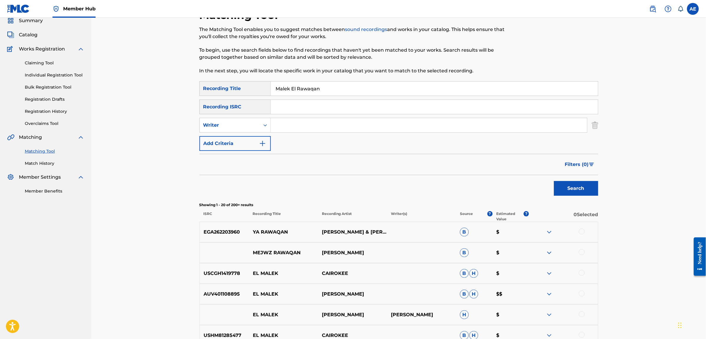
scroll to position [37, 0]
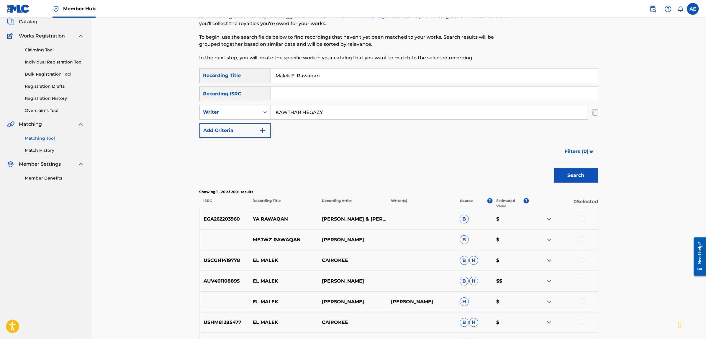
type input "KAWTHAR HEGAZY"
drag, startPoint x: 326, startPoint y: 74, endPoint x: 204, endPoint y: 75, distance: 122.8
click at [204, 75] on div "SearchWithCriteria12da6dcc-83d6-4be1-b901-2fb233ede73b Recording Title Malek El…" at bounding box center [399, 75] width 399 height 15
type input "ملك الروقان"
click at [554, 168] on button "Search" at bounding box center [576, 175] width 44 height 15
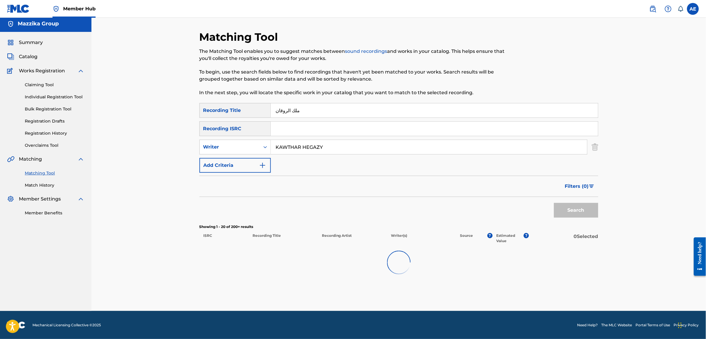
scroll to position [1, 0]
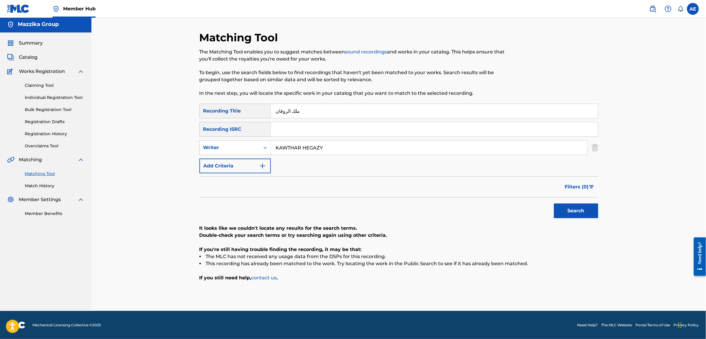
drag, startPoint x: 331, startPoint y: 142, endPoint x: 137, endPoint y: 157, distance: 194.8
click at [137, 157] on div "Matching Tool The Matching Tool enables you to suggest matches between sound re…" at bounding box center [398, 163] width 615 height 295
click at [554, 203] on button "Search" at bounding box center [576, 210] width 44 height 15
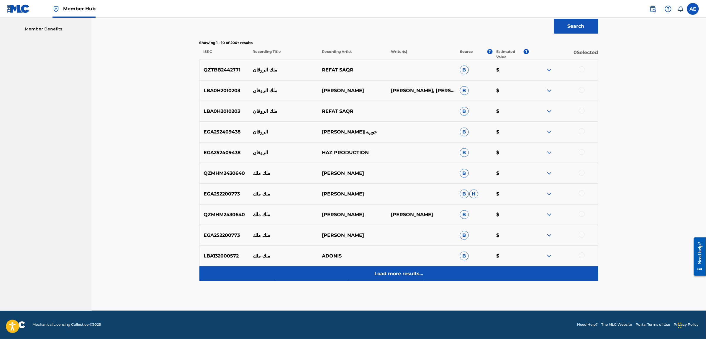
click at [322, 276] on div "Load more results..." at bounding box center [399, 273] width 399 height 15
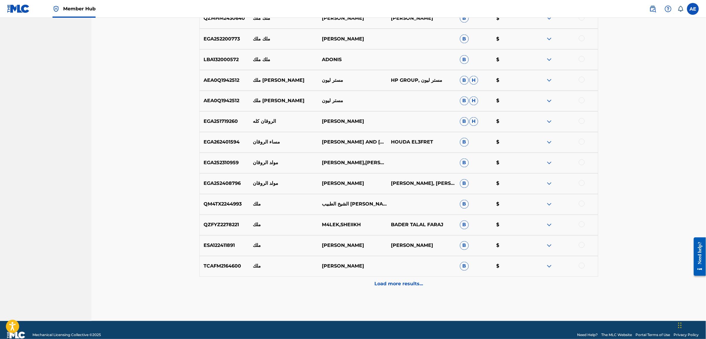
scroll to position [393, 0]
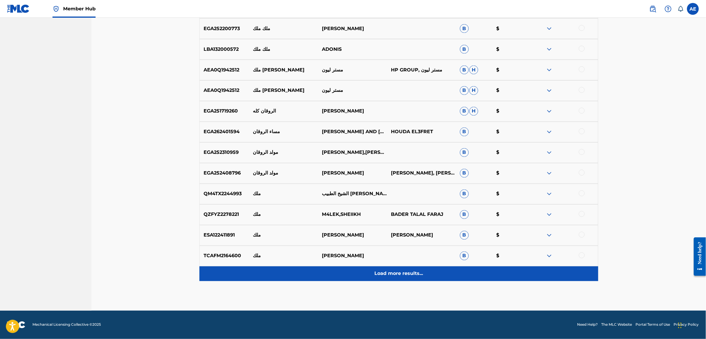
click at [305, 272] on div "Load more results..." at bounding box center [399, 273] width 399 height 15
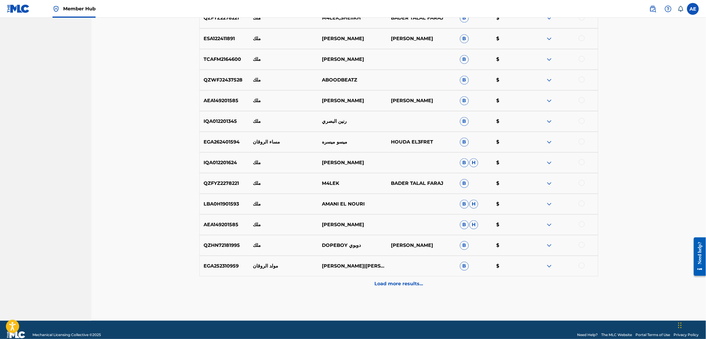
scroll to position [599, 0]
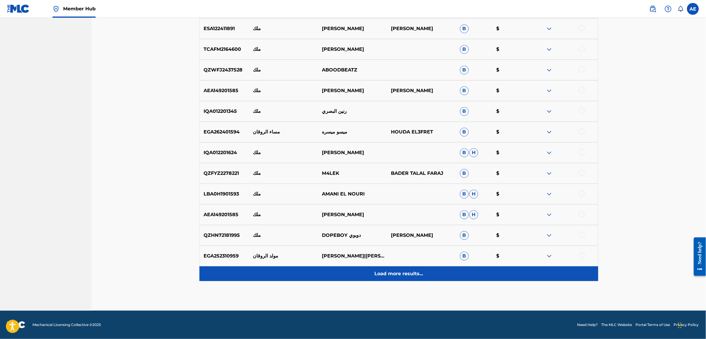
click at [303, 274] on div "Load more results..." at bounding box center [399, 273] width 399 height 15
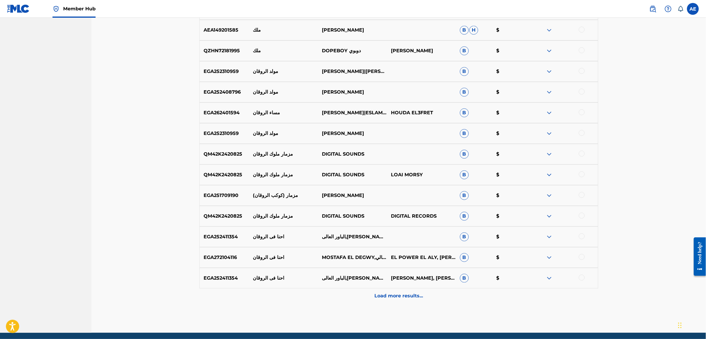
scroll to position [806, 0]
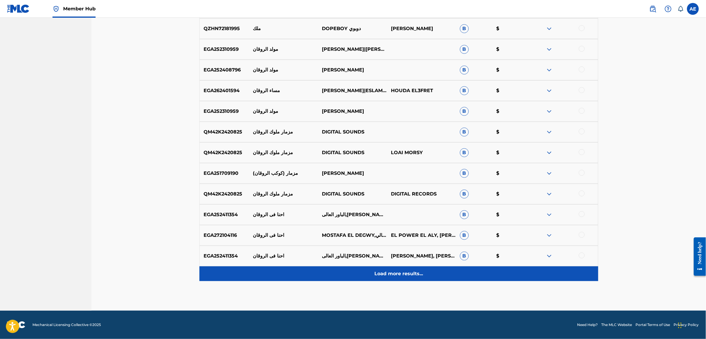
click at [352, 279] on div "Load more results..." at bounding box center [399, 273] width 399 height 15
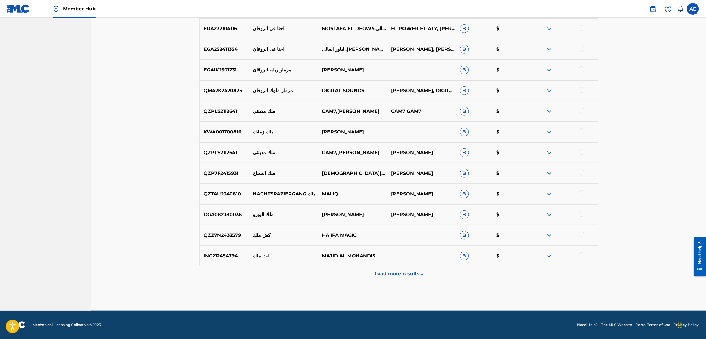
scroll to position [0, 0]
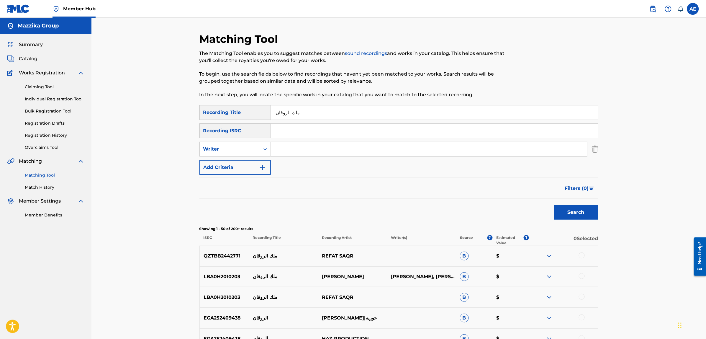
drag, startPoint x: 306, startPoint y: 112, endPoint x: 215, endPoint y: 106, distance: 91.4
click at [215, 106] on div "SearchWithCriteria12da6dcc-83d6-4be1-b901-2fb233ede73b Recording Title ملك الرو…" at bounding box center [399, 112] width 399 height 15
click at [299, 134] on input "Search Form" at bounding box center [434, 131] width 327 height 14
paste input "USY242413313"
type input "USY242413313"
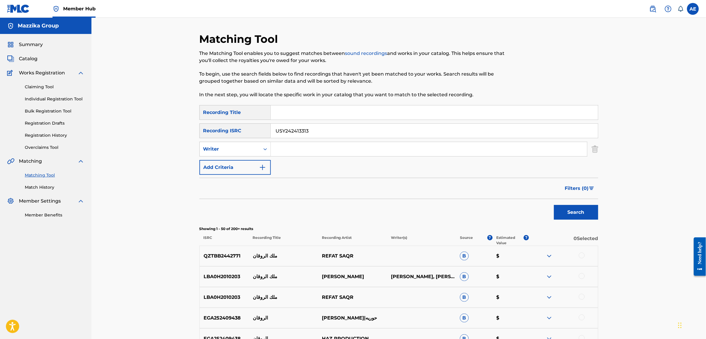
click at [554, 205] on button "Search" at bounding box center [576, 212] width 44 height 15
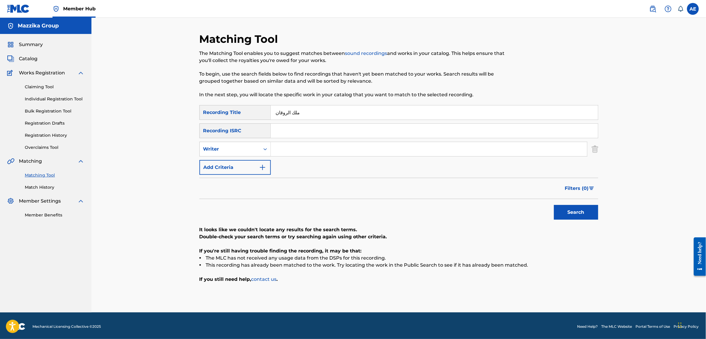
type input "ملك الروقان"
type input "KAWTHAR HEGAZY"
drag, startPoint x: 305, startPoint y: 108, endPoint x: 243, endPoint y: 108, distance: 62.0
click at [243, 108] on div "SearchWithCriteria12da6dcc-83d6-4be1-b901-2fb233ede73b Recording Title ملك الرو…" at bounding box center [399, 112] width 399 height 15
paste input "[PERSON_NAME]"
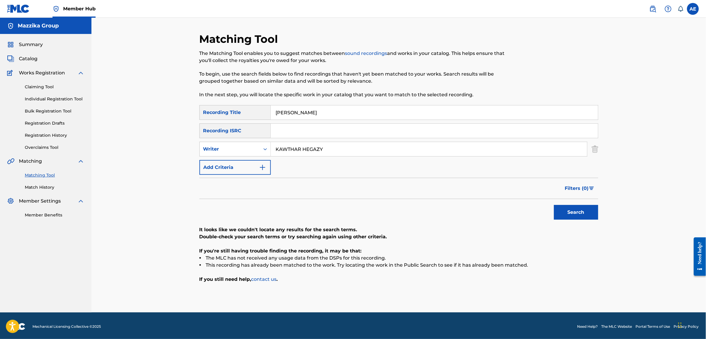
type input "[PERSON_NAME]"
click at [554, 205] on button "Search" at bounding box center [576, 212] width 44 height 15
drag, startPoint x: 331, startPoint y: 153, endPoint x: 209, endPoint y: 146, distance: 122.2
click at [212, 146] on div "SearchWithCriteria8d8eb442-6dfc-4146-bb6d-09c3615fbb18 Writer [PERSON_NAME]" at bounding box center [399, 149] width 399 height 15
click at [554, 205] on button "Search" at bounding box center [576, 212] width 44 height 15
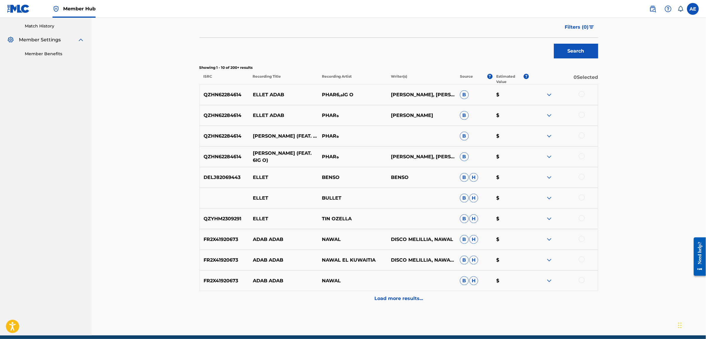
scroll to position [149, 0]
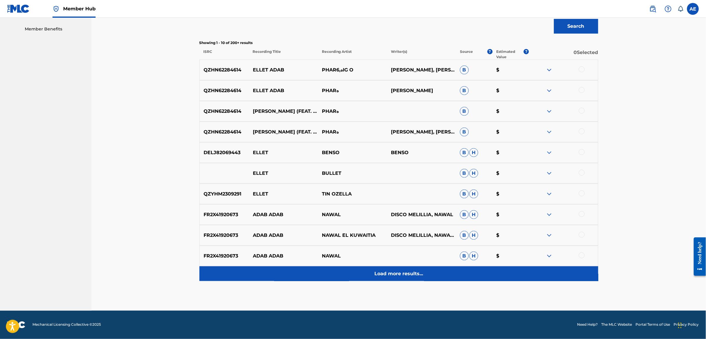
click at [334, 275] on div "Load more results..." at bounding box center [399, 273] width 399 height 15
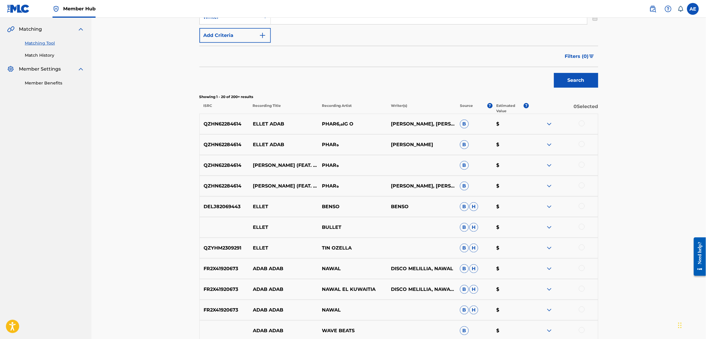
scroll to position [0, 0]
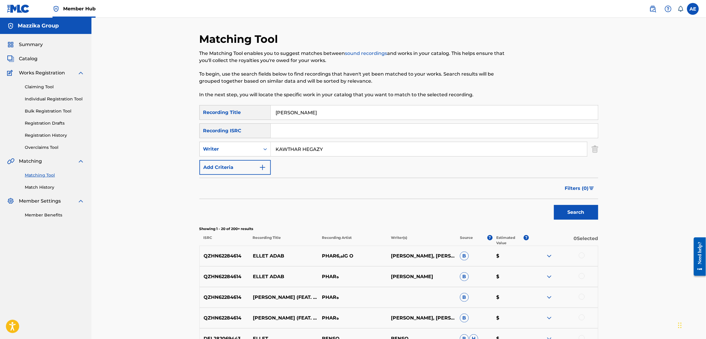
type input "KAWTHAR HEGAZY"
drag, startPoint x: 309, startPoint y: 114, endPoint x: 206, endPoint y: 114, distance: 103.3
click at [206, 114] on div "SearchWithCriteria12da6dcc-83d6-4be1-b901-2fb233ede73b Recording Title [PERSON_…" at bounding box center [399, 112] width 399 height 15
type input "قلة ادب"
click at [554, 205] on button "Search" at bounding box center [576, 212] width 44 height 15
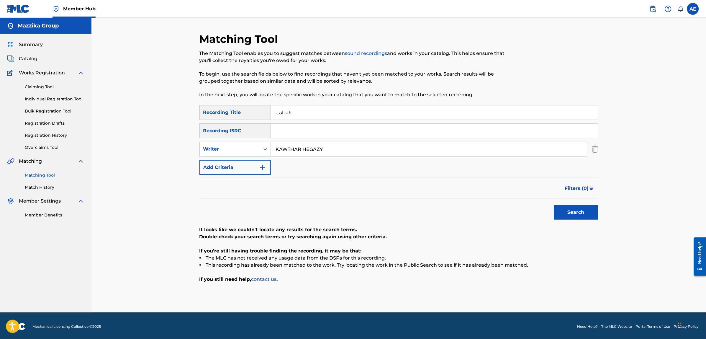
drag, startPoint x: 331, startPoint y: 150, endPoint x: 174, endPoint y: 146, distance: 157.1
click at [175, 146] on div "Matching Tool The Matching Tool enables you to suggest matches between sound re…" at bounding box center [398, 165] width 615 height 295
click at [554, 205] on button "Search" at bounding box center [576, 212] width 44 height 15
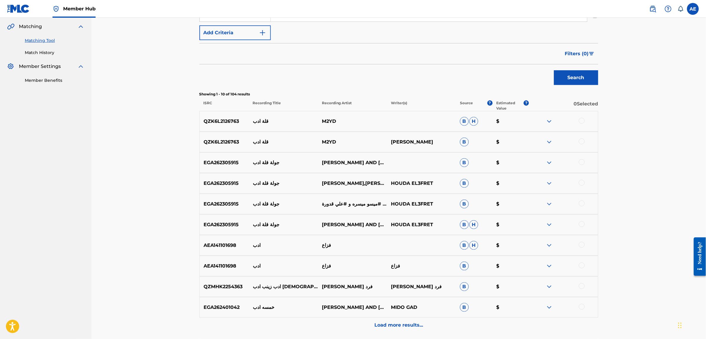
scroll to position [148, 0]
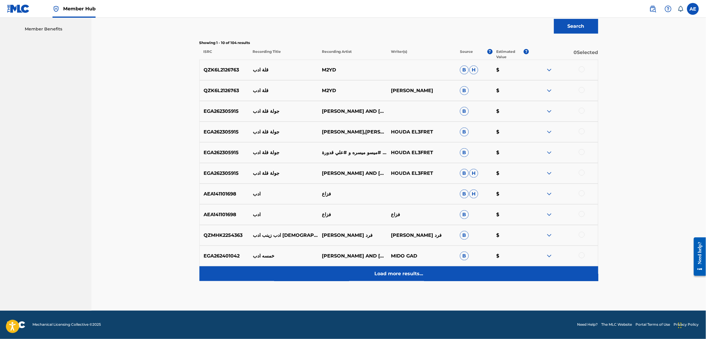
click at [337, 278] on div "Load more results..." at bounding box center [399, 273] width 399 height 15
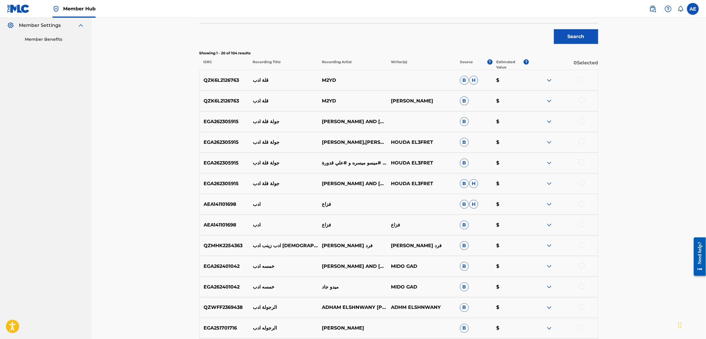
scroll to position [134, 0]
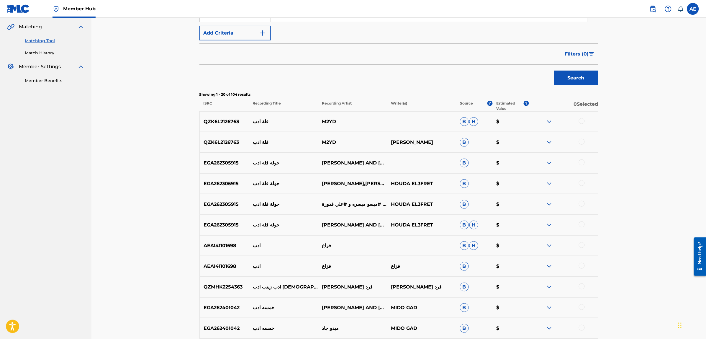
click at [548, 122] on img at bounding box center [549, 121] width 7 height 7
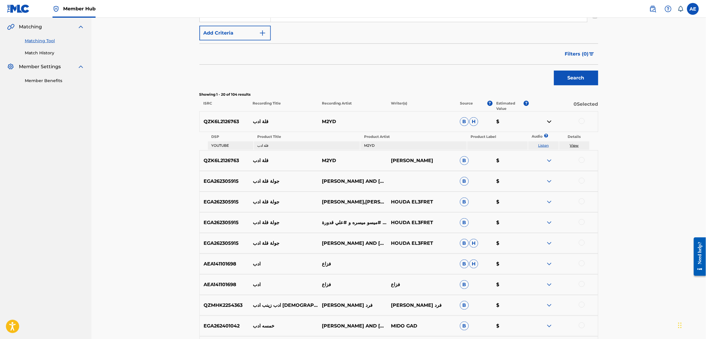
click at [545, 146] on link "Listen" at bounding box center [543, 145] width 11 height 4
click at [547, 120] on img at bounding box center [549, 121] width 7 height 7
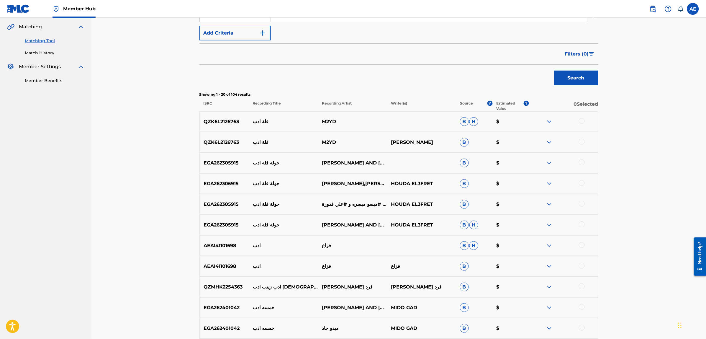
click at [548, 141] on img at bounding box center [549, 142] width 7 height 7
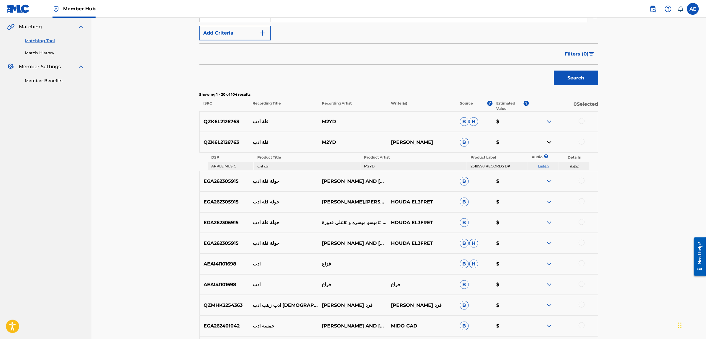
click at [545, 164] on link "Listen" at bounding box center [543, 166] width 11 height 4
click at [549, 142] on img at bounding box center [549, 142] width 7 height 7
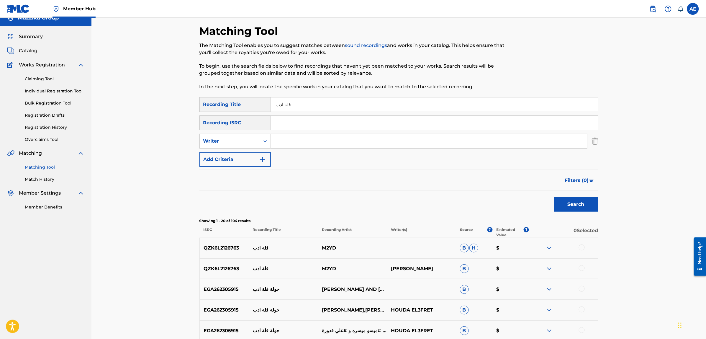
scroll to position [0, 0]
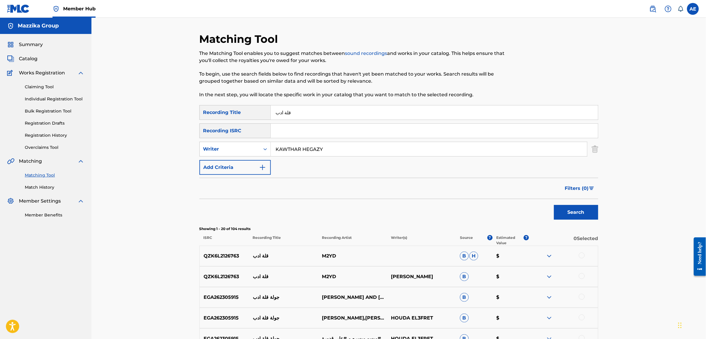
type input "KAWTHAR HEGAZY"
drag, startPoint x: 295, startPoint y: 114, endPoint x: 241, endPoint y: 109, distance: 53.9
click at [241, 109] on div "SearchWithCriteria12da6dcc-83d6-4be1-b901-2fb233ede73b Recording Title قلة ادب" at bounding box center [399, 112] width 399 height 15
drag, startPoint x: 330, startPoint y: 148, endPoint x: 206, endPoint y: 148, distance: 124.0
click at [206, 148] on div "SearchWithCriteria8d8eb442-6dfc-4146-bb6d-09c3615fbb18 Writer [PERSON_NAME]" at bounding box center [399, 149] width 399 height 15
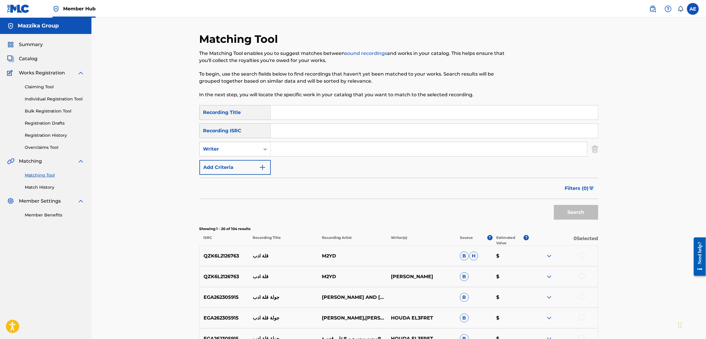
click at [288, 128] on input "Search Form" at bounding box center [434, 131] width 327 height 14
paste input "TCAJE2585403"
type input "TCAJE2585403"
click at [554, 205] on button "Search" at bounding box center [576, 212] width 44 height 15
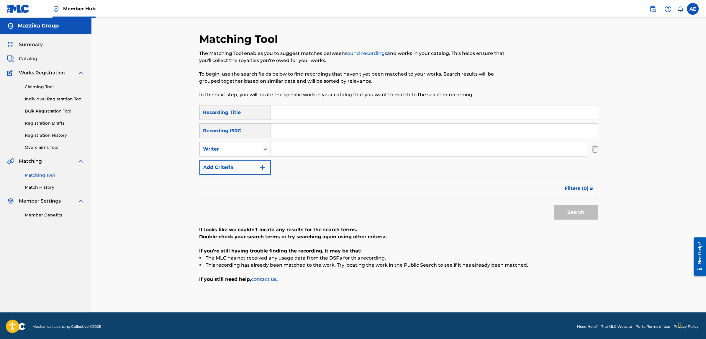
click at [324, 114] on input "Search Form" at bounding box center [434, 112] width 327 height 14
paste input "[DEMOGRAPHIC_DATA] Ysamhak"
type input "[DEMOGRAPHIC_DATA] Ysamhak"
type input "KAWTHAR HEGAZY"
click at [309, 111] on input "Search Form" at bounding box center [434, 112] width 327 height 14
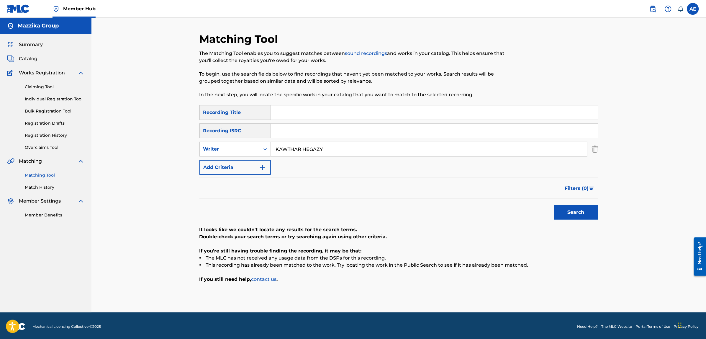
paste input "[DEMOGRAPHIC_DATA] Ysamhak"
type input "[DEMOGRAPHIC_DATA] Ysamhak"
click at [554, 205] on button "Search" at bounding box center [576, 212] width 44 height 15
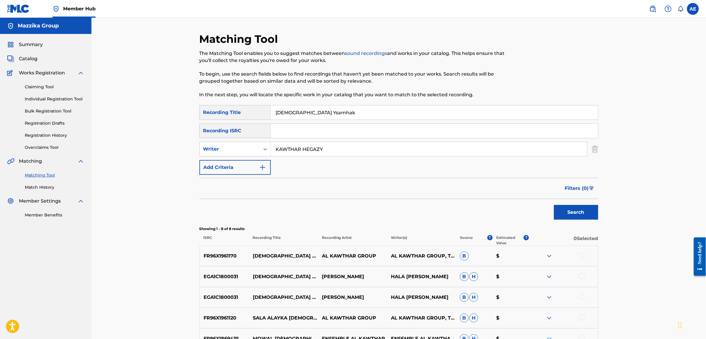
drag, startPoint x: 254, startPoint y: 148, endPoint x: 199, endPoint y: 148, distance: 55.8
click at [200, 148] on div "SearchWithCriteria8d8eb442-6dfc-4146-bb6d-09c3615fbb18 Writer [PERSON_NAME]" at bounding box center [399, 149] width 399 height 15
click at [554, 205] on button "Search" at bounding box center [576, 212] width 44 height 15
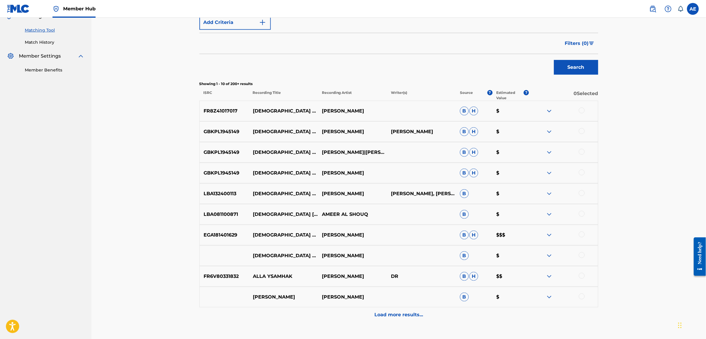
scroll to position [184, 0]
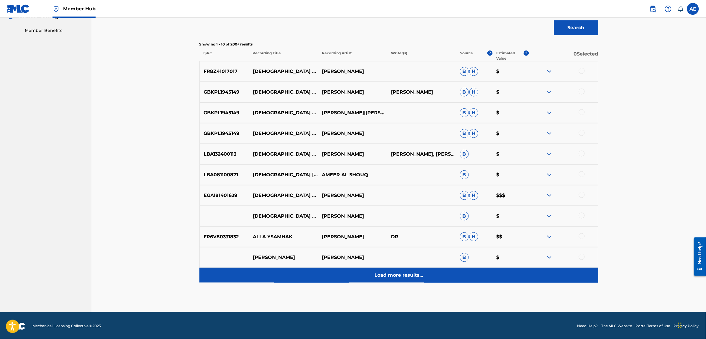
click at [326, 269] on div "Load more results..." at bounding box center [399, 275] width 399 height 15
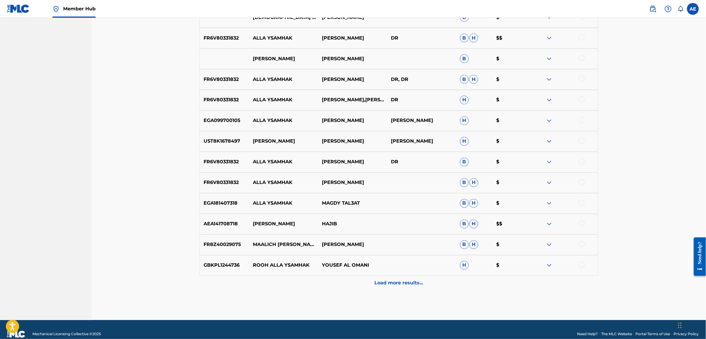
scroll to position [393, 0]
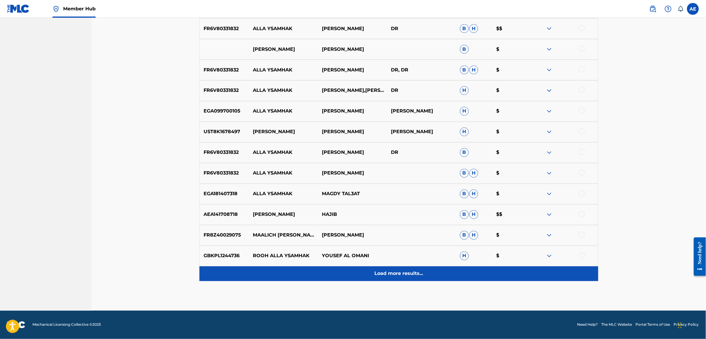
click at [328, 270] on div "Load more results..." at bounding box center [399, 273] width 399 height 15
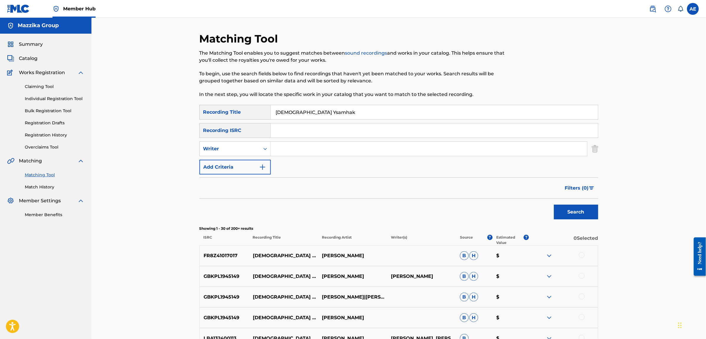
scroll to position [0, 0]
type input "KAWTHAR HEGAZY"
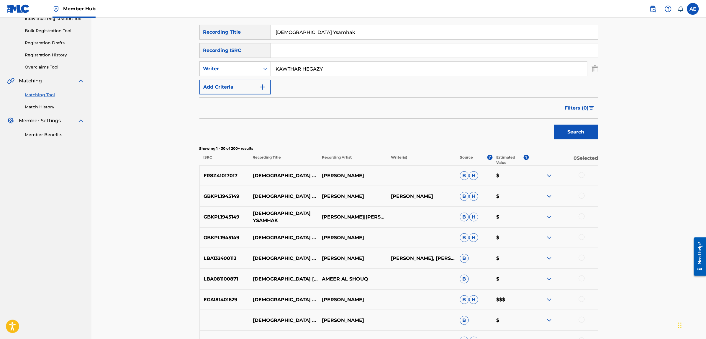
scroll to position [74, 0]
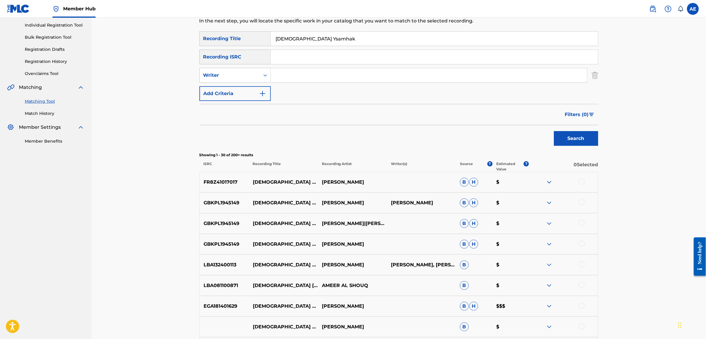
click at [554, 131] on button "Search" at bounding box center [576, 138] width 44 height 15
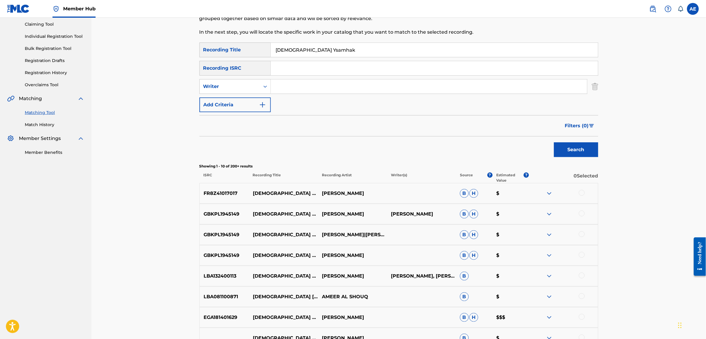
scroll to position [0, 0]
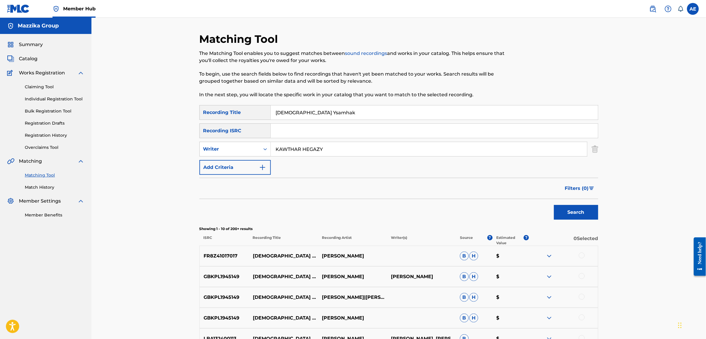
type input "KAWTHAR HEGAZY"
drag, startPoint x: 317, startPoint y: 109, endPoint x: 207, endPoint y: 115, distance: 110.8
click at [207, 115] on div "SearchWithCriteria12da6dcc-83d6-4be1-b901-2fb233ede73b Recording Title [DEMOGRA…" at bounding box center [399, 112] width 399 height 15
type input "الله يسامحك"
click at [554, 205] on button "Search" at bounding box center [576, 212] width 44 height 15
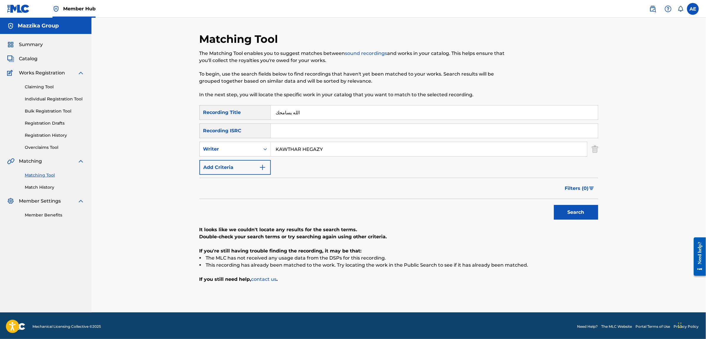
drag, startPoint x: 328, startPoint y: 148, endPoint x: 179, endPoint y: 148, distance: 149.0
click at [184, 148] on div "Matching Tool The Matching Tool enables you to suggest matches between sound re…" at bounding box center [398, 165] width 615 height 295
click at [554, 205] on button "Search" at bounding box center [576, 212] width 44 height 15
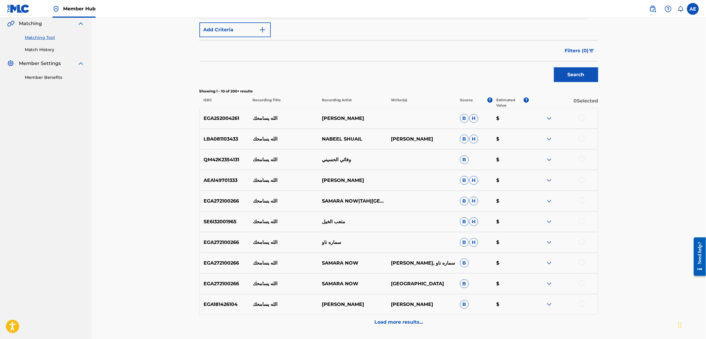
scroll to position [148, 0]
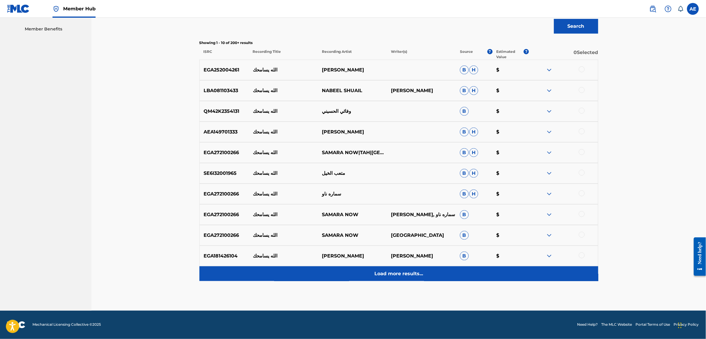
click at [321, 281] on div "Load more results..." at bounding box center [399, 273] width 399 height 15
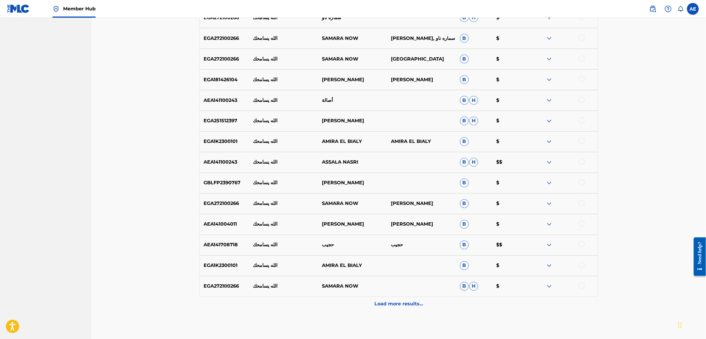
scroll to position [370, 0]
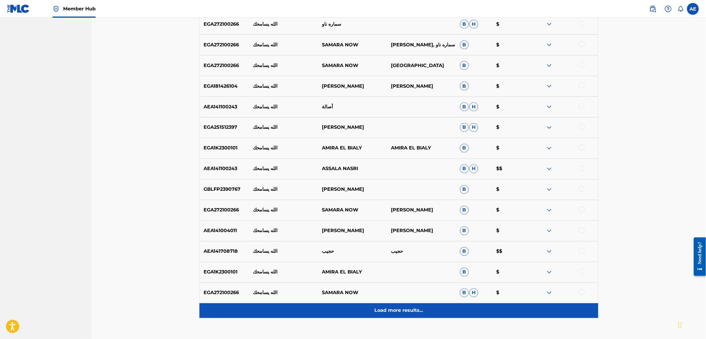
click at [351, 308] on div "Load more results..." at bounding box center [399, 310] width 399 height 15
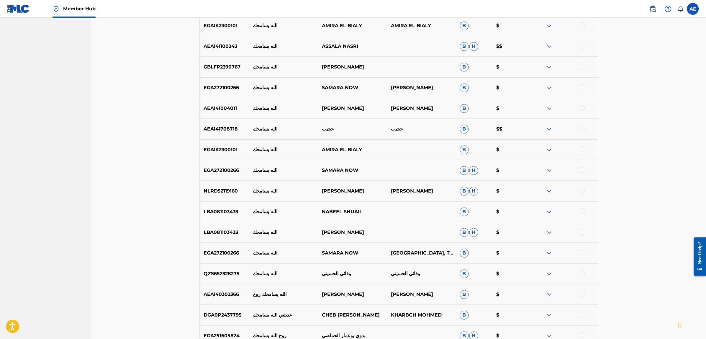
scroll to position [540, 0]
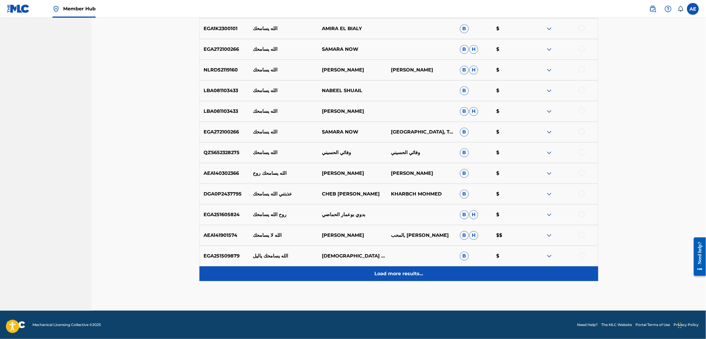
click at [315, 275] on div "Load more results..." at bounding box center [399, 273] width 399 height 15
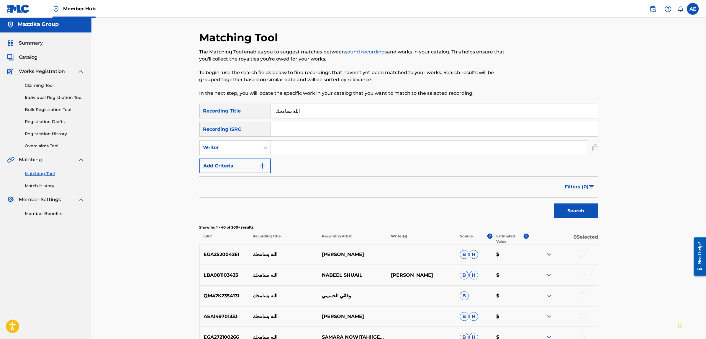
scroll to position [0, 0]
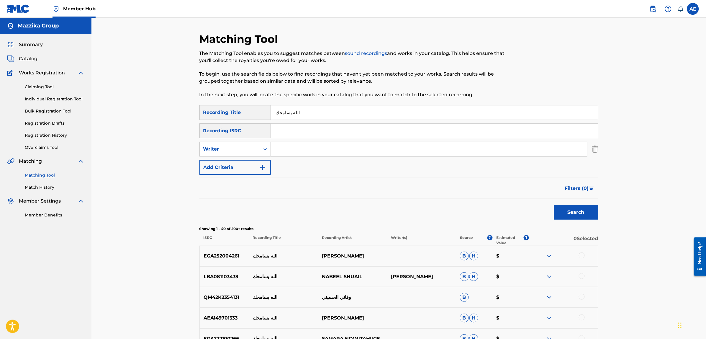
drag, startPoint x: 305, startPoint y: 117, endPoint x: 198, endPoint y: 114, distance: 106.3
click at [297, 132] on input "Search Form" at bounding box center [434, 131] width 327 height 14
paste input "EGA252502161"
type input "EGA252502161"
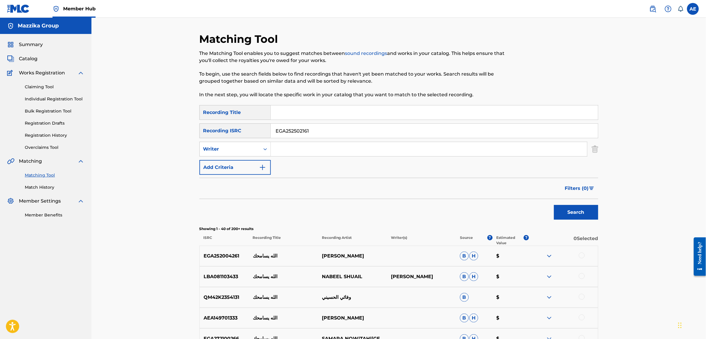
click at [554, 205] on button "Search" at bounding box center [576, 212] width 44 height 15
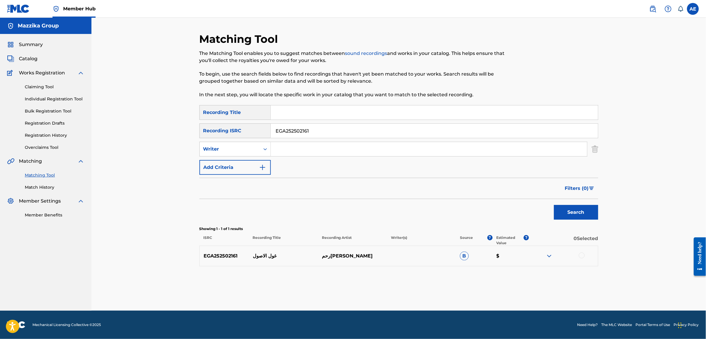
click at [580, 252] on div "EGA252502161 غول الاصول رحمه [PERSON_NAME] $" at bounding box center [399, 256] width 399 height 21
click at [581, 258] on div at bounding box center [582, 255] width 6 height 6
drag, startPoint x: 316, startPoint y: 128, endPoint x: 207, endPoint y: 128, distance: 108.9
click at [226, 128] on div "SearchWithCriteria027b18e1-51a7-49a0-a469-23199a49c10f Recording ISRC EGA252502…" at bounding box center [399, 130] width 399 height 15
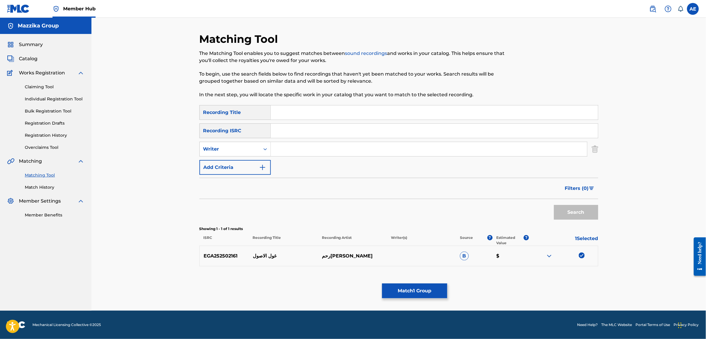
drag, startPoint x: 308, startPoint y: 151, endPoint x: 302, endPoint y: 163, distance: 13.2
click at [308, 151] on input "Search Form" at bounding box center [429, 149] width 316 height 14
click at [295, 146] on input "Search Form" at bounding box center [429, 149] width 316 height 14
paste input "KAWTHAR HEGAZY"
type input "KAWTHAR HEGAZY"
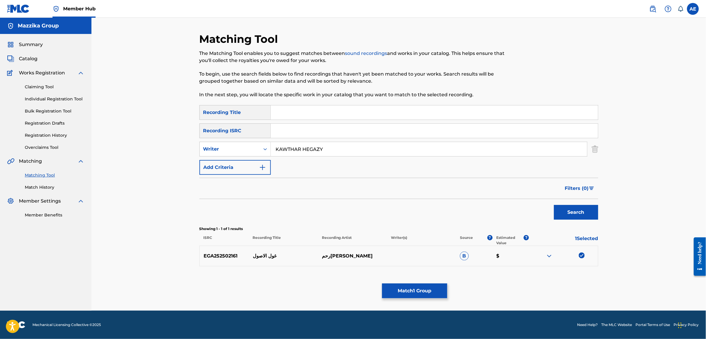
click at [299, 111] on input "Search Form" at bounding box center [434, 112] width 327 height 14
paste input "Ghoul El Asoul"
type input "Ghoul El Asoul"
click at [554, 205] on button "Search" at bounding box center [576, 212] width 44 height 15
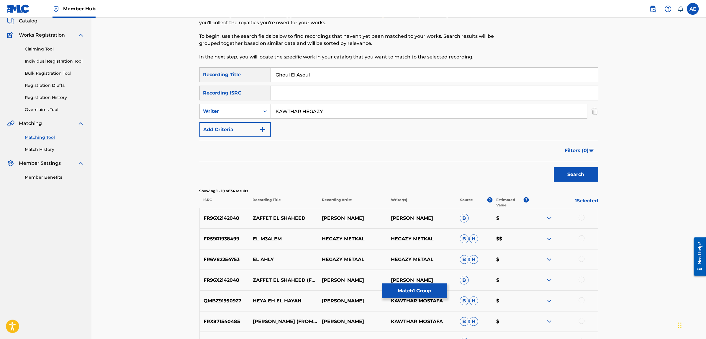
scroll to position [148, 0]
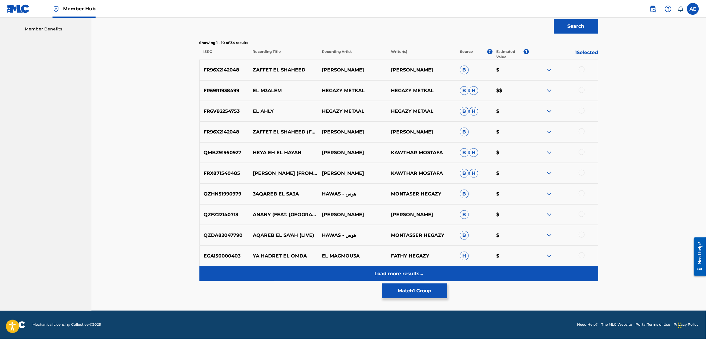
click at [316, 272] on div "Load more results..." at bounding box center [399, 273] width 399 height 15
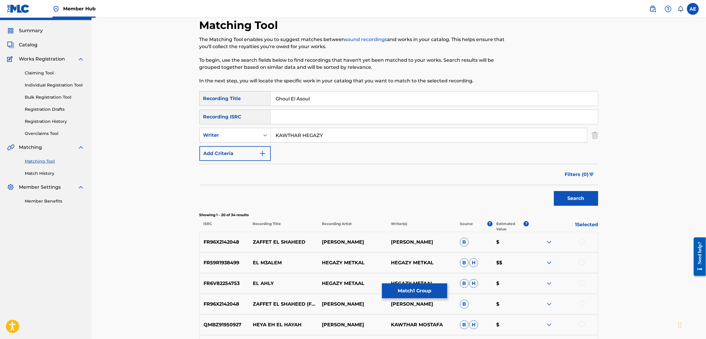
scroll to position [0, 0]
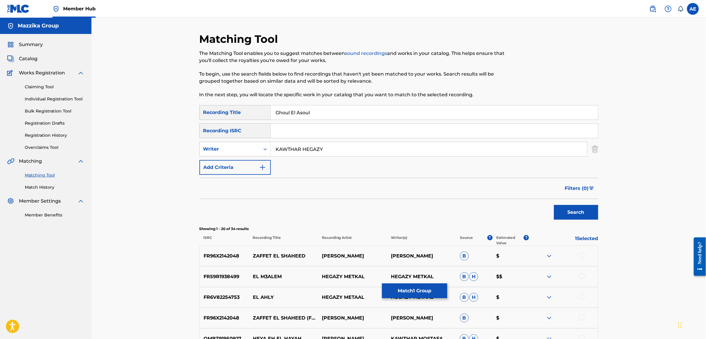
drag, startPoint x: 333, startPoint y: 146, endPoint x: 199, endPoint y: 156, distance: 134.7
click at [200, 156] on div "SearchWithCriteria8d8eb442-6dfc-4146-bb6d-09c3615fbb18 Writer [PERSON_NAME]" at bounding box center [399, 149] width 399 height 15
click at [554, 205] on button "Search" at bounding box center [576, 212] width 44 height 15
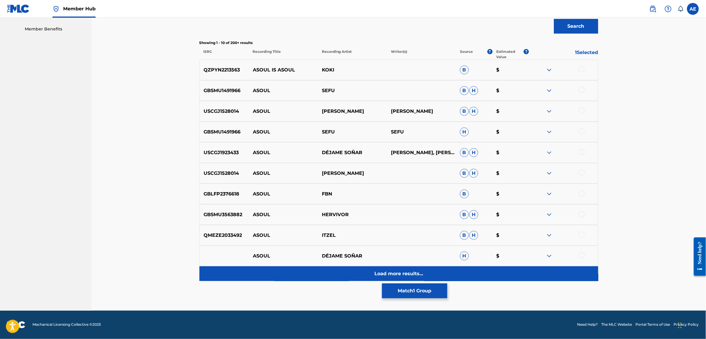
click at [314, 274] on div "Load more results..." at bounding box center [399, 273] width 399 height 15
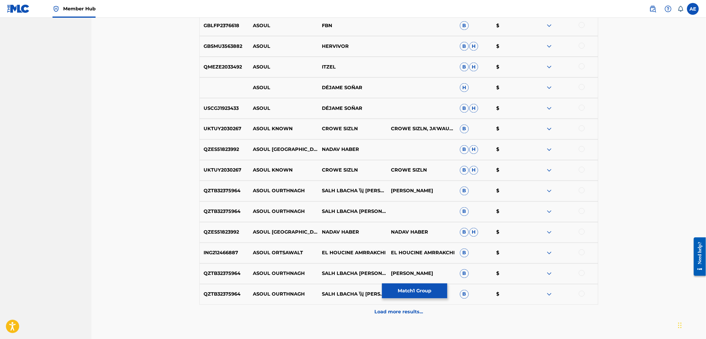
scroll to position [393, 0]
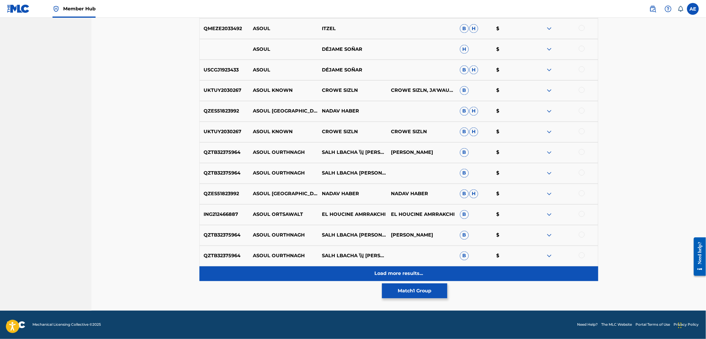
click at [315, 269] on div "Load more results..." at bounding box center [399, 273] width 399 height 15
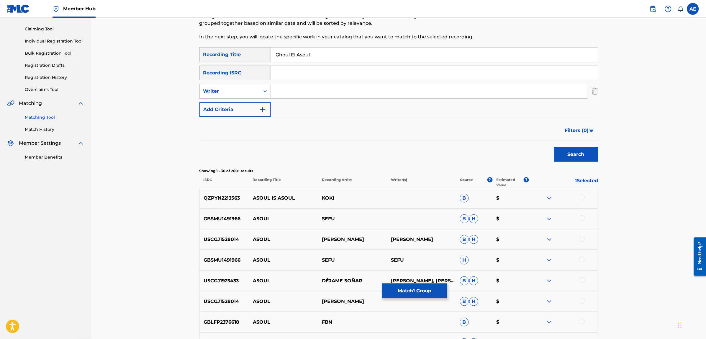
scroll to position [0, 0]
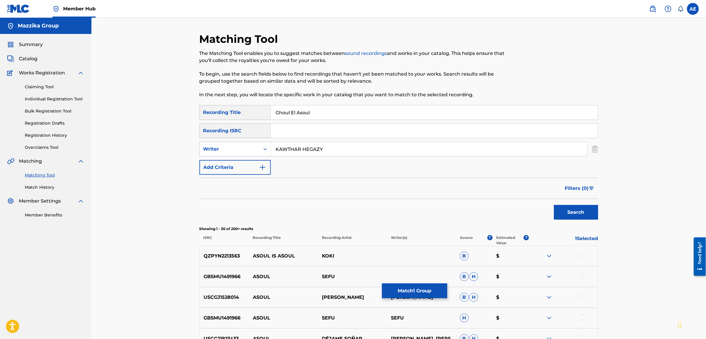
type input "KAWTHAR HEGAZY"
drag, startPoint x: 319, startPoint y: 109, endPoint x: 230, endPoint y: 109, distance: 89.1
click at [230, 109] on div "SearchWithCriteria12da6dcc-83d6-4be1-b901-2fb233ede73b Recording Title Ghoul El…" at bounding box center [399, 112] width 399 height 15
type input "غول اصول"
click at [554, 205] on button "Search" at bounding box center [576, 212] width 44 height 15
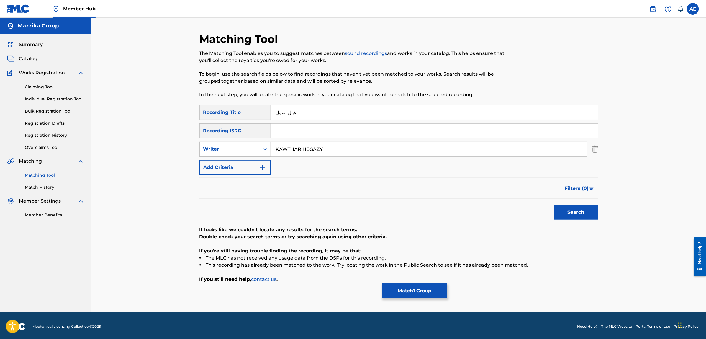
drag, startPoint x: 252, startPoint y: 151, endPoint x: 212, endPoint y: 151, distance: 39.8
click at [212, 151] on div "SearchWithCriteria8d8eb442-6dfc-4146-bb6d-09c3615fbb18 Writer [PERSON_NAME]" at bounding box center [399, 149] width 399 height 15
click at [554, 205] on button "Search" at bounding box center [576, 212] width 44 height 15
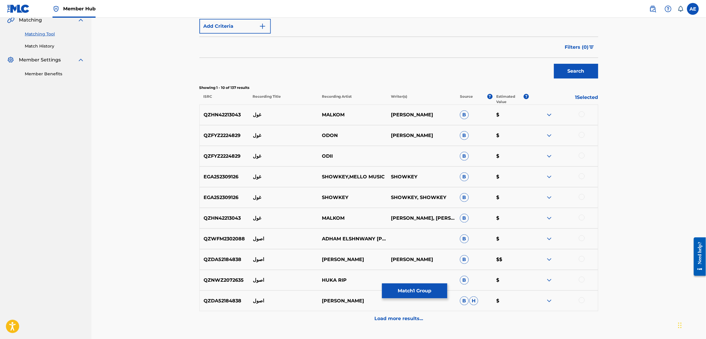
scroll to position [148, 0]
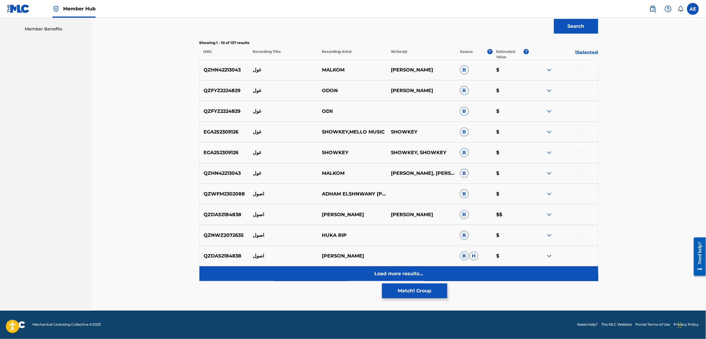
click at [309, 271] on div "Load more results..." at bounding box center [399, 273] width 399 height 15
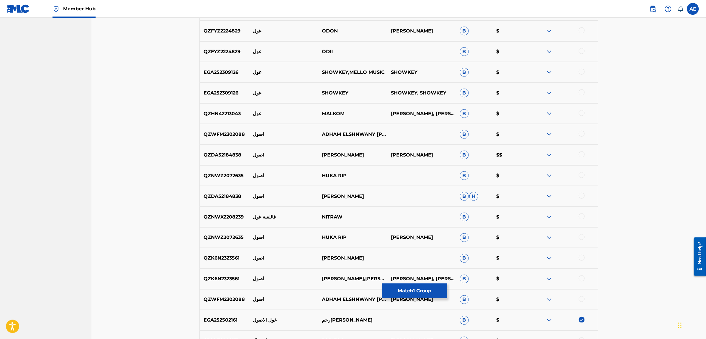
scroll to position [370, 0]
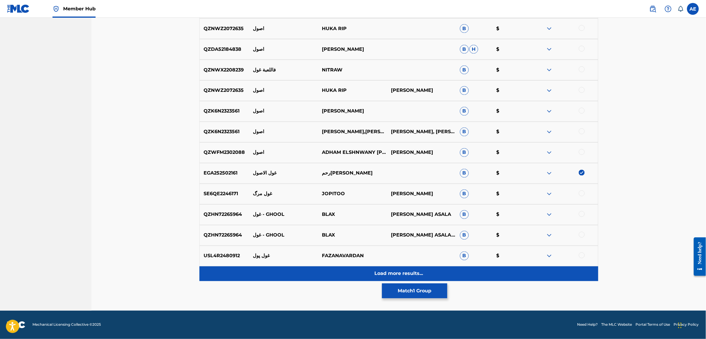
click at [309, 279] on div "Load more results..." at bounding box center [399, 273] width 399 height 15
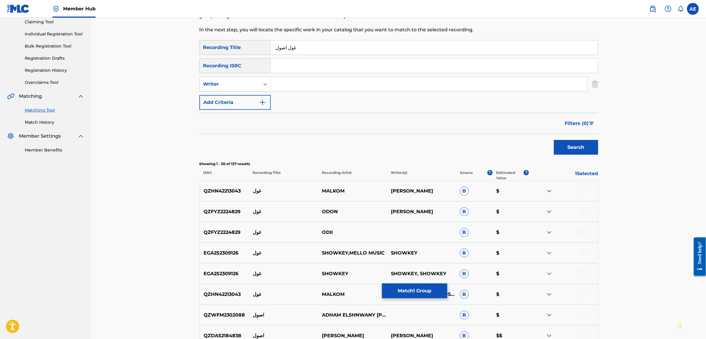
scroll to position [0, 0]
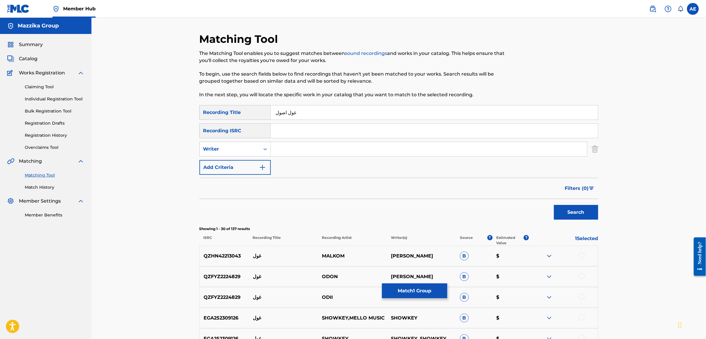
click at [283, 111] on input "غول اصول" at bounding box center [434, 112] width 327 height 14
click at [554, 205] on button "Search" at bounding box center [576, 212] width 44 height 15
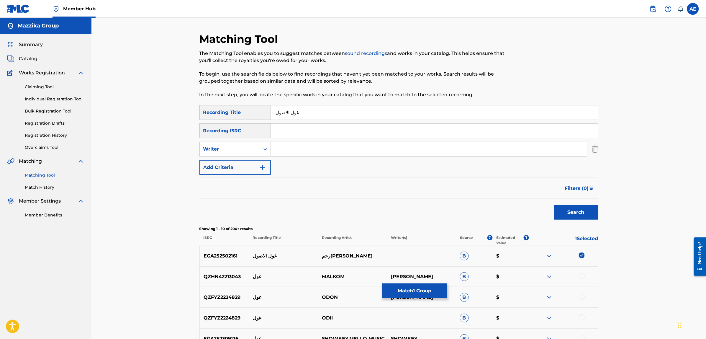
click at [288, 112] on input "غول الاصول" at bounding box center [434, 112] width 327 height 14
type input "غول ألاصول"
click at [554, 205] on button "Search" at bounding box center [576, 212] width 44 height 15
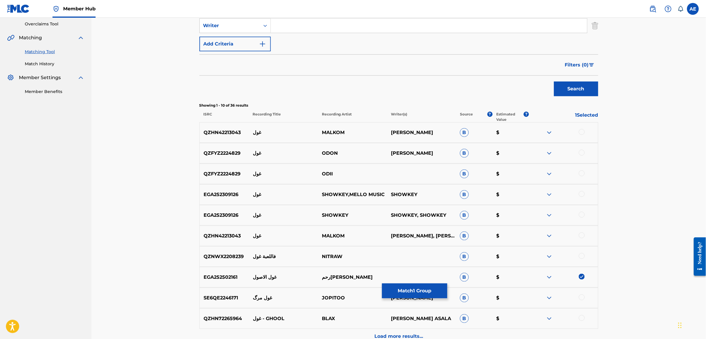
scroll to position [186, 0]
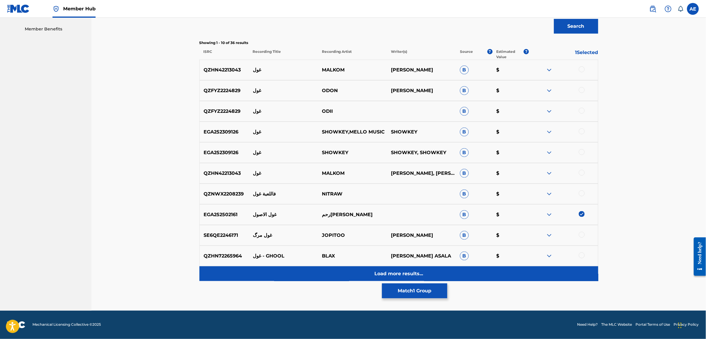
click at [304, 274] on div "Load more results..." at bounding box center [399, 273] width 399 height 15
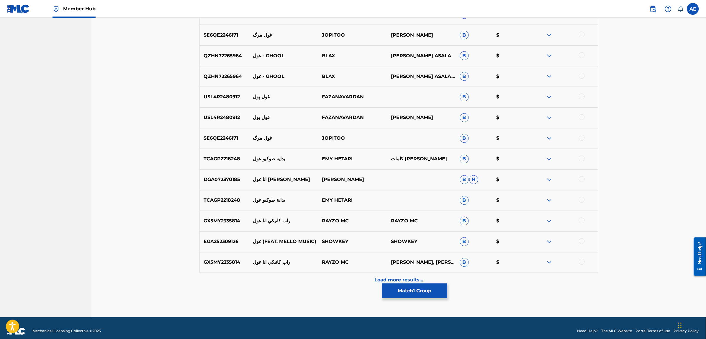
scroll to position [393, 0]
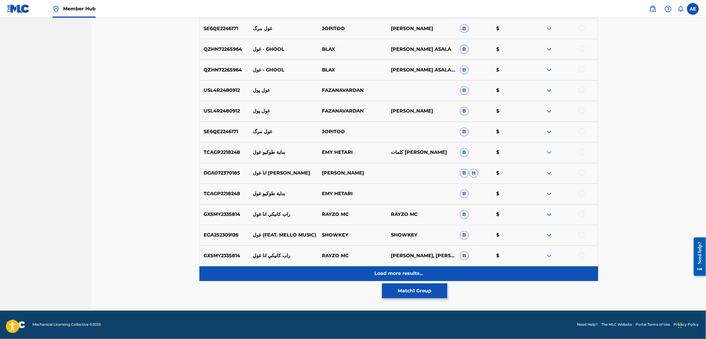
click at [297, 270] on div "Load more results..." at bounding box center [399, 273] width 399 height 15
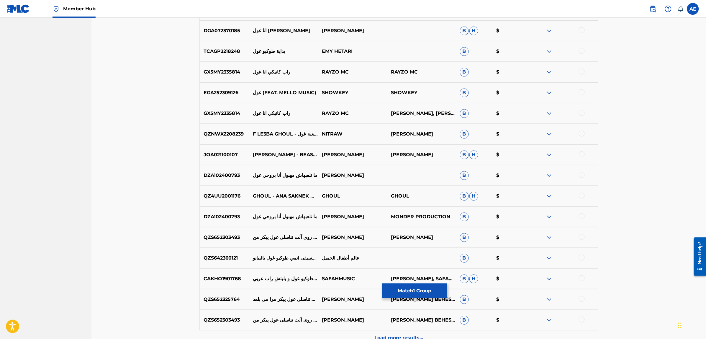
scroll to position [577, 0]
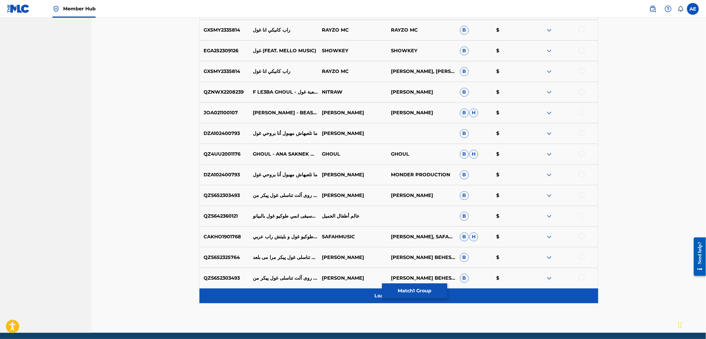
click at [314, 295] on div "Load more results..." at bounding box center [399, 295] width 399 height 15
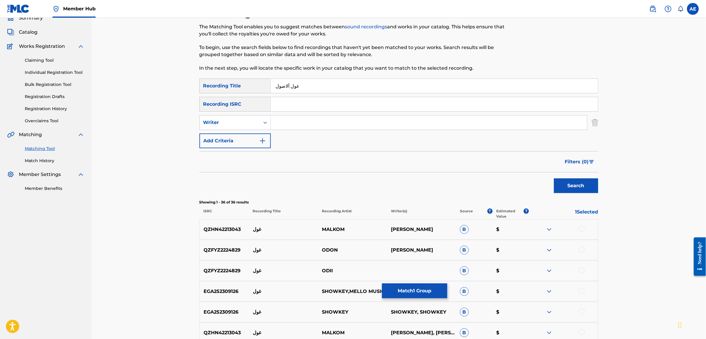
scroll to position [0, 0]
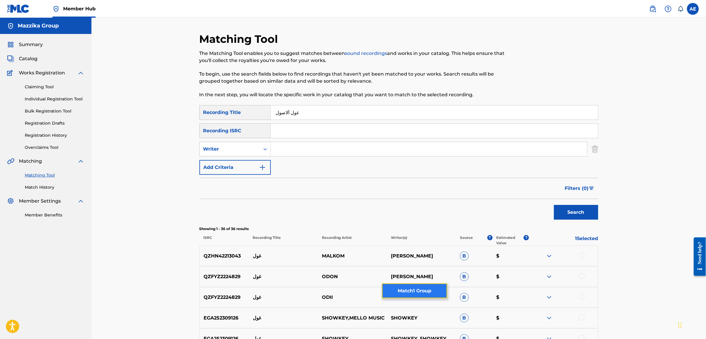
click at [421, 292] on button "Match 1 Group" at bounding box center [414, 290] width 65 height 15
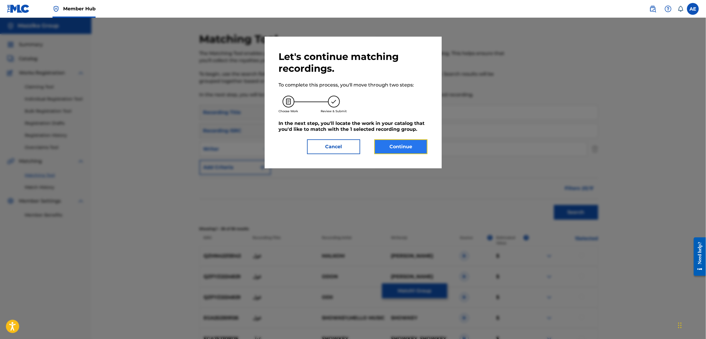
click at [393, 149] on button "Continue" at bounding box center [401, 146] width 53 height 15
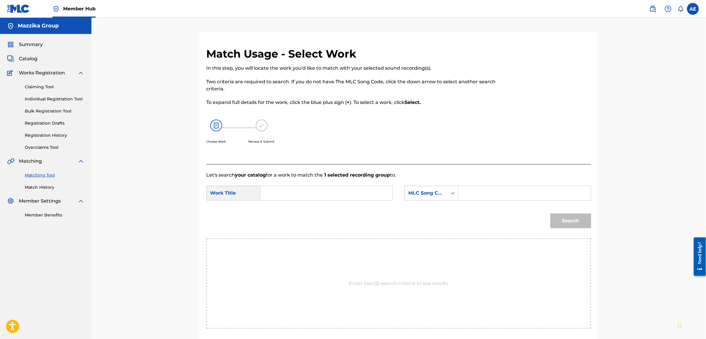
click at [305, 198] on input "Search Form" at bounding box center [327, 193] width 122 height 14
paste input "Ghoul El Asoul"
type input "Ghoul El Asoul"
click at [472, 194] on input "Search Form" at bounding box center [525, 193] width 122 height 14
paste input "GC1AZM"
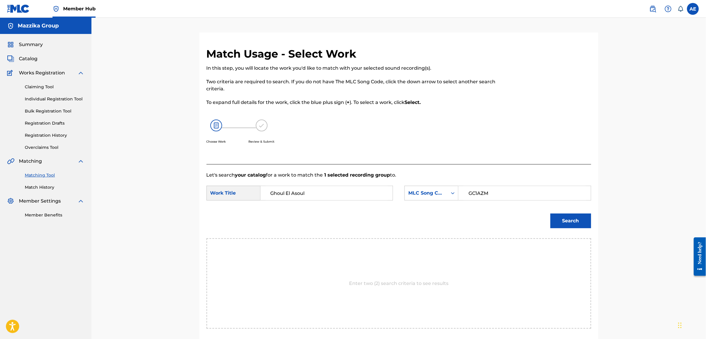
type input "GC1AZM"
click at [551, 213] on button "Search" at bounding box center [571, 220] width 41 height 15
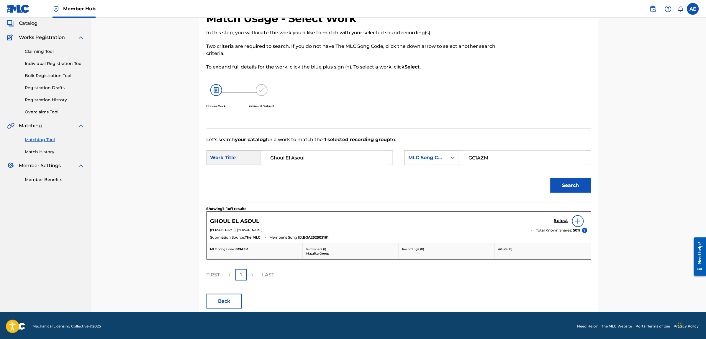
scroll to position [37, 0]
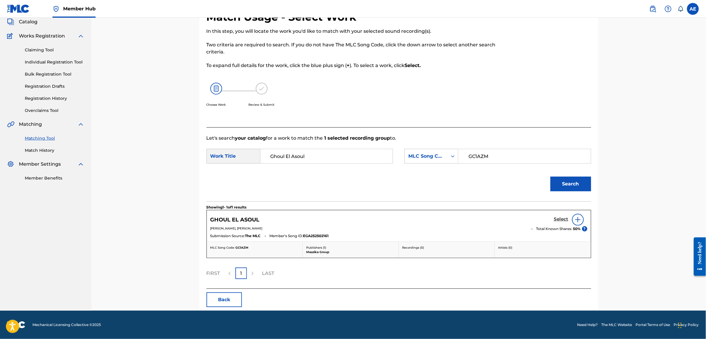
click at [558, 221] on h5 "Select" at bounding box center [561, 219] width 14 height 6
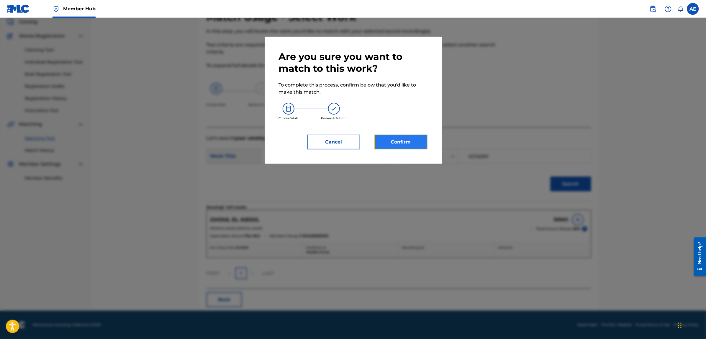
click at [396, 139] on button "Confirm" at bounding box center [401, 142] width 53 height 15
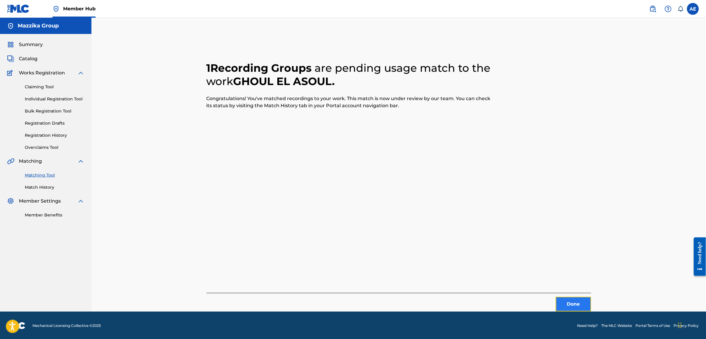
click at [576, 303] on button "Done" at bounding box center [573, 304] width 35 height 15
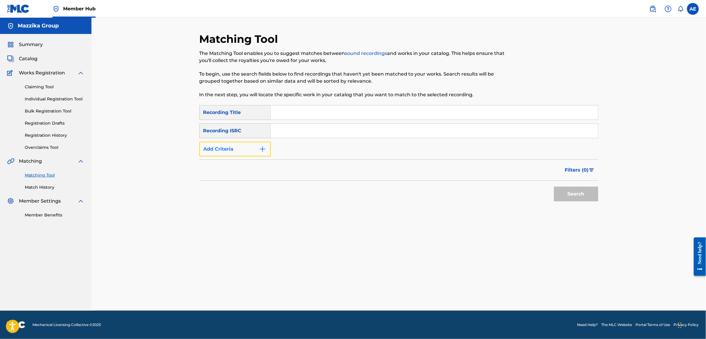
click at [255, 150] on button "Add Criteria" at bounding box center [235, 149] width 71 height 15
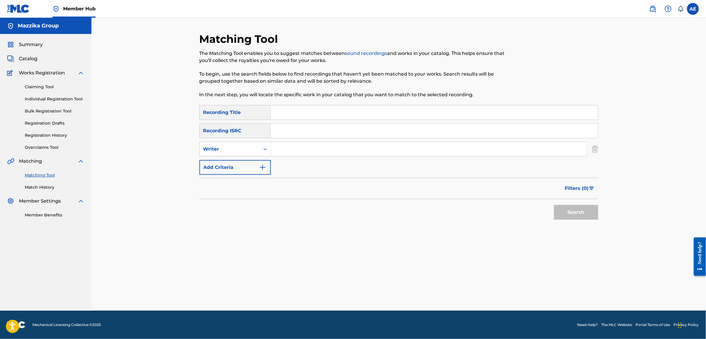
click at [336, 127] on input "Search Form" at bounding box center [434, 131] width 327 height 14
click at [45, 134] on link "Registration History" at bounding box center [55, 135] width 60 height 6
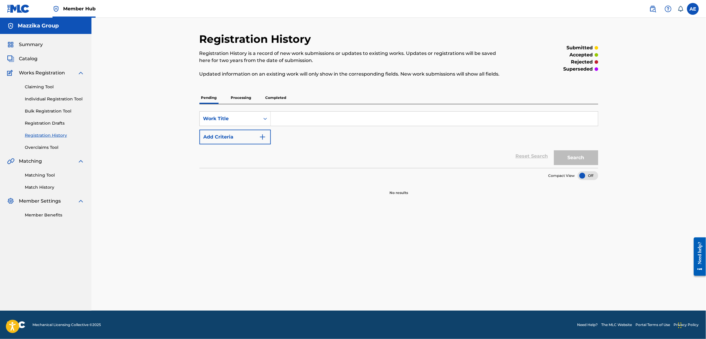
click at [239, 99] on p "Processing" at bounding box center [241, 97] width 24 height 12
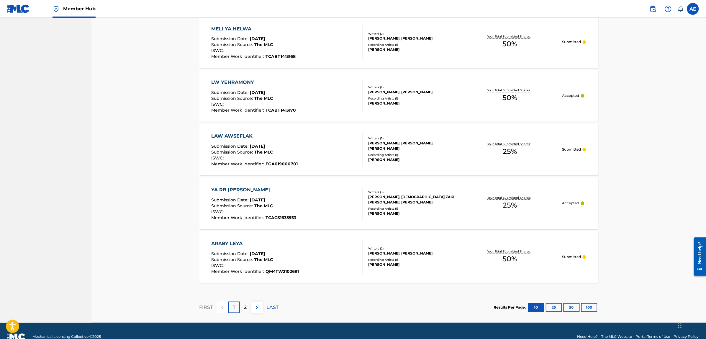
scroll to position [443, 0]
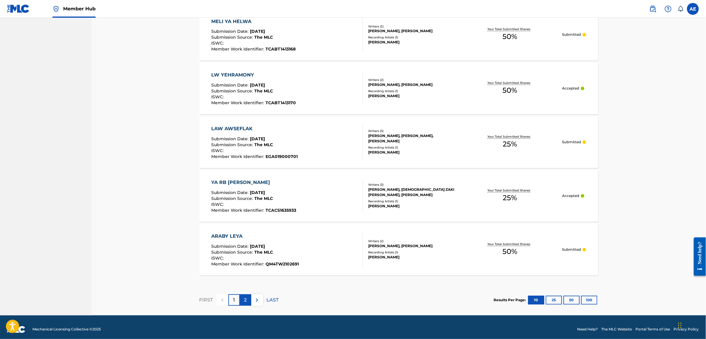
click at [246, 301] on p "2" at bounding box center [245, 300] width 3 height 7
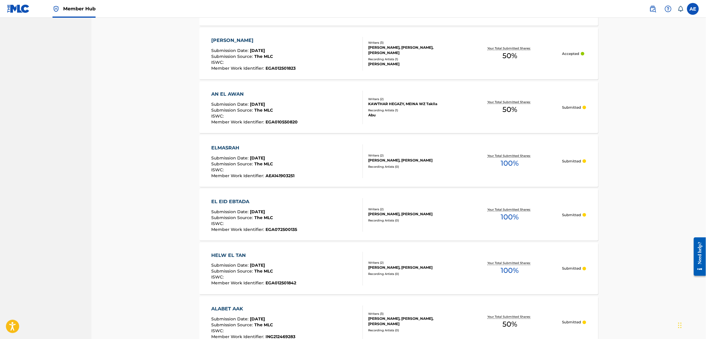
scroll to position [246, 0]
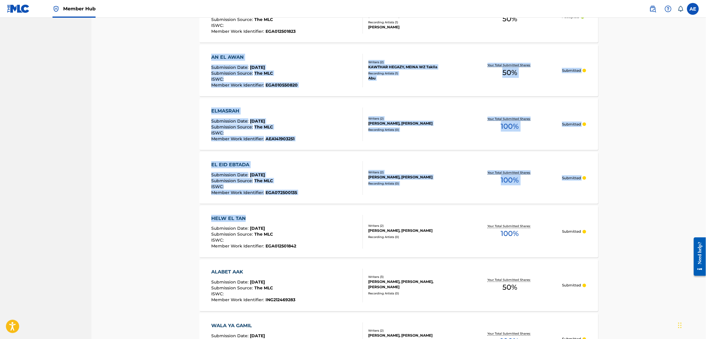
drag, startPoint x: 168, startPoint y: 229, endPoint x: 178, endPoint y: 57, distance: 172.7
click at [178, 57] on div "Registration History Registration History is a record of new work submissions o…" at bounding box center [398, 115] width 615 height 686
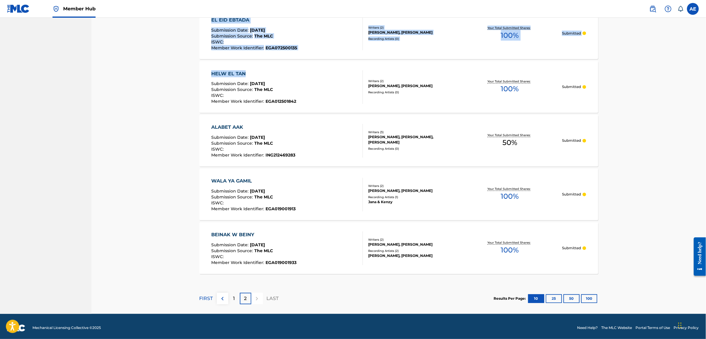
scroll to position [393, 0]
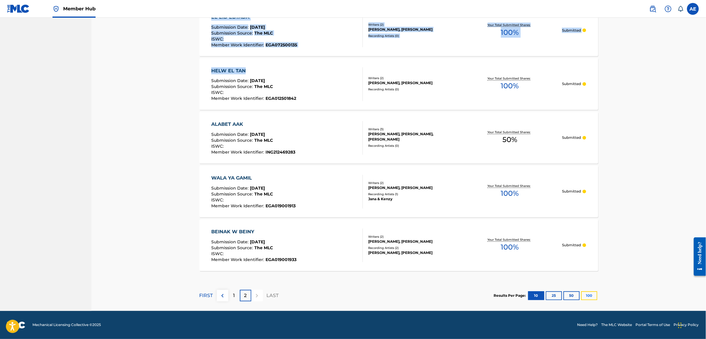
click at [592, 299] on button "100" at bounding box center [589, 295] width 16 height 9
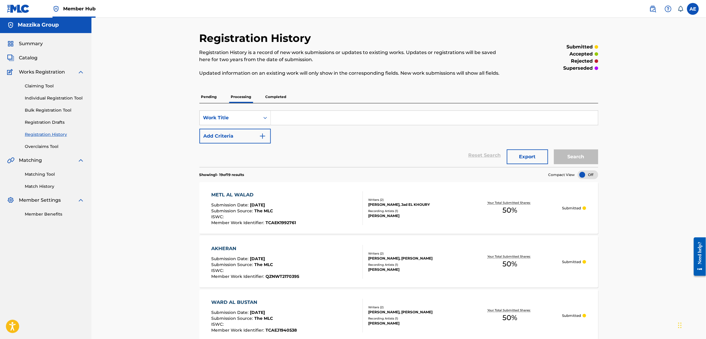
scroll to position [0, 0]
